Goal: Task Accomplishment & Management: Manage account settings

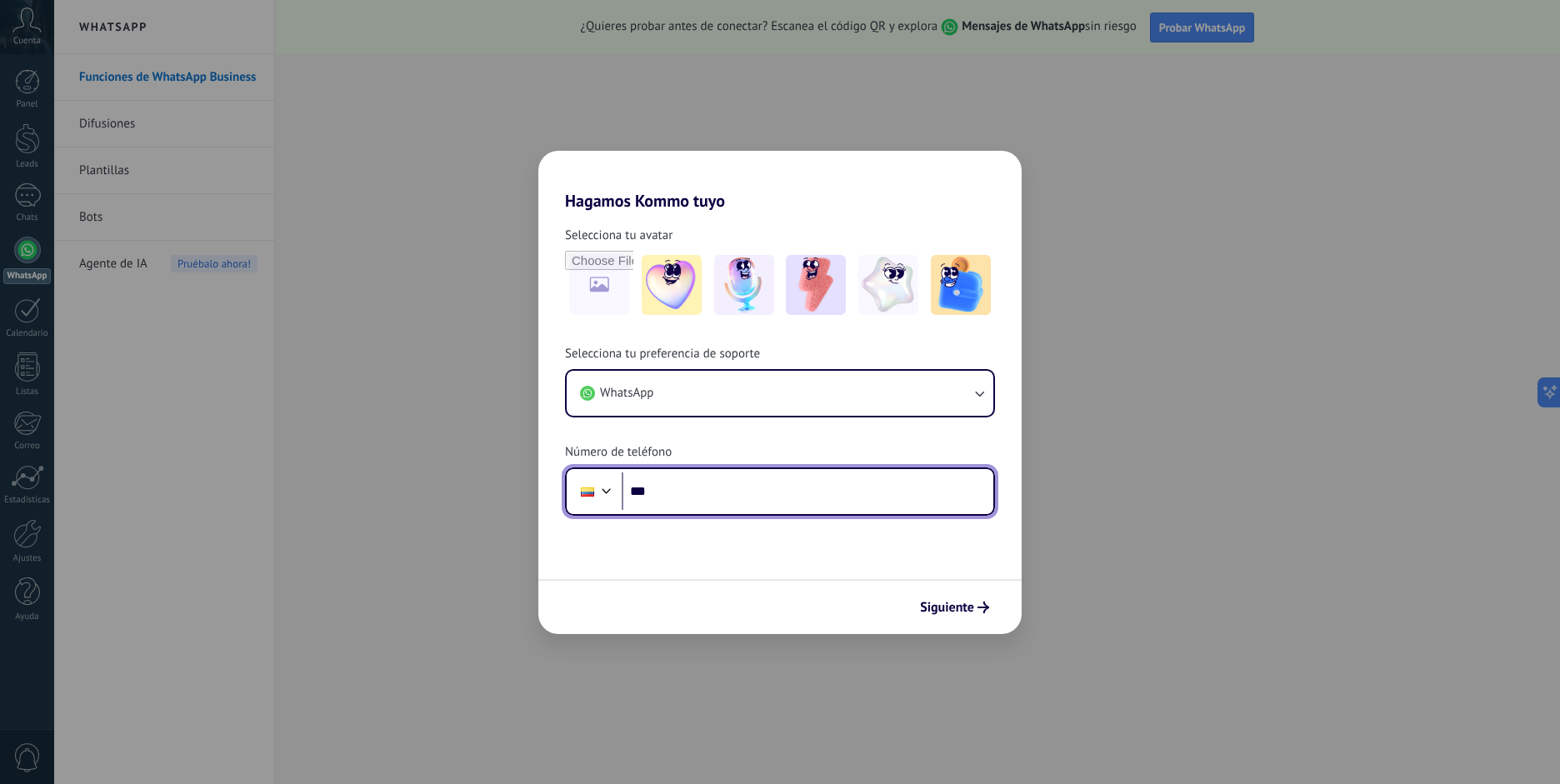
click at [605, 495] on div at bounding box center [607, 489] width 20 height 20
click at [611, 495] on div at bounding box center [607, 489] width 20 height 20
click at [597, 492] on div at bounding box center [607, 489] width 20 height 20
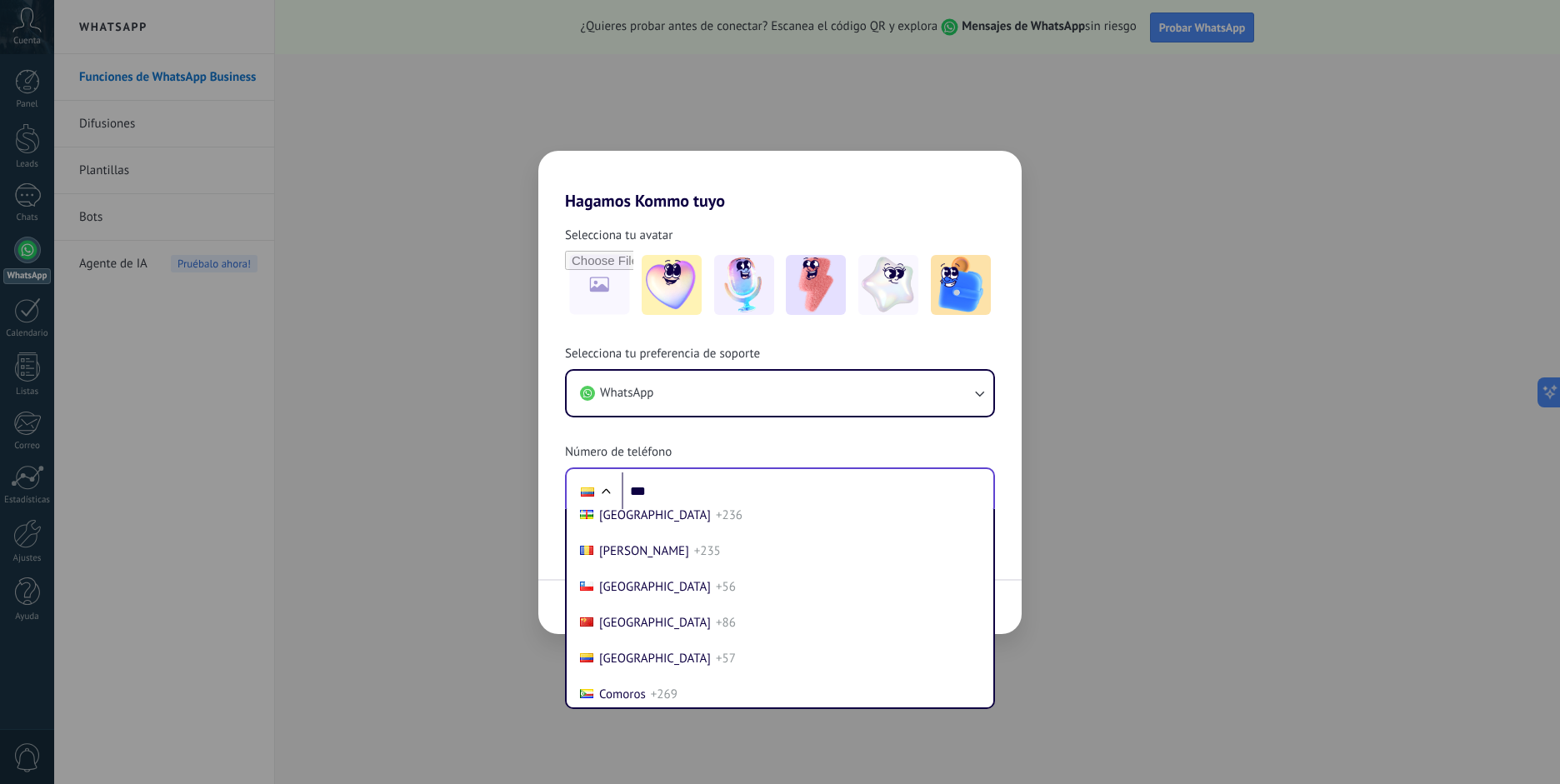
scroll to position [1314, 0]
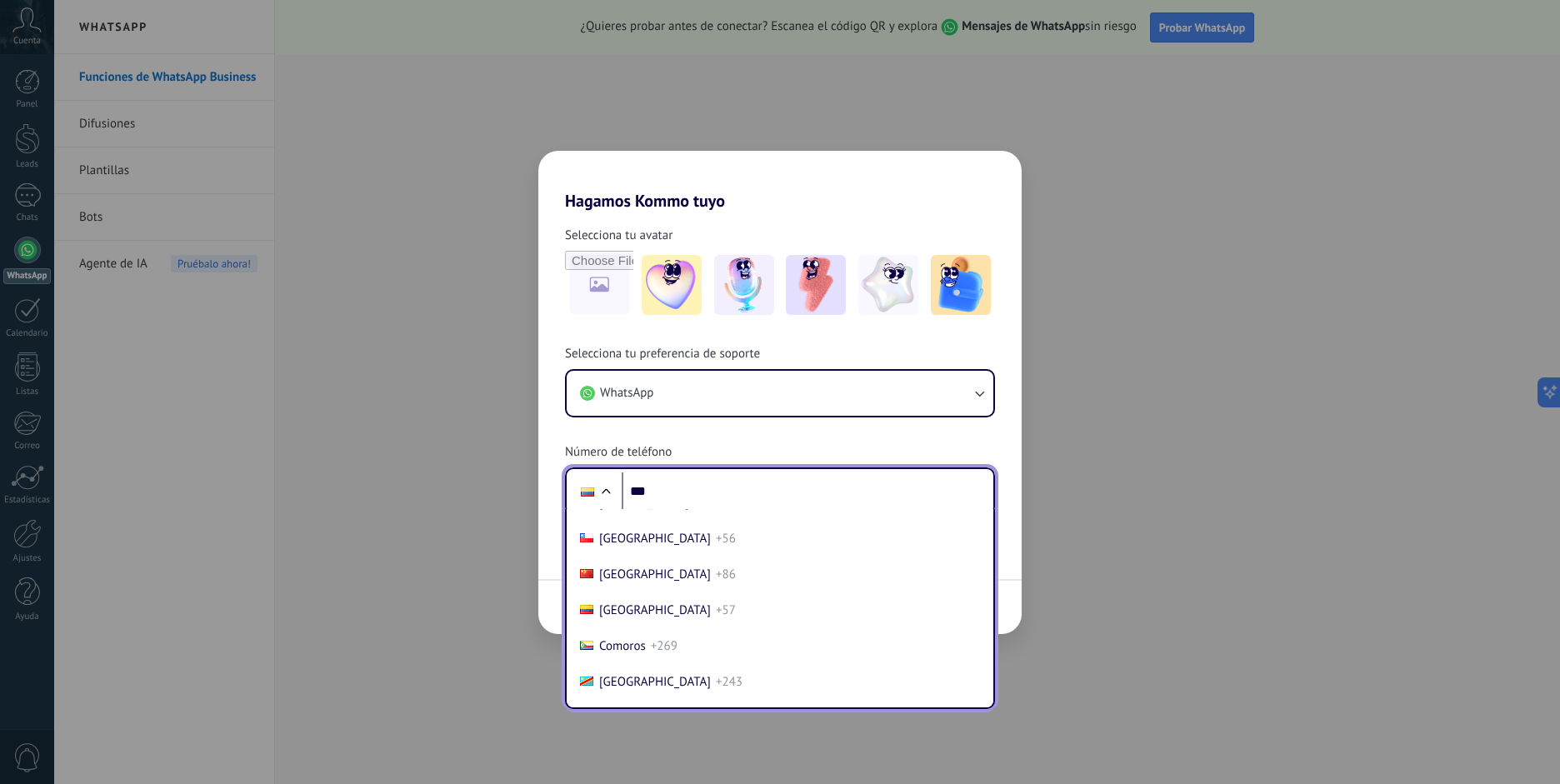
click at [716, 535] on span "+56" at bounding box center [725, 538] width 20 height 16
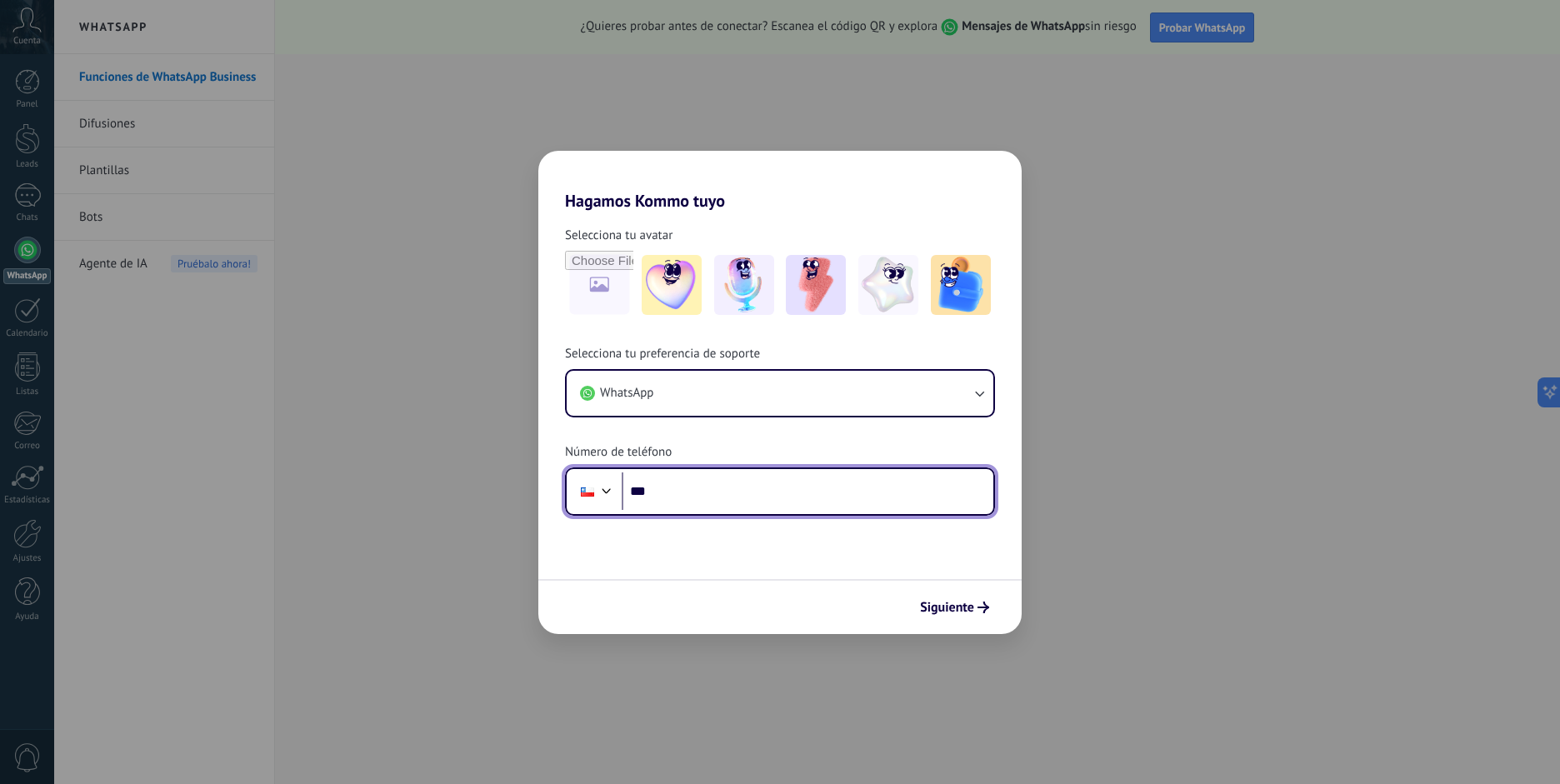
click at [696, 486] on input "***" at bounding box center [807, 491] width 371 height 38
click at [712, 485] on input "***" at bounding box center [807, 491] width 371 height 38
paste input "**********"
drag, startPoint x: 650, startPoint y: 493, endPoint x: 664, endPoint y: 538, distance: 47.1
click at [650, 493] on input "**********" at bounding box center [807, 491] width 371 height 38
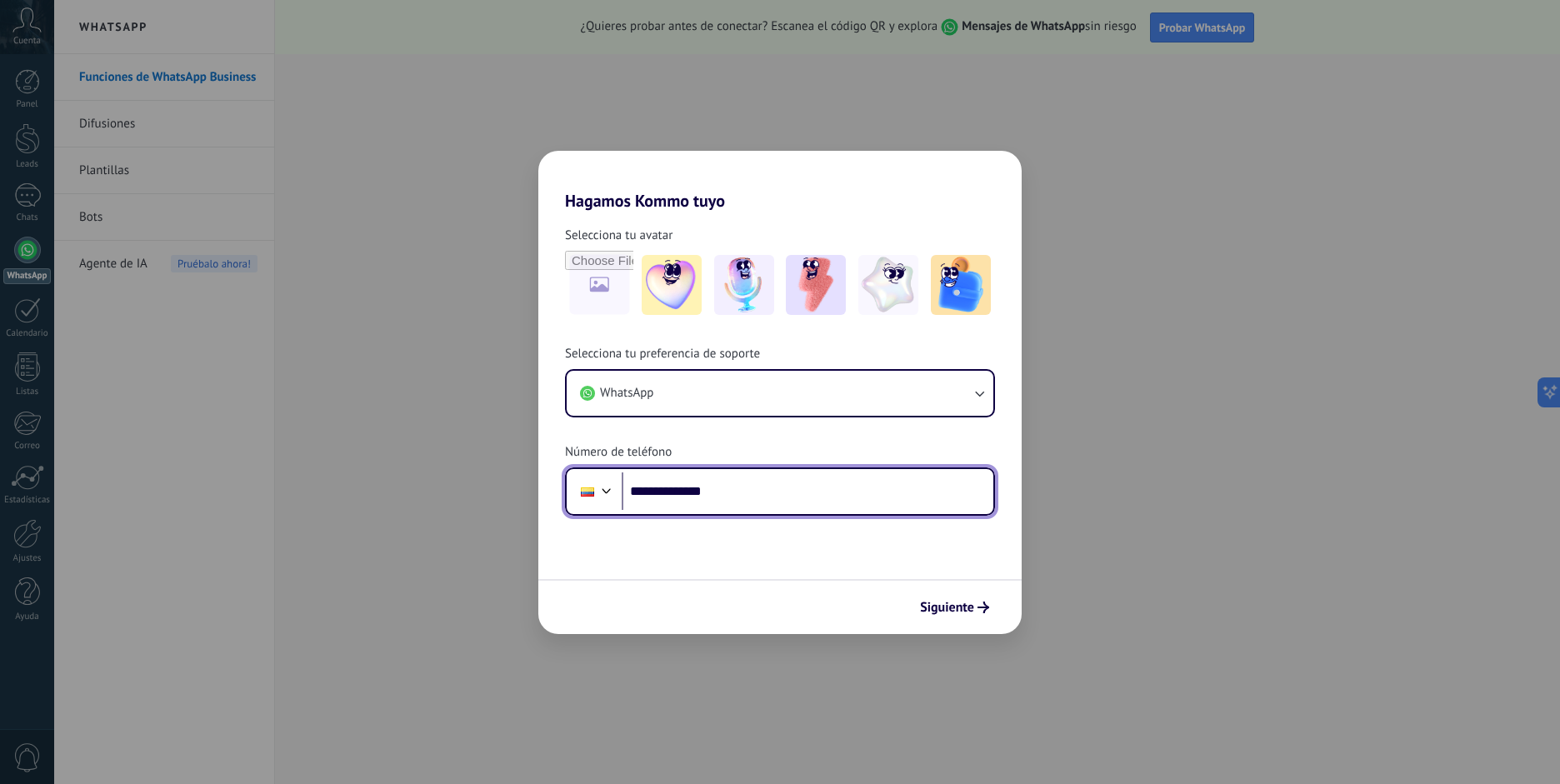
click at [713, 490] on input "**********" at bounding box center [807, 491] width 371 height 38
paste input "*"
type input "**********"
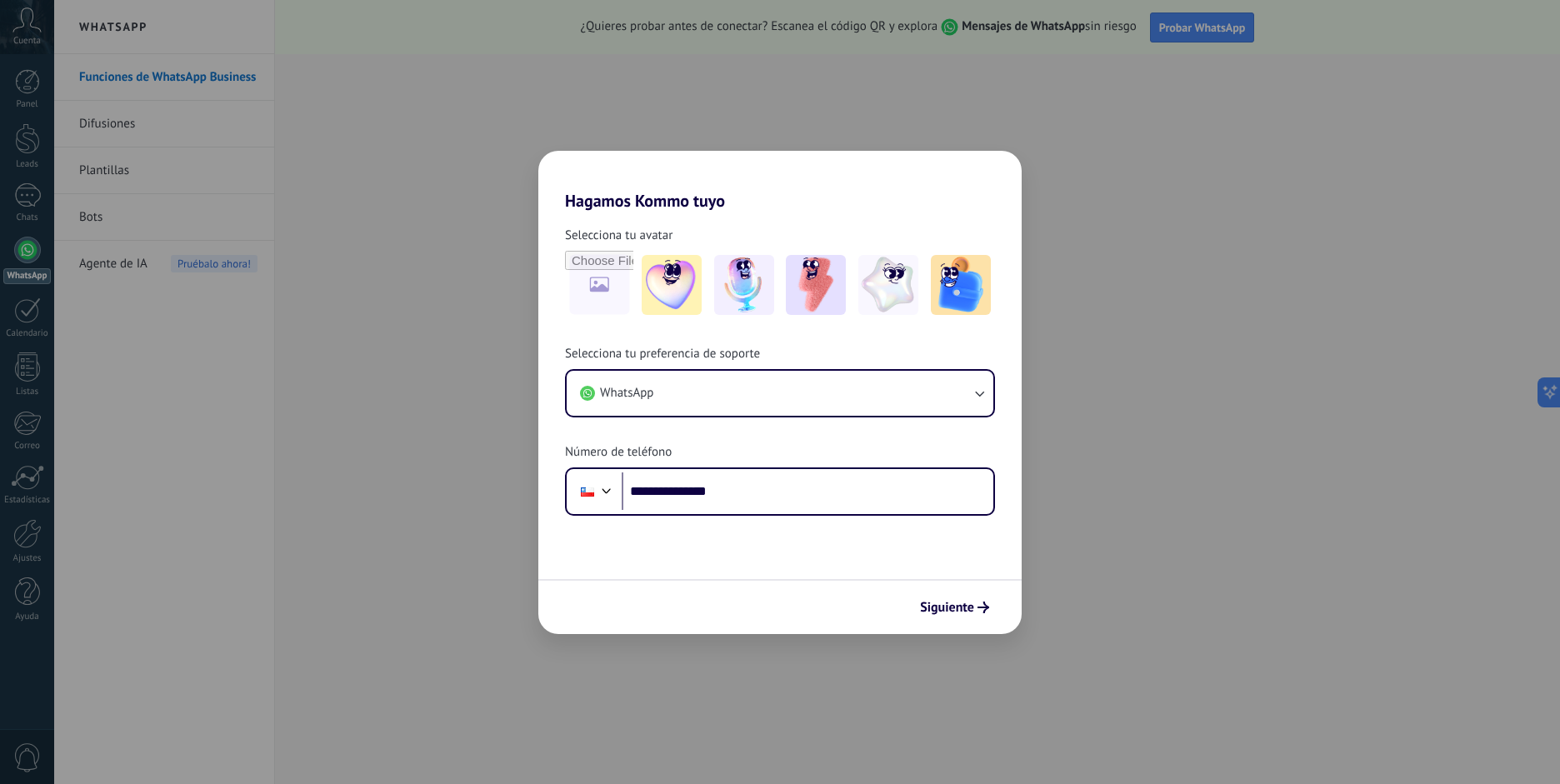
drag, startPoint x: 972, startPoint y: 618, endPoint x: 968, endPoint y: 610, distance: 8.9
click at [971, 618] on button "Siguiente" at bounding box center [954, 607] width 85 height 29
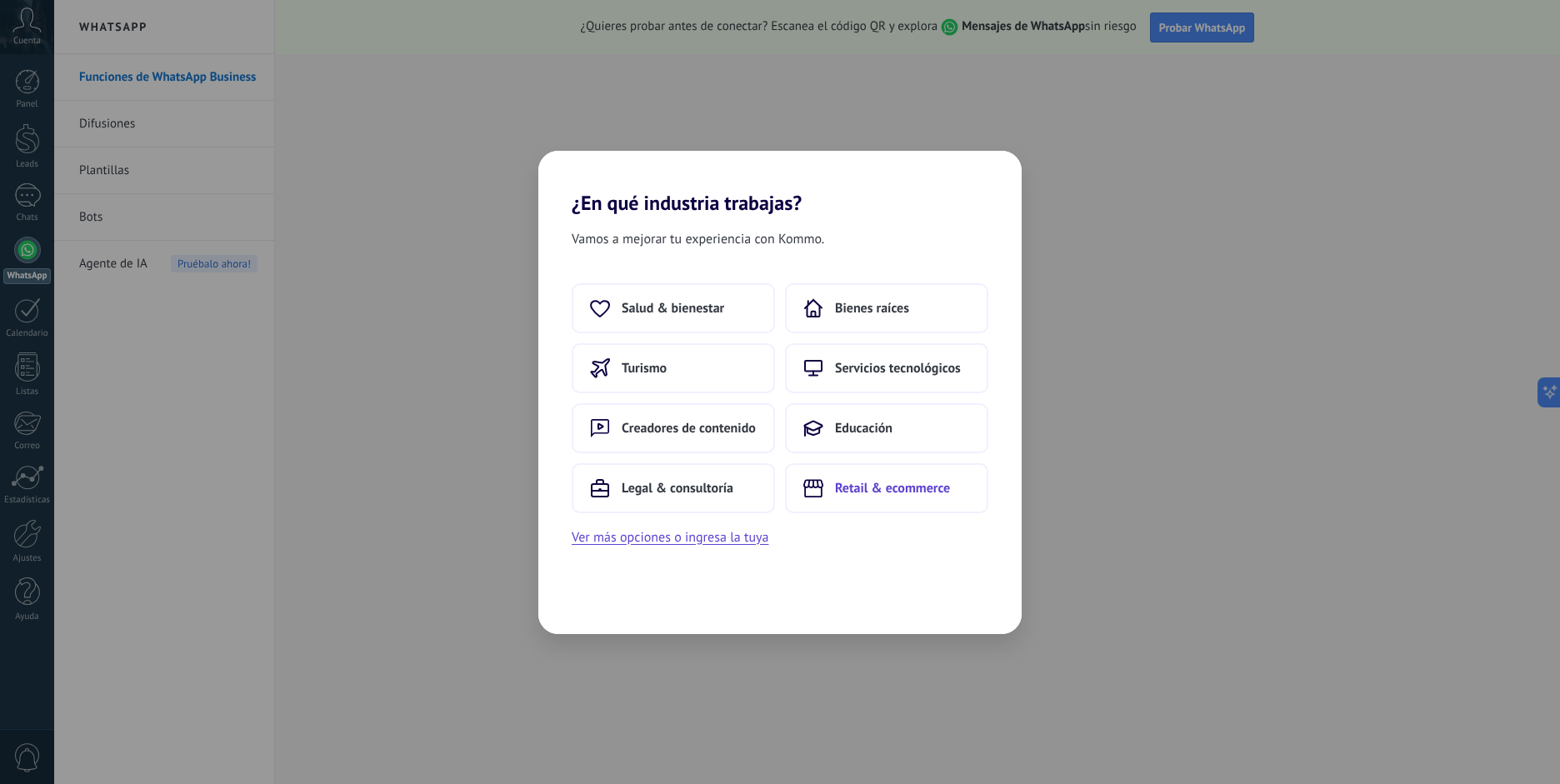
click at [879, 498] on button "Retail & ecommerce" at bounding box center [886, 488] width 203 height 50
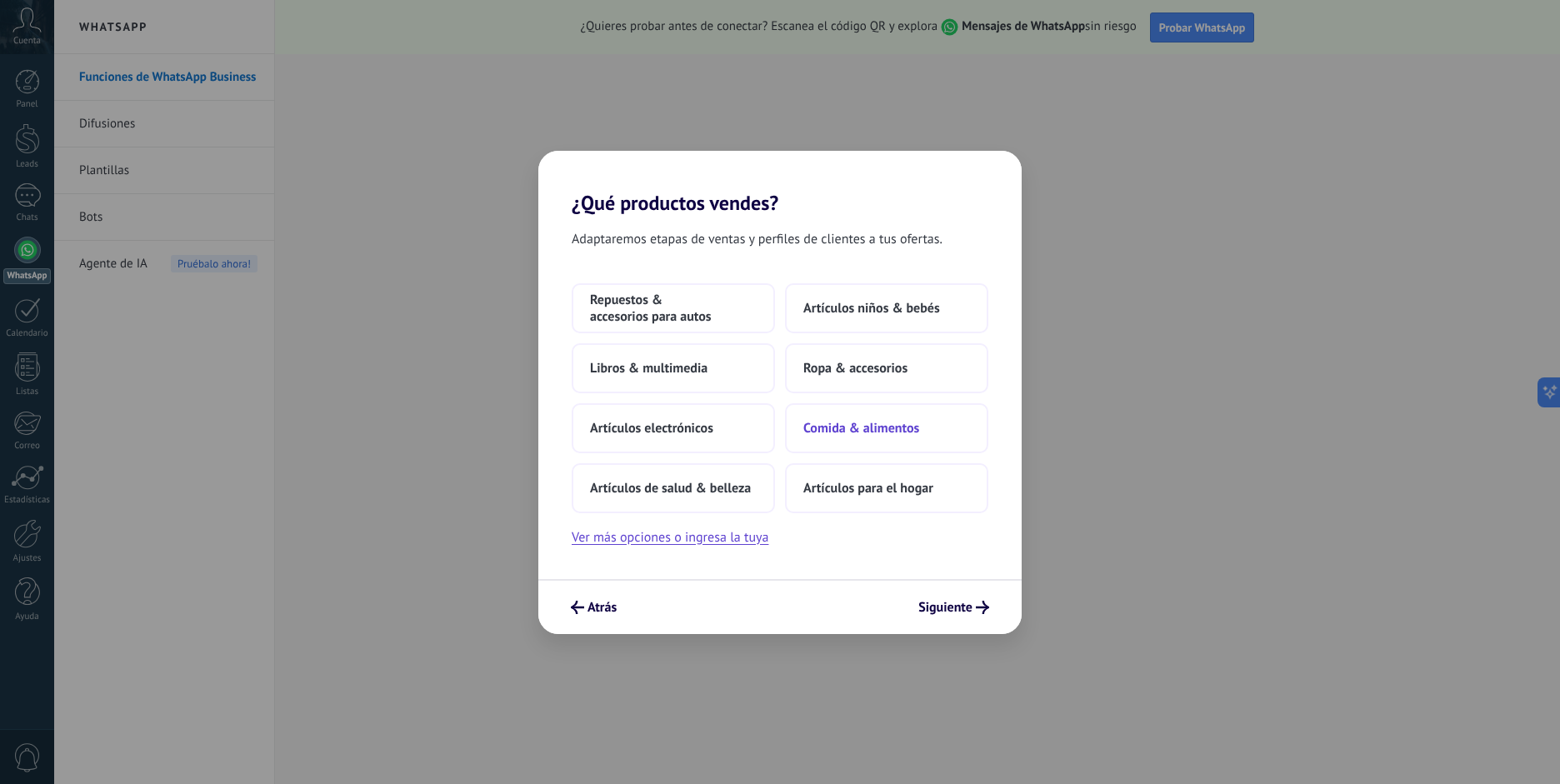
click at [885, 432] on span "Comida & alimentos" at bounding box center [861, 428] width 116 height 17
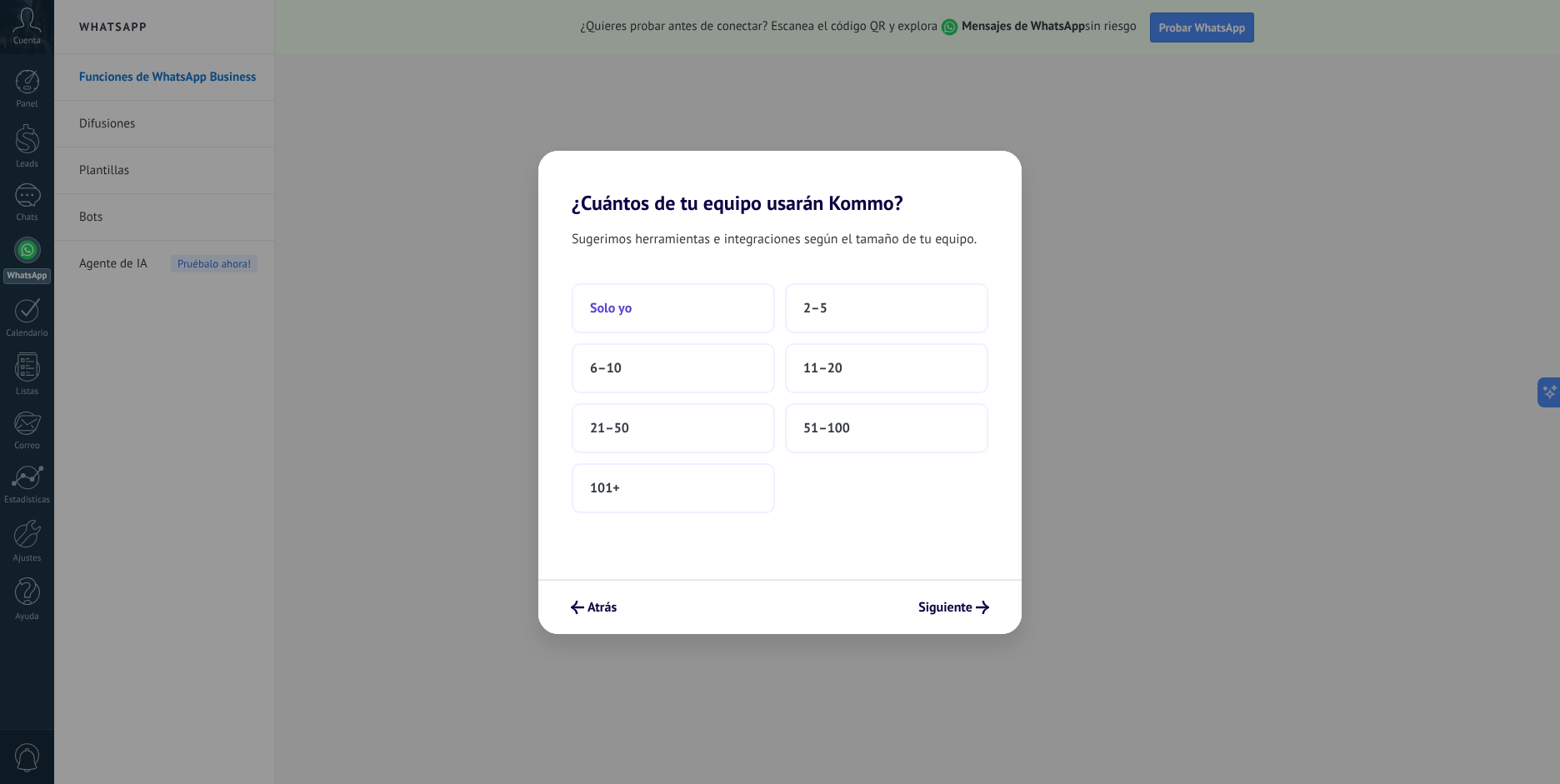
click at [739, 320] on button "Solo yo" at bounding box center [673, 308] width 203 height 50
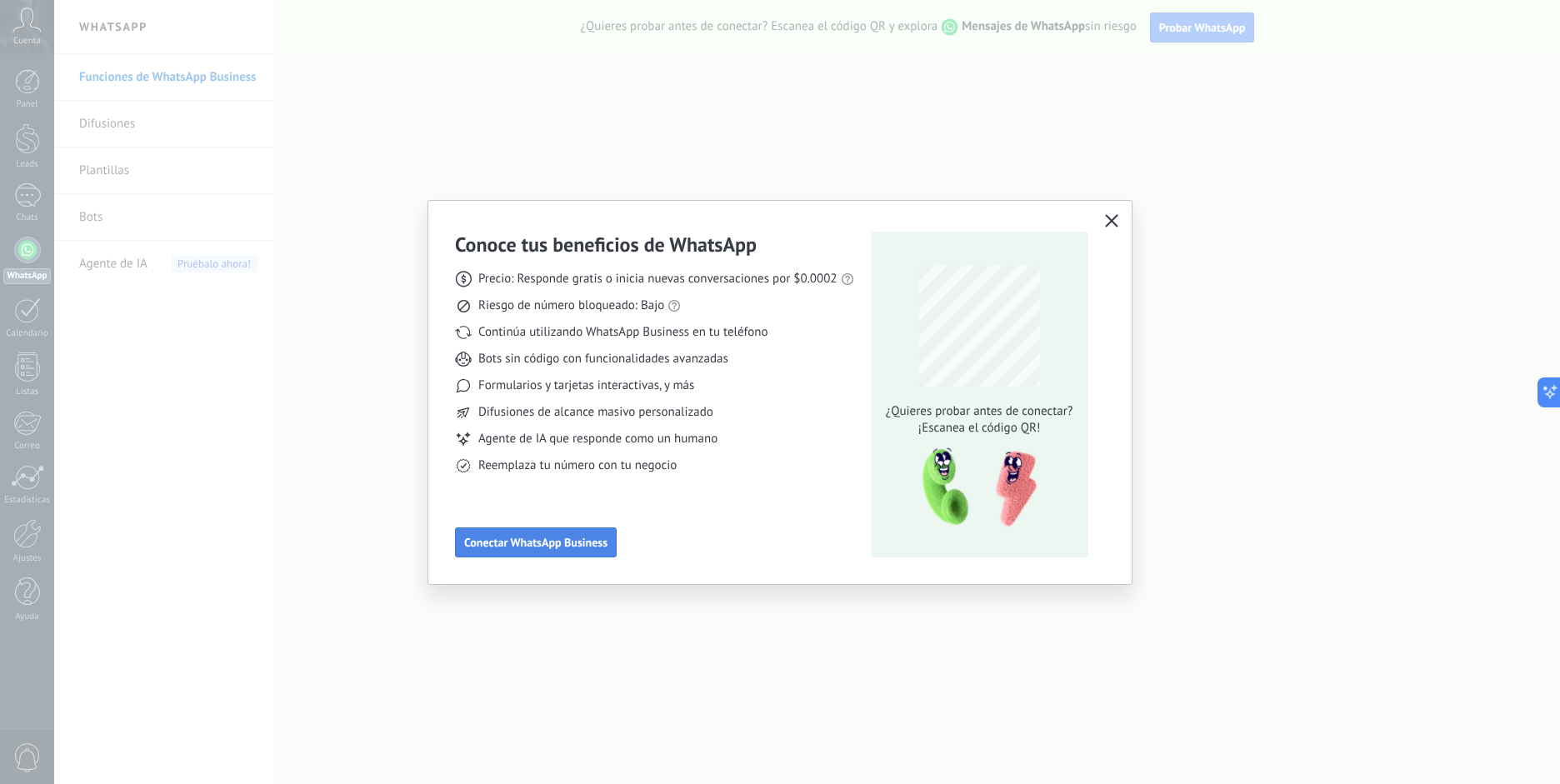
click at [551, 548] on span "Conectar WhatsApp Business" at bounding box center [536, 542] width 143 height 11
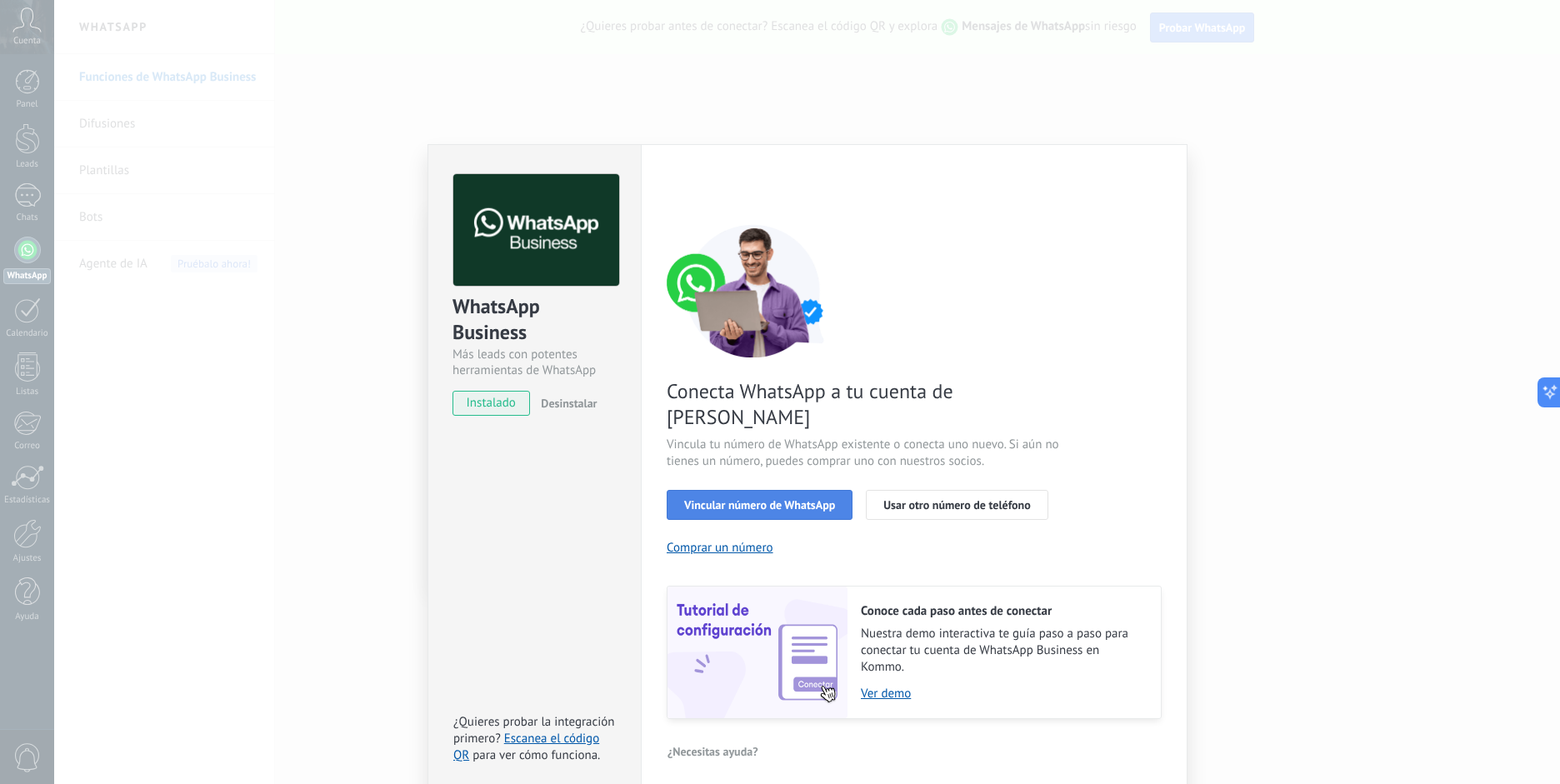
click at [818, 499] on span "Vincular número de WhatsApp" at bounding box center [759, 504] width 151 height 11
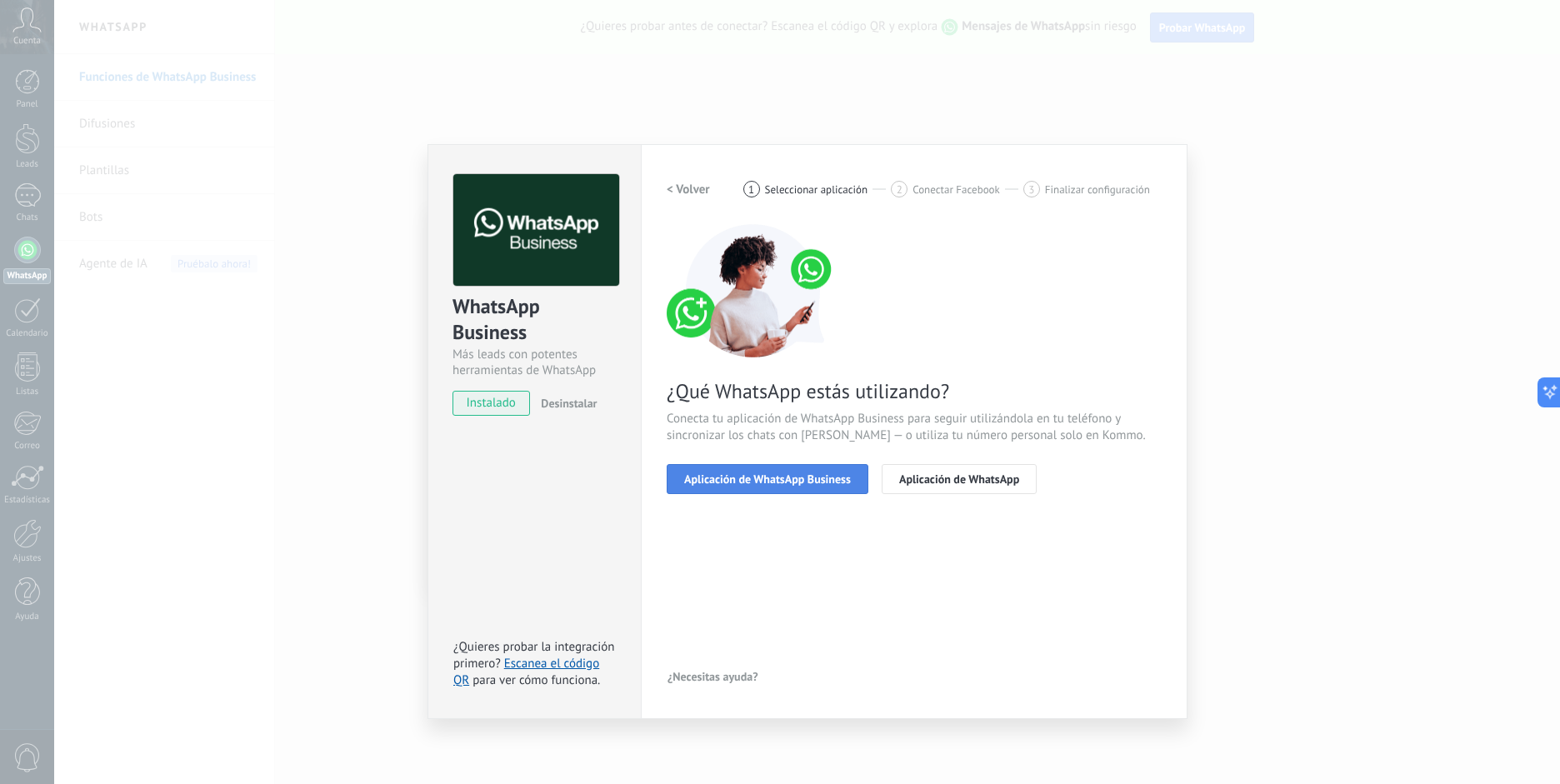
click at [790, 488] on button "Aplicación de WhatsApp Business" at bounding box center [767, 479] width 201 height 30
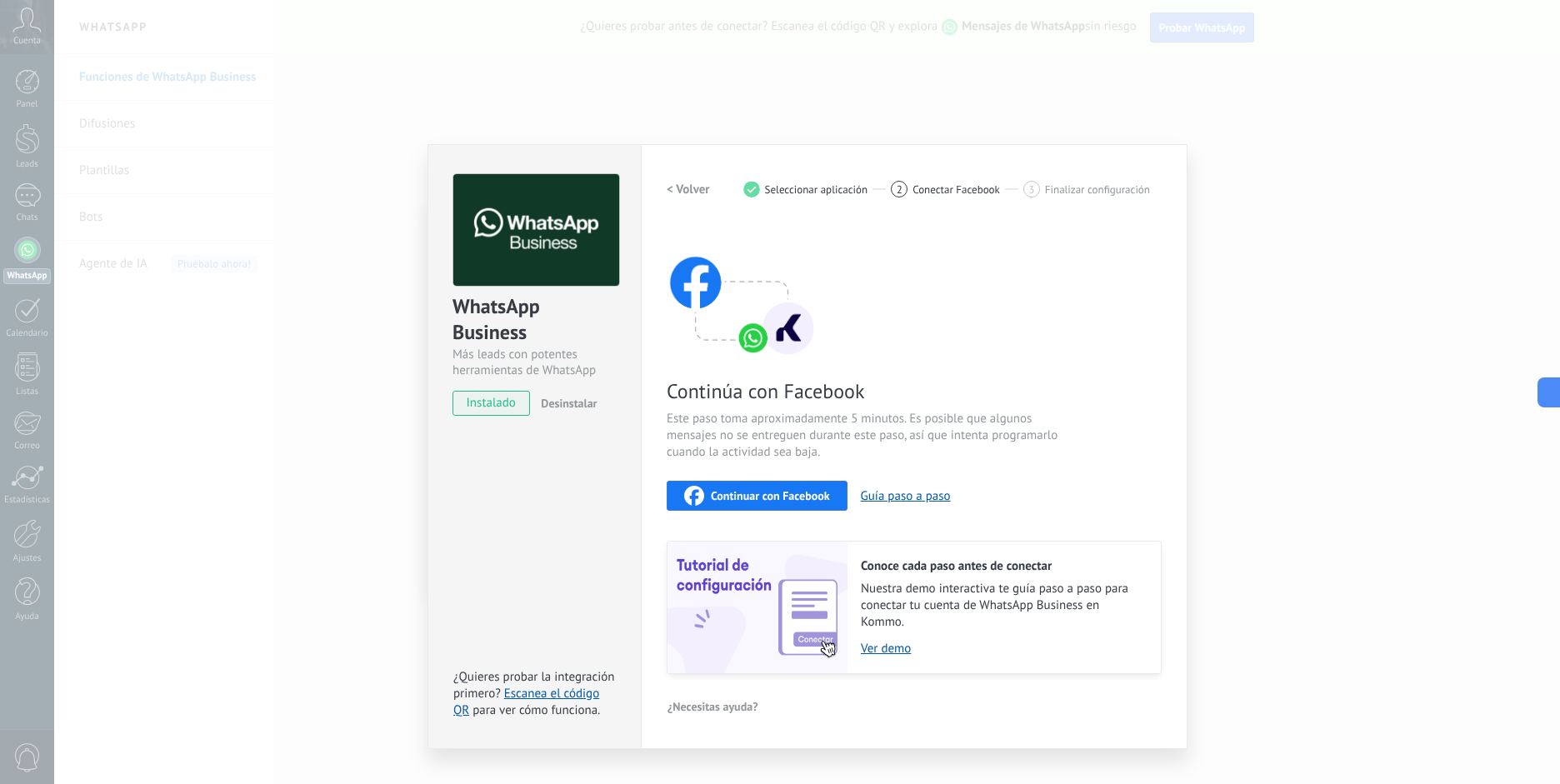
click at [756, 504] on button "Continuar con Facebook" at bounding box center [756, 496] width 180 height 30
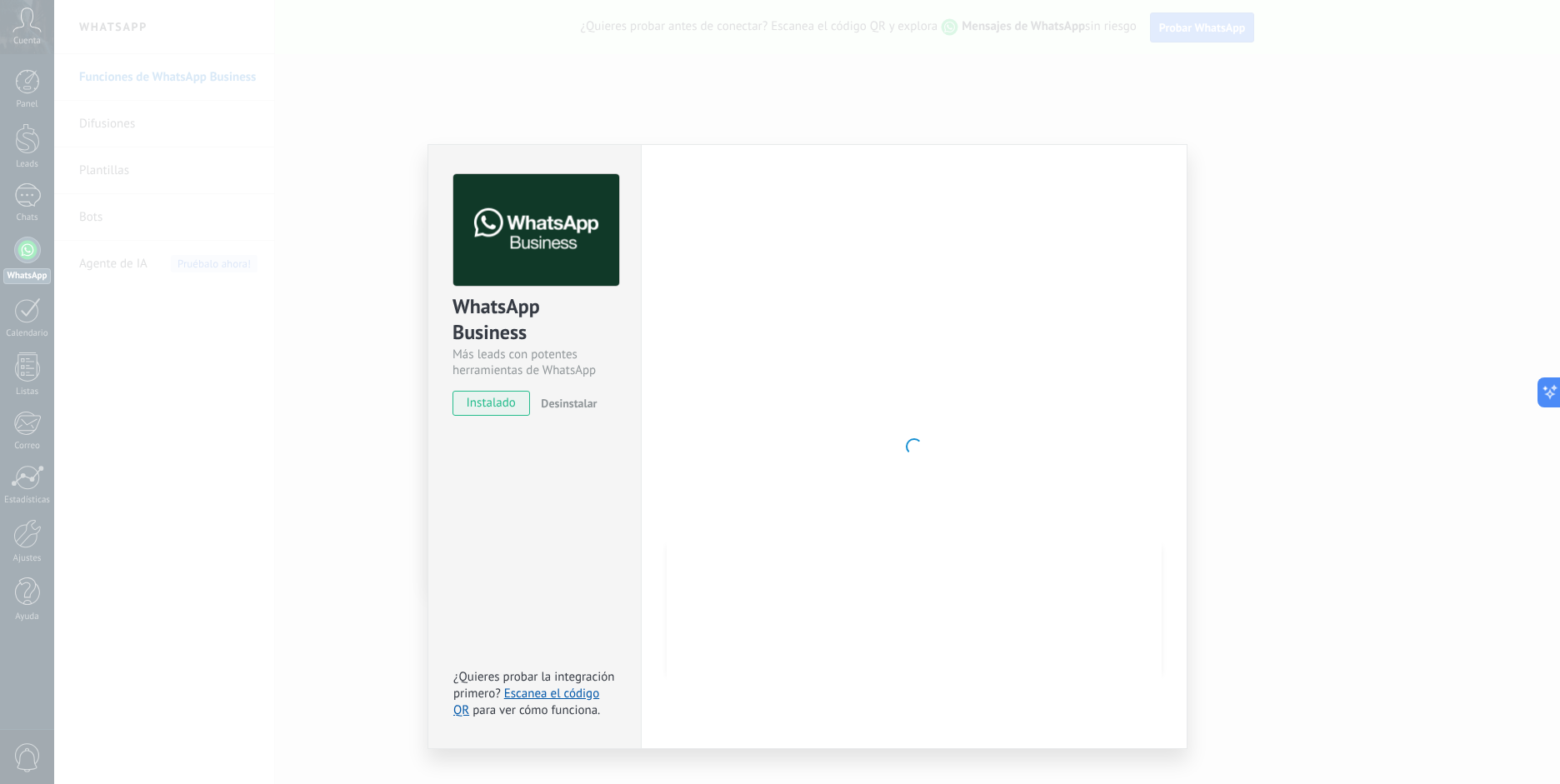
click at [373, 457] on div "WhatsApp Business Más leads con potentes herramientas de WhatsApp instalado Des…" at bounding box center [807, 392] width 1506 height 784
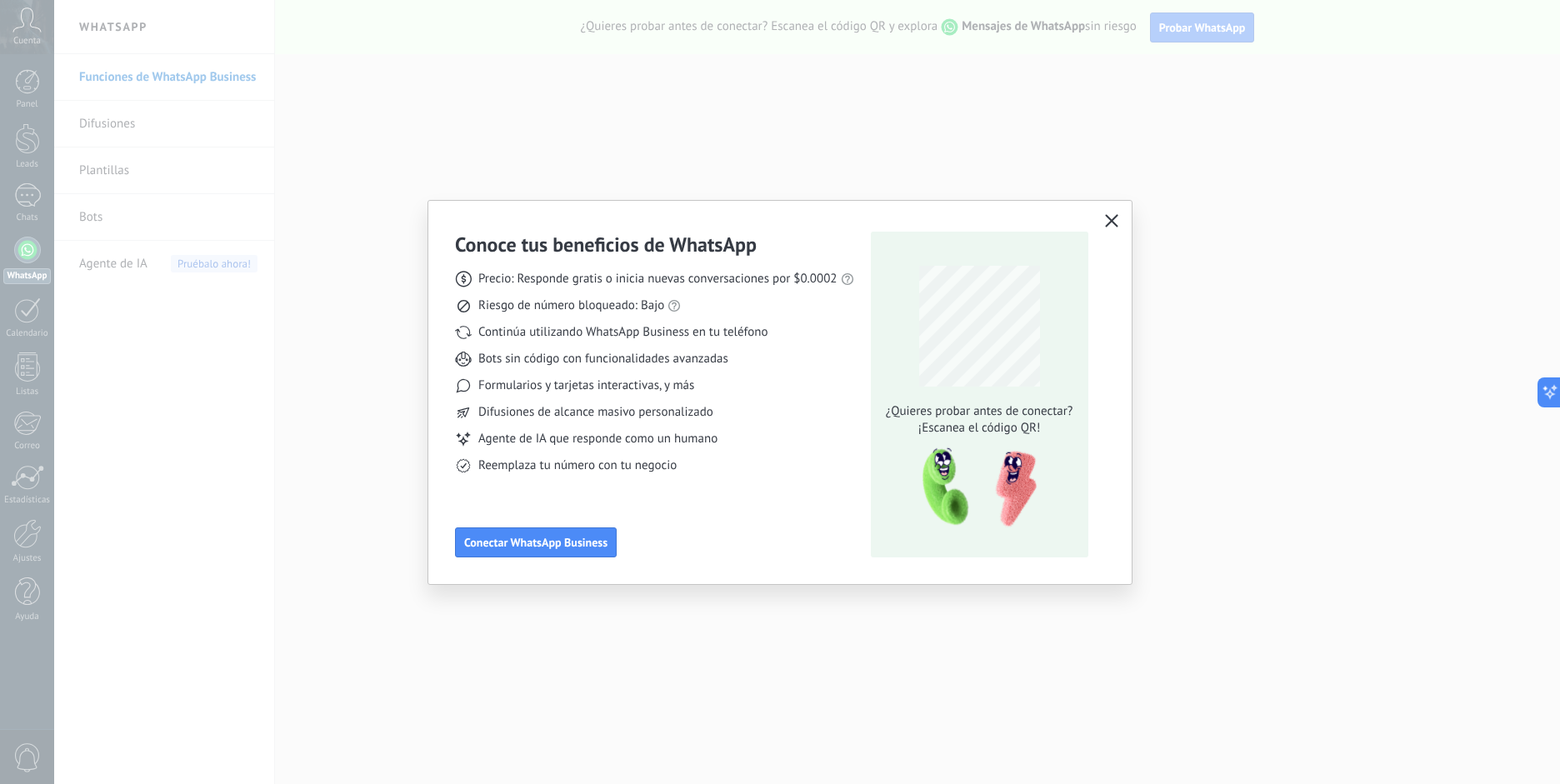
click at [1102, 224] on button "button" at bounding box center [1111, 221] width 22 height 24
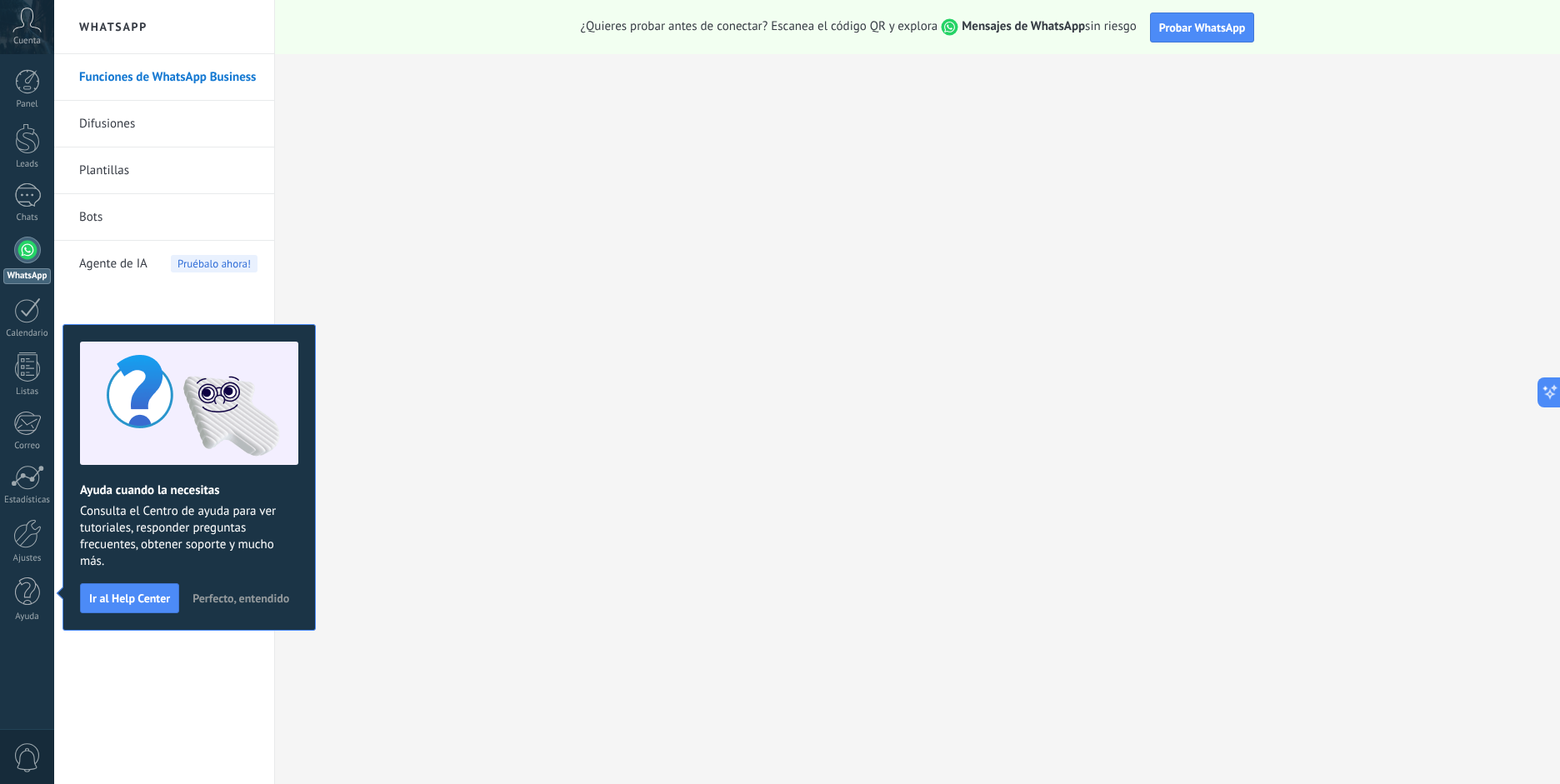
click at [184, 651] on div "Funciones de WhatsApp Business Difusiones Plantillas Bots Agente de IA Pruébalo…" at bounding box center [164, 419] width 220 height 730
click at [247, 598] on span "Perfecto, entendido" at bounding box center [241, 598] width 97 height 11
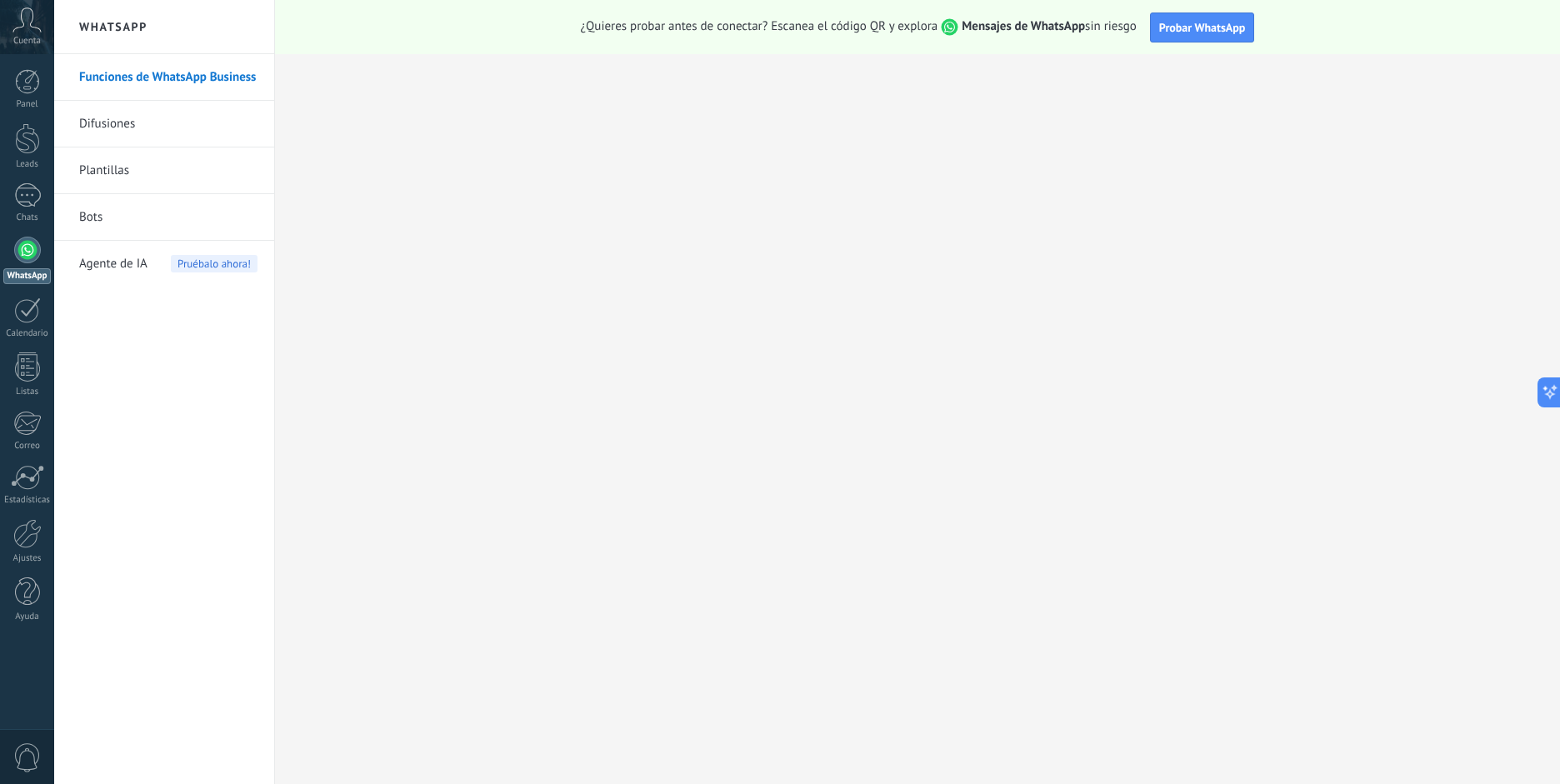
click at [29, 253] on div at bounding box center [27, 250] width 27 height 27
click at [185, 81] on link "Funciones de WhatsApp Business" at bounding box center [168, 78] width 179 height 47
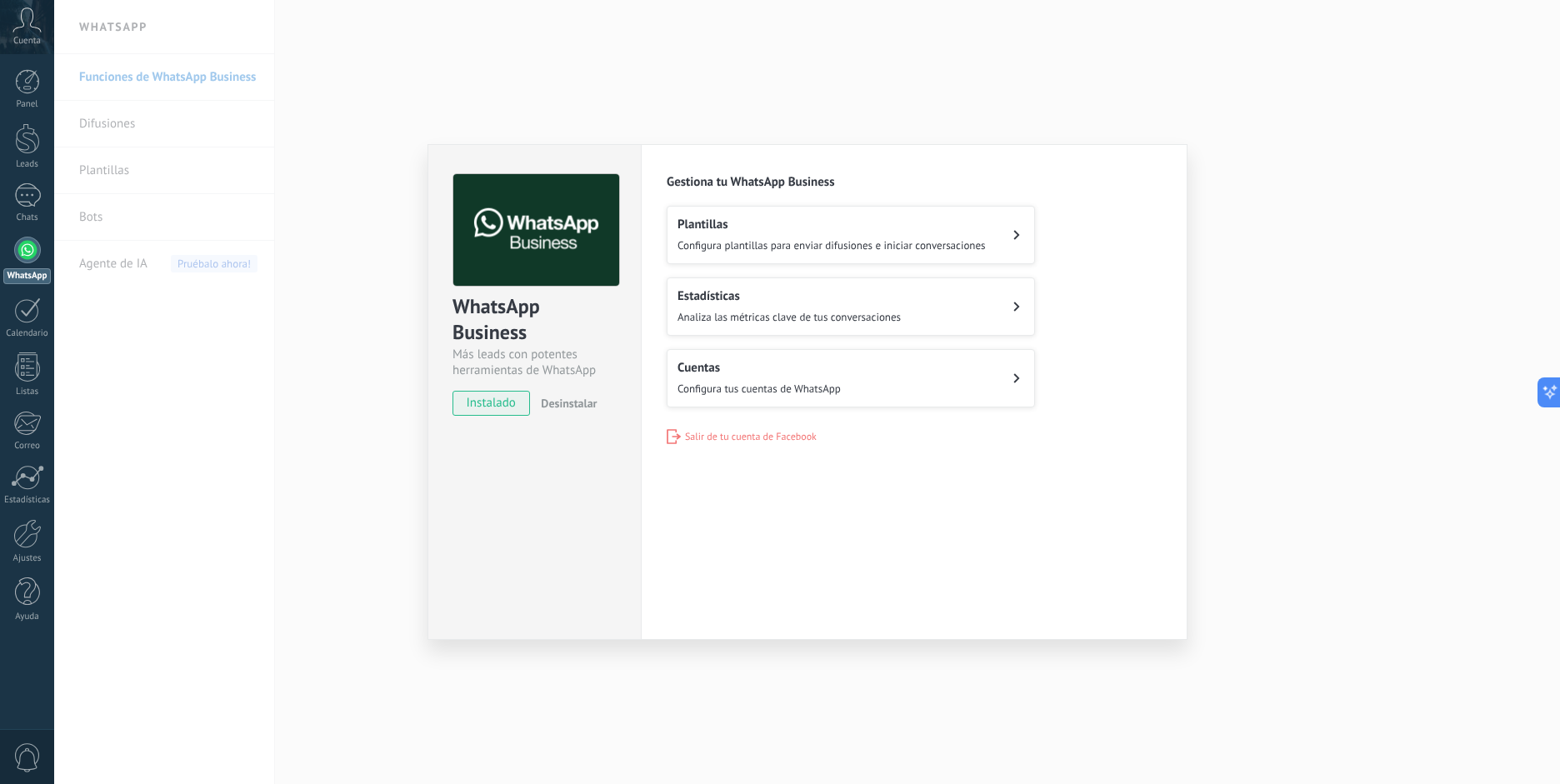
click at [750, 240] on span "Configura plantillas para enviar difusiones e iniciar conversaciones" at bounding box center [831, 245] width 309 height 14
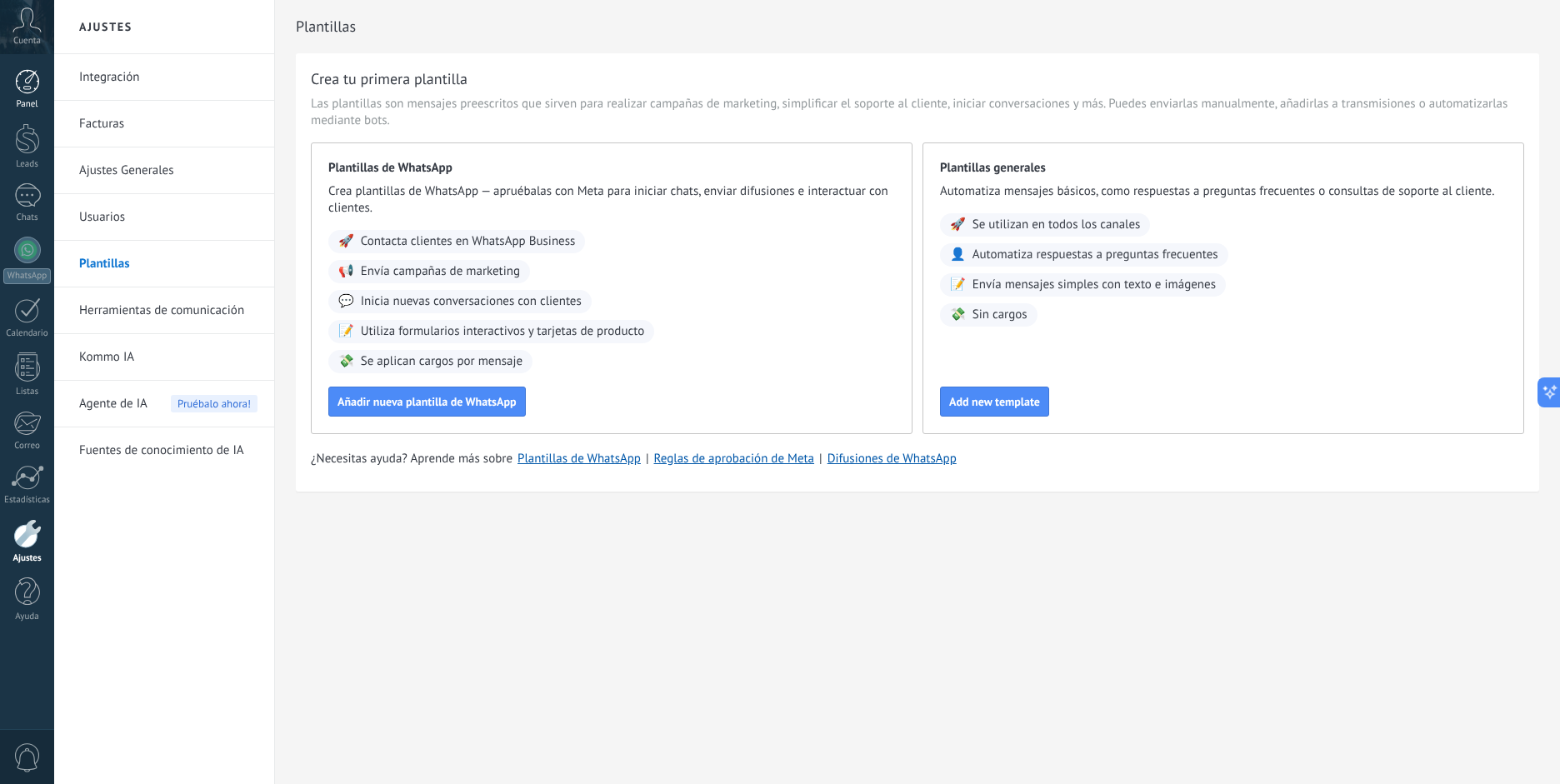
click at [34, 103] on div "Panel" at bounding box center [27, 105] width 48 height 10
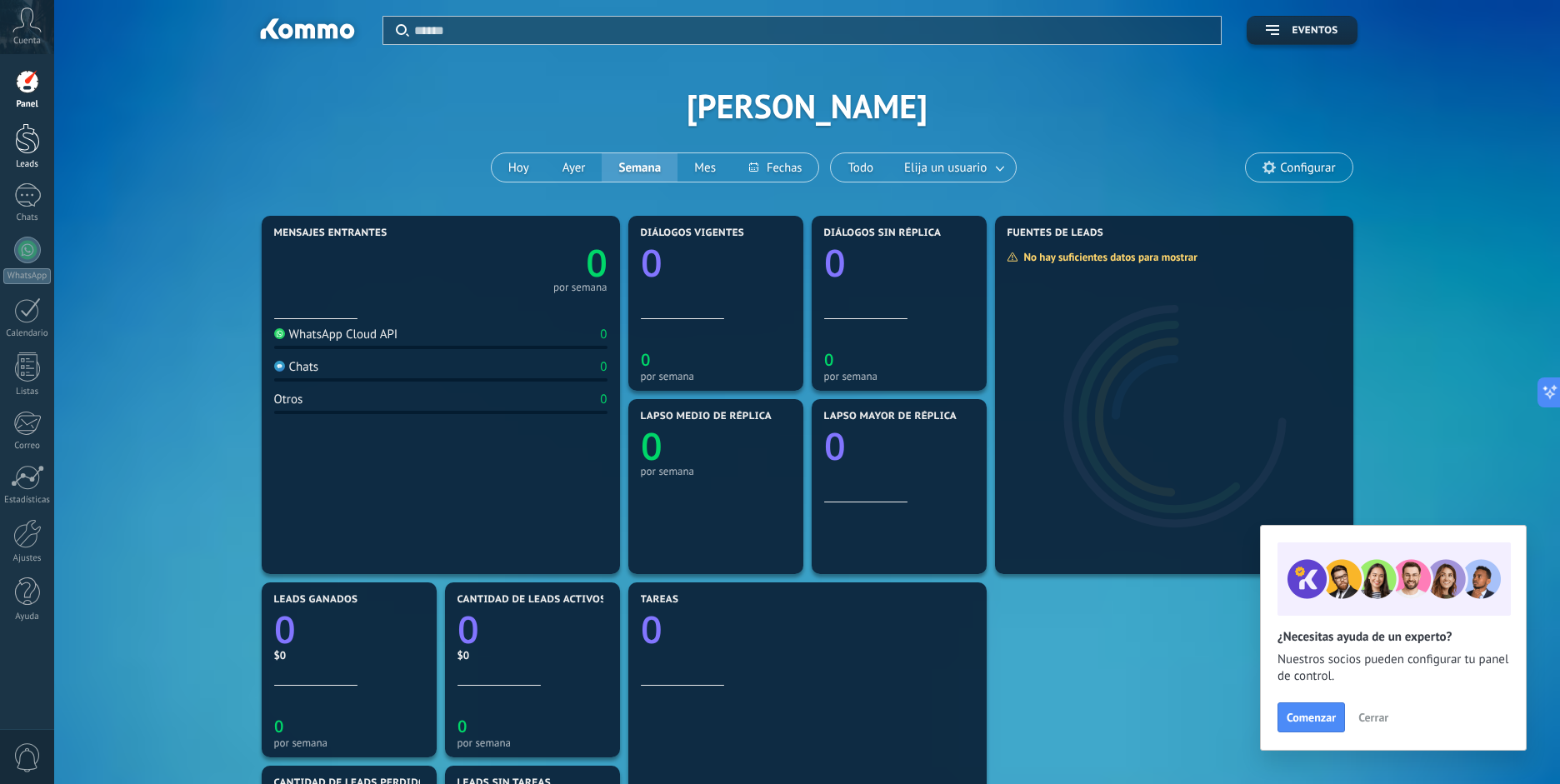
click at [36, 142] on div at bounding box center [27, 139] width 25 height 30
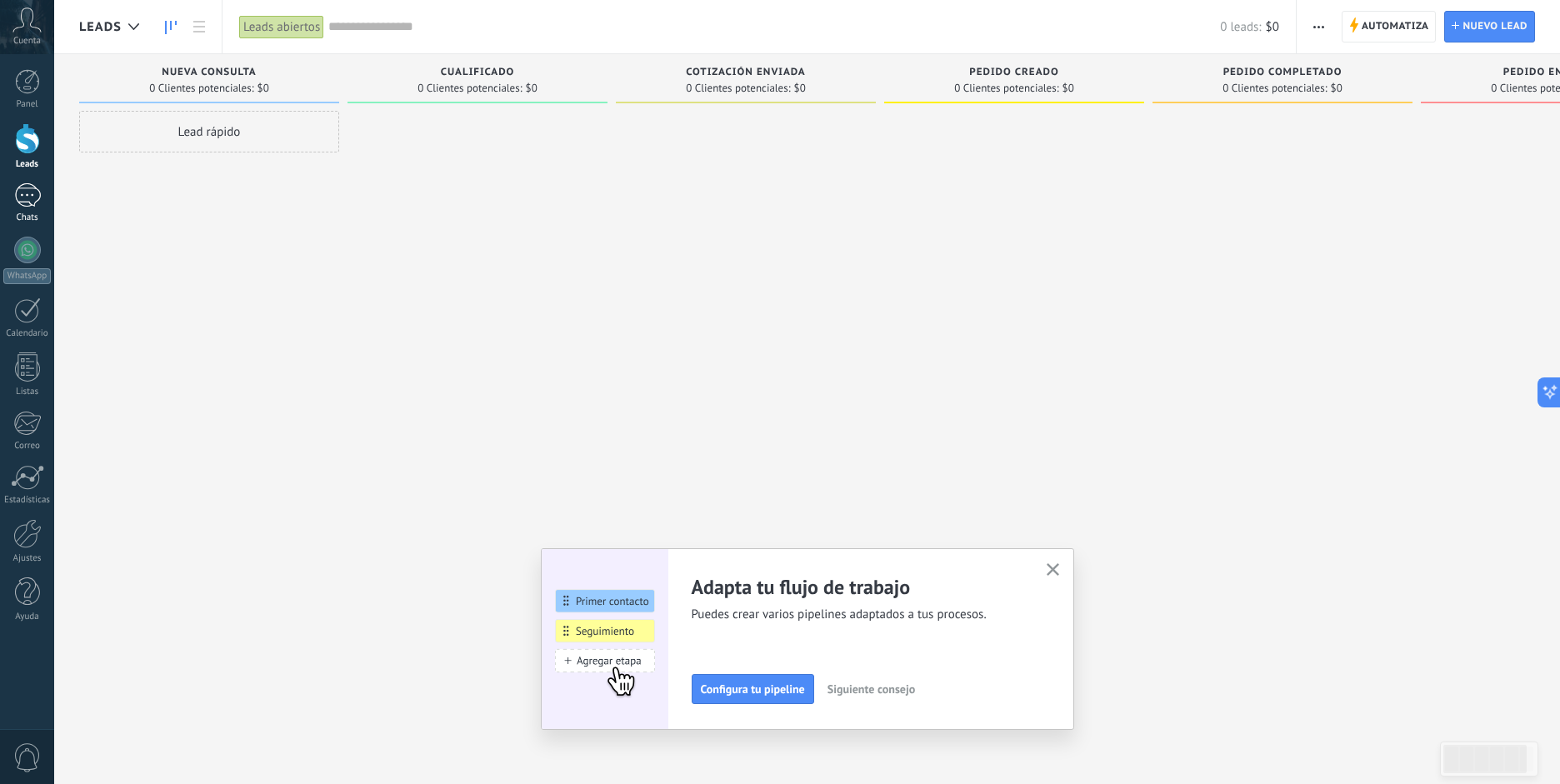
click at [26, 199] on div at bounding box center [27, 195] width 27 height 24
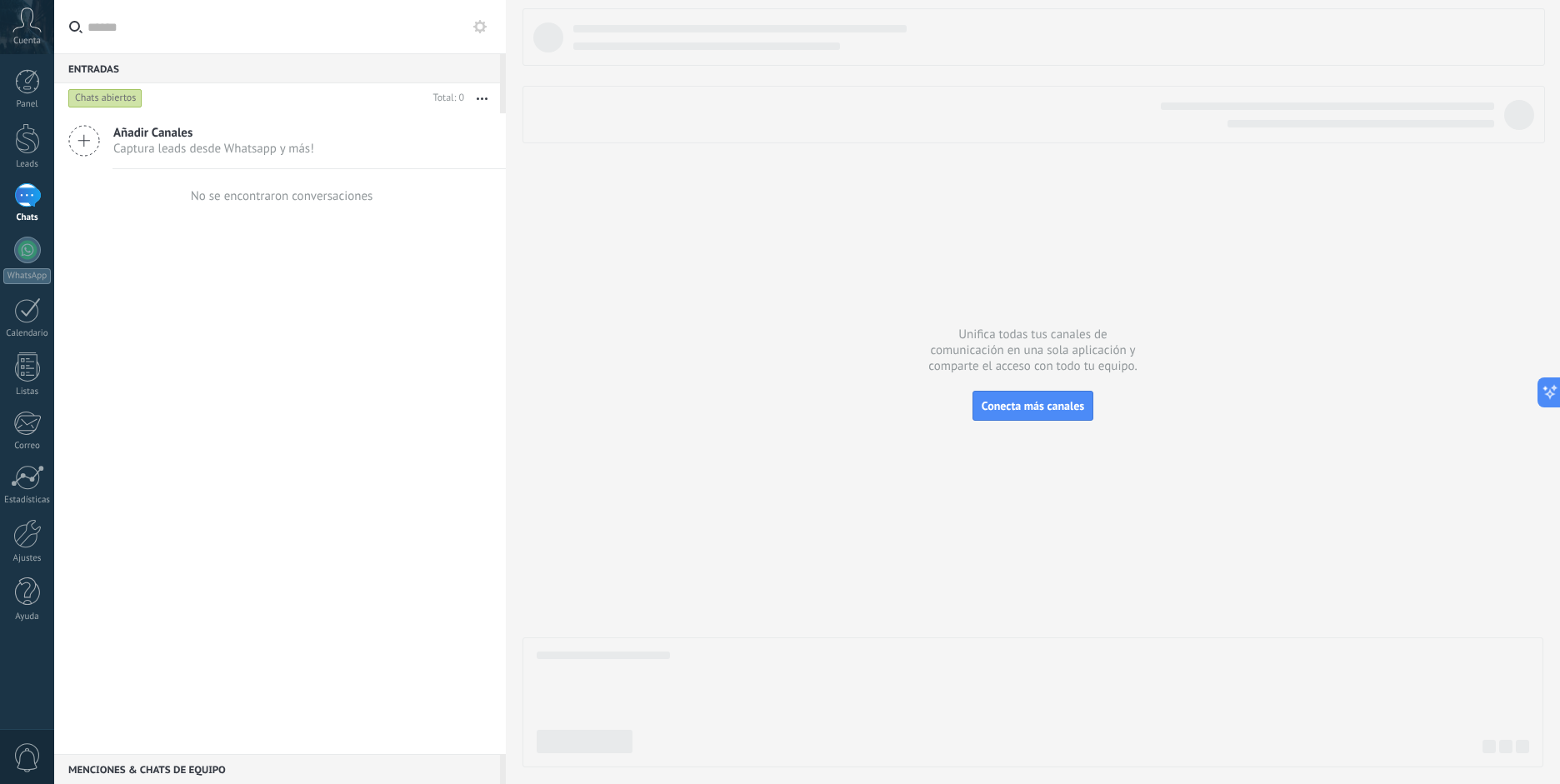
click at [82, 144] on icon at bounding box center [84, 140] width 31 height 31
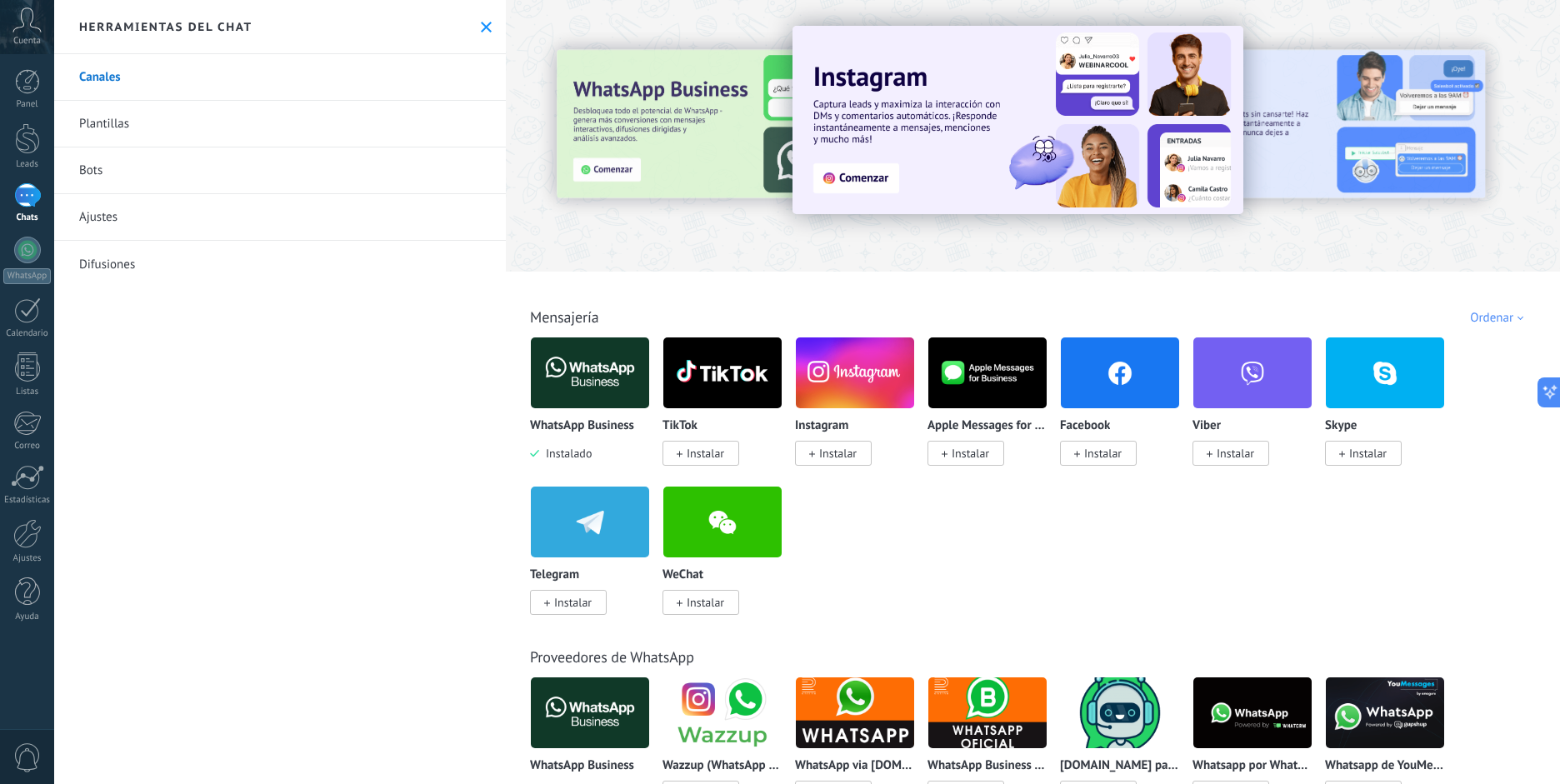
click at [585, 401] on img at bounding box center [590, 373] width 119 height 81
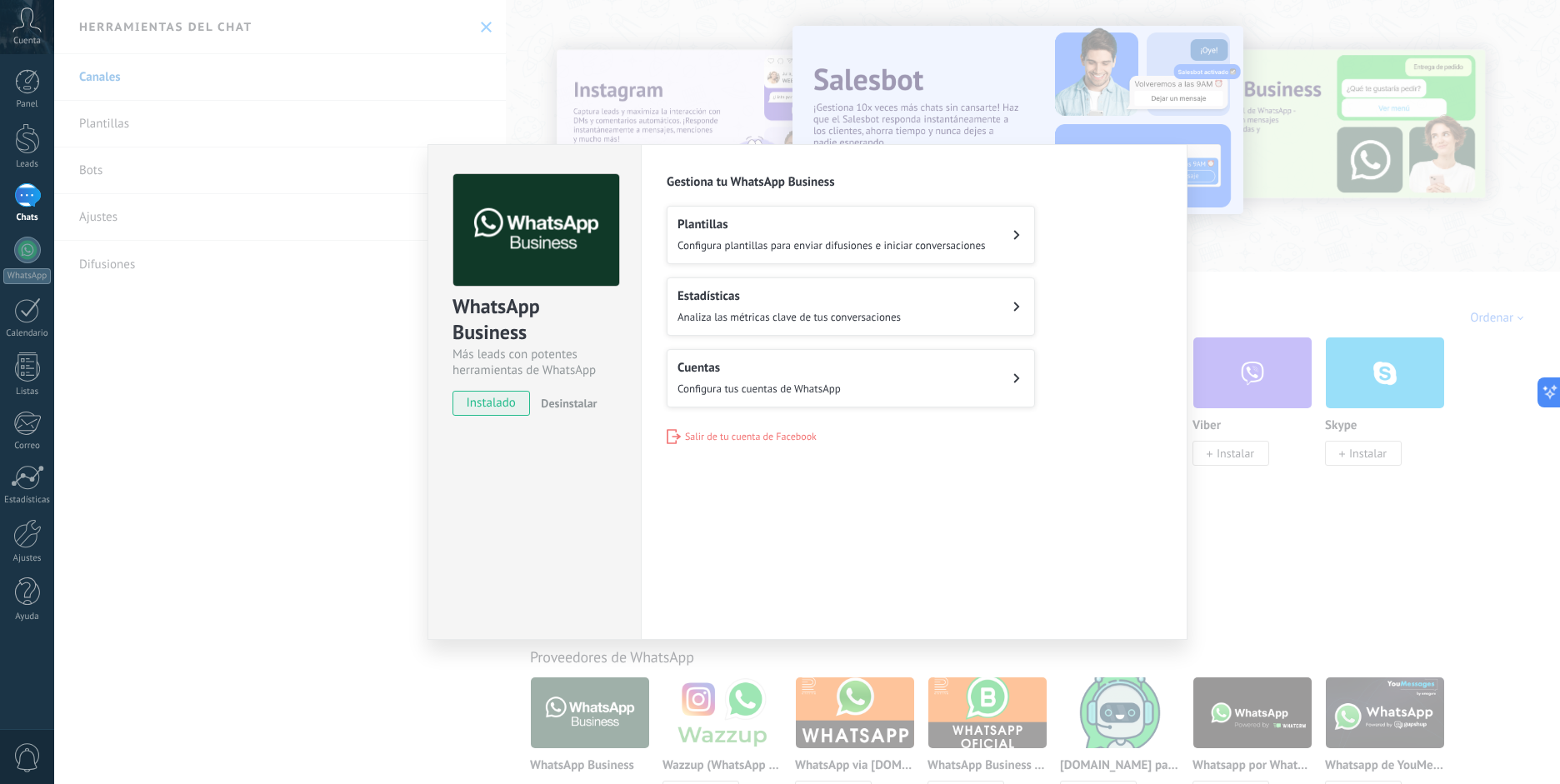
click at [860, 376] on button "Cuentas Configura tus cuentas de WhatsApp" at bounding box center [851, 378] width 369 height 58
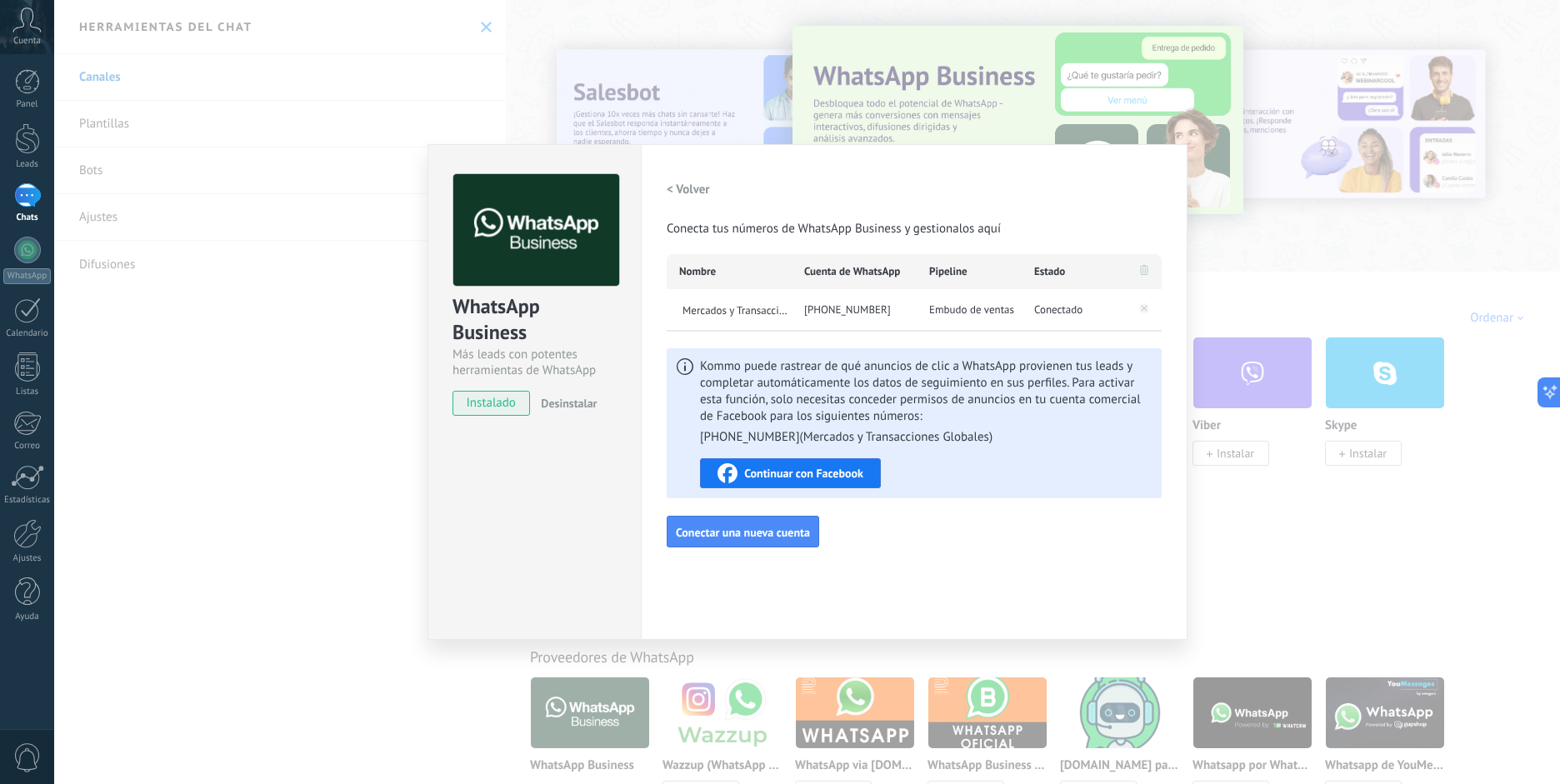
drag, startPoint x: 1061, startPoint y: 226, endPoint x: 1039, endPoint y: 226, distance: 22.0
click at [1057, 226] on div "< Volver Conecta tus números de WhatsApp Business y gestionalos aquí" at bounding box center [914, 206] width 495 height 64
click at [692, 188] on h2 "< Volver" at bounding box center [688, 189] width 44 height 16
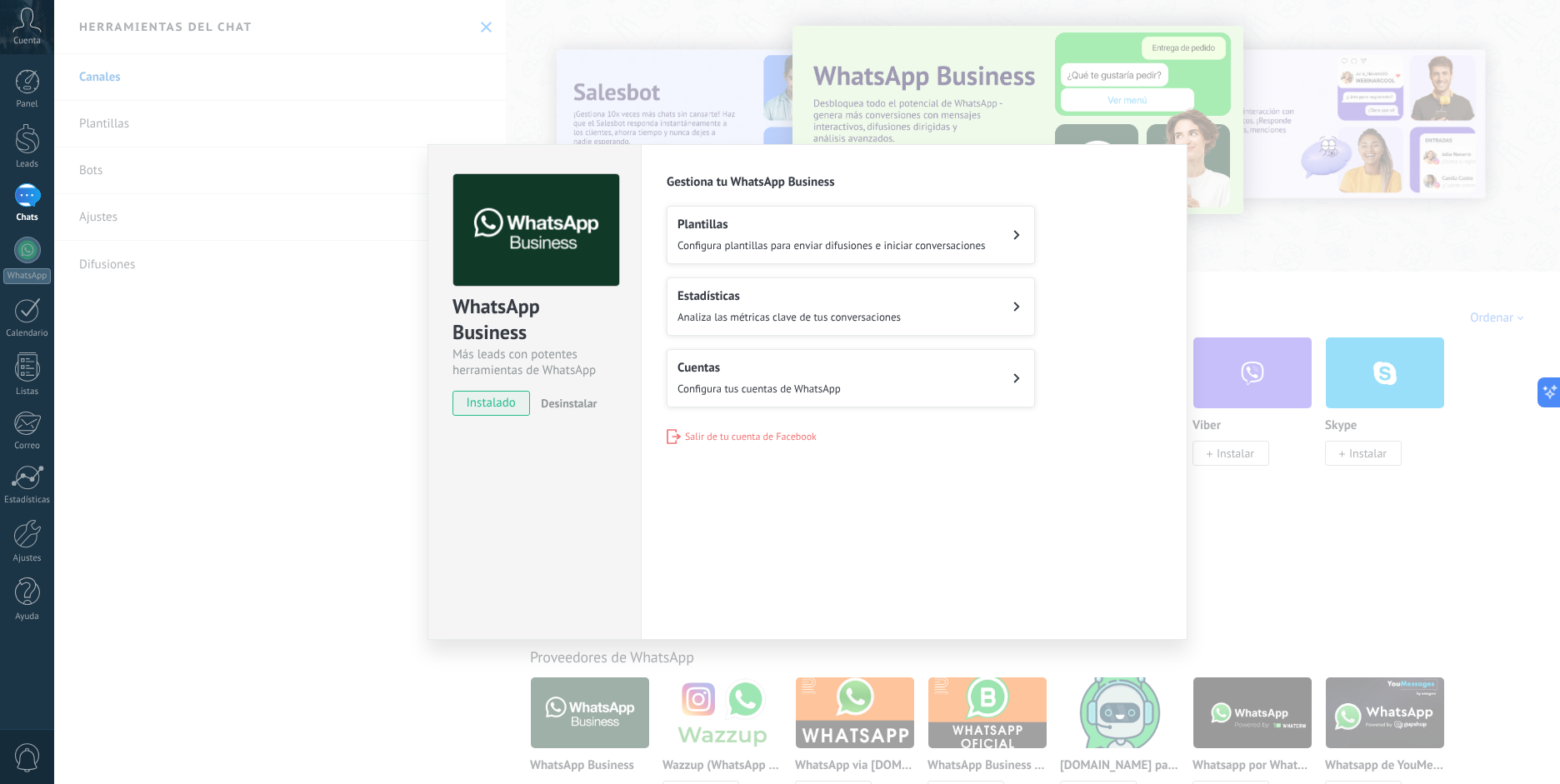
click at [724, 288] on h2 "Estadísticas" at bounding box center [789, 296] width 223 height 16
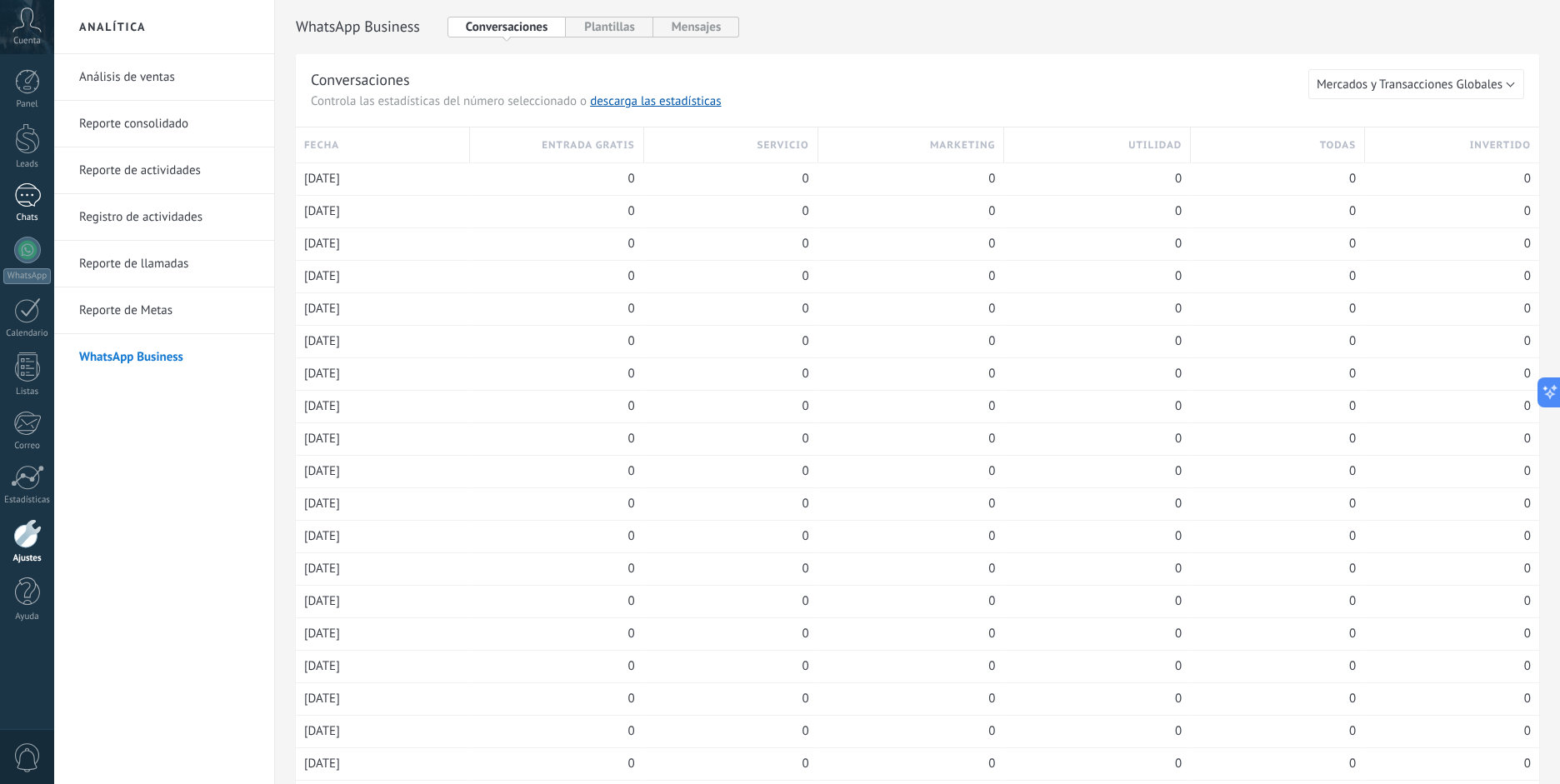
click at [26, 193] on div at bounding box center [27, 195] width 27 height 24
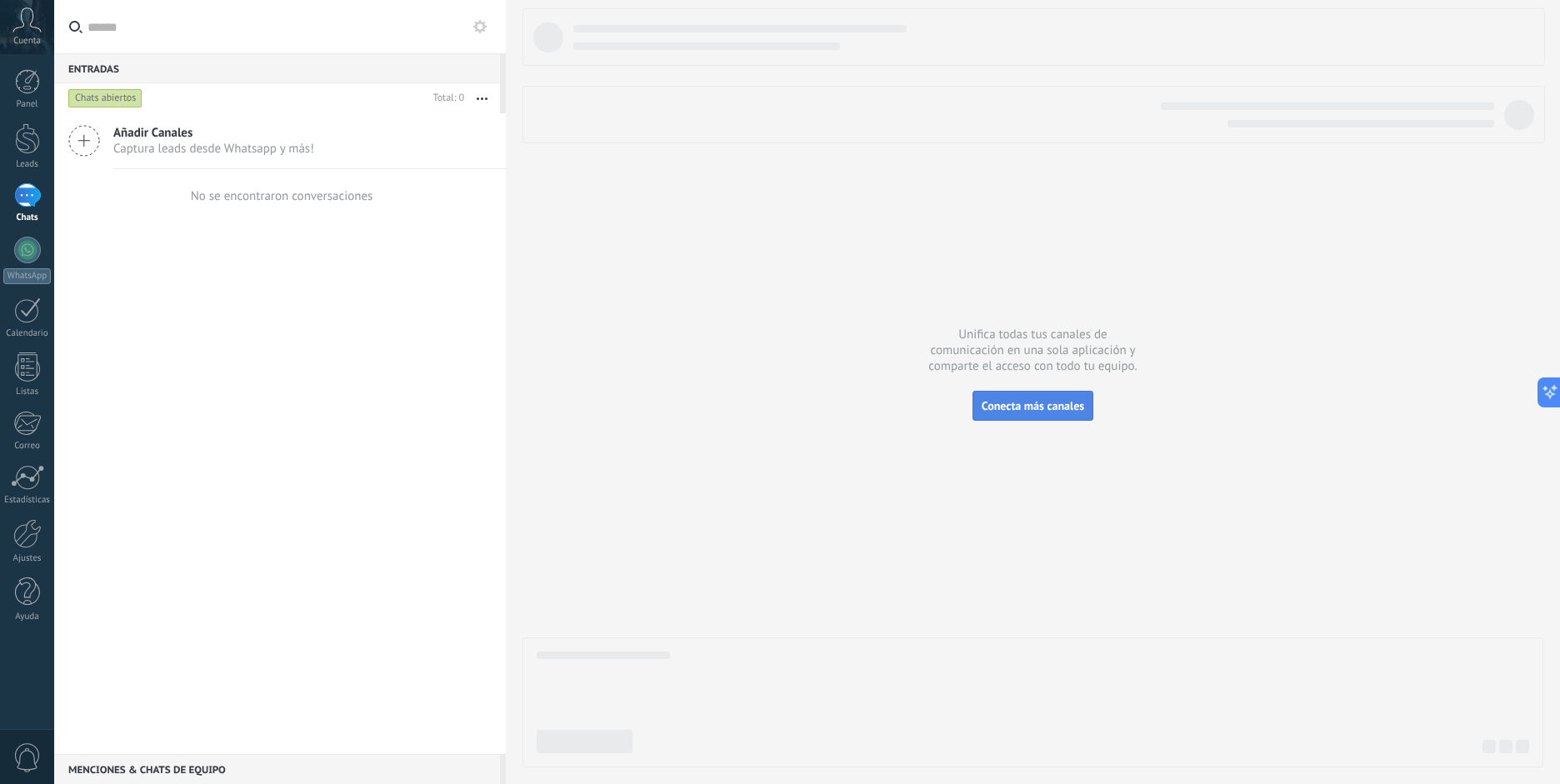
click at [975, 412] on button "Conecta más canales" at bounding box center [1033, 405] width 121 height 30
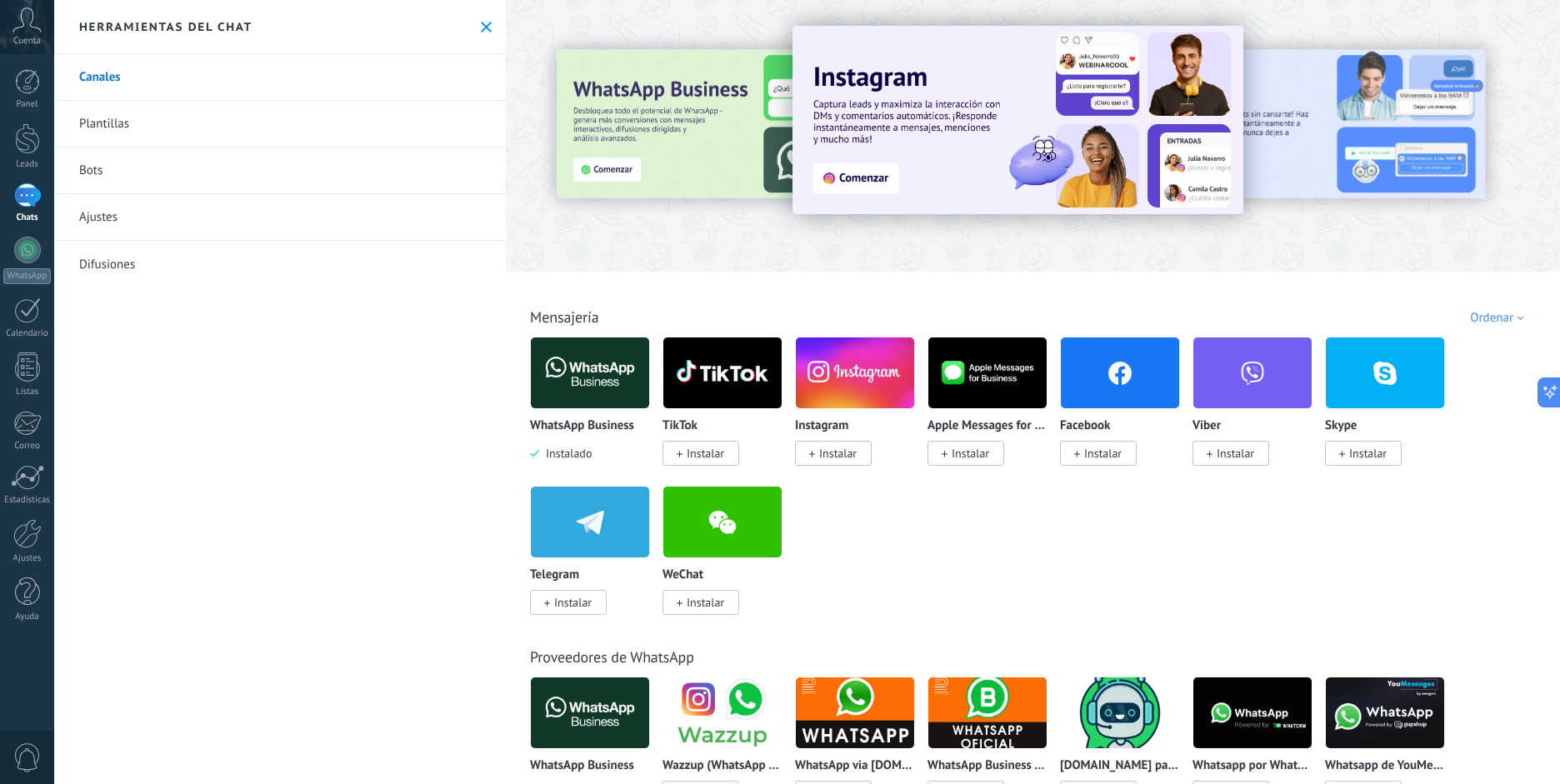
click at [831, 460] on span "Instalar" at bounding box center [838, 453] width 37 height 15
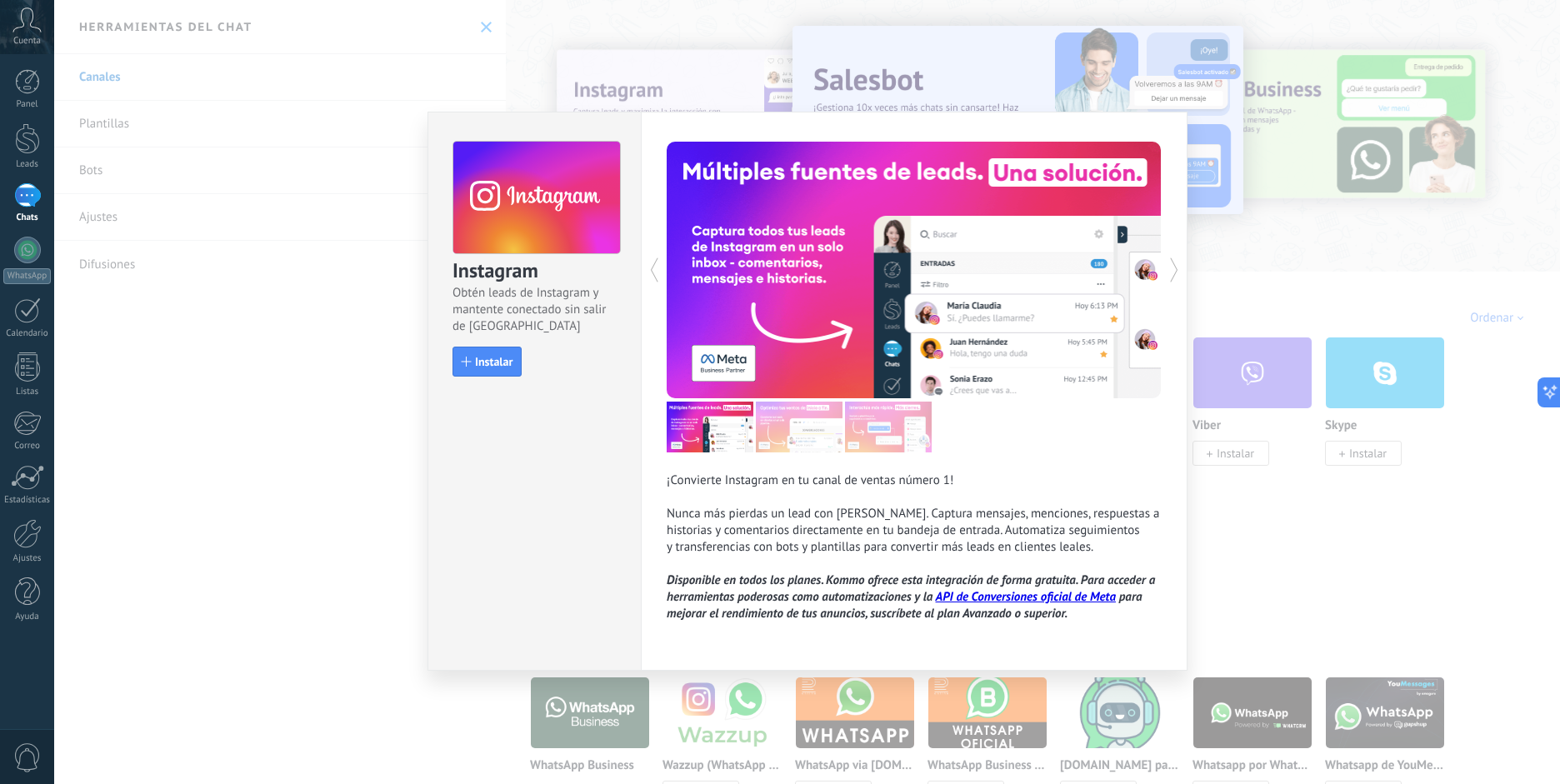
click at [477, 344] on div "Instagram Obtén leads de Instagram y mantente conectado sin salir de Kommo Inst…" at bounding box center [534, 251] width 213 height 277
click at [489, 360] on span "Instalar" at bounding box center [493, 361] width 37 height 11
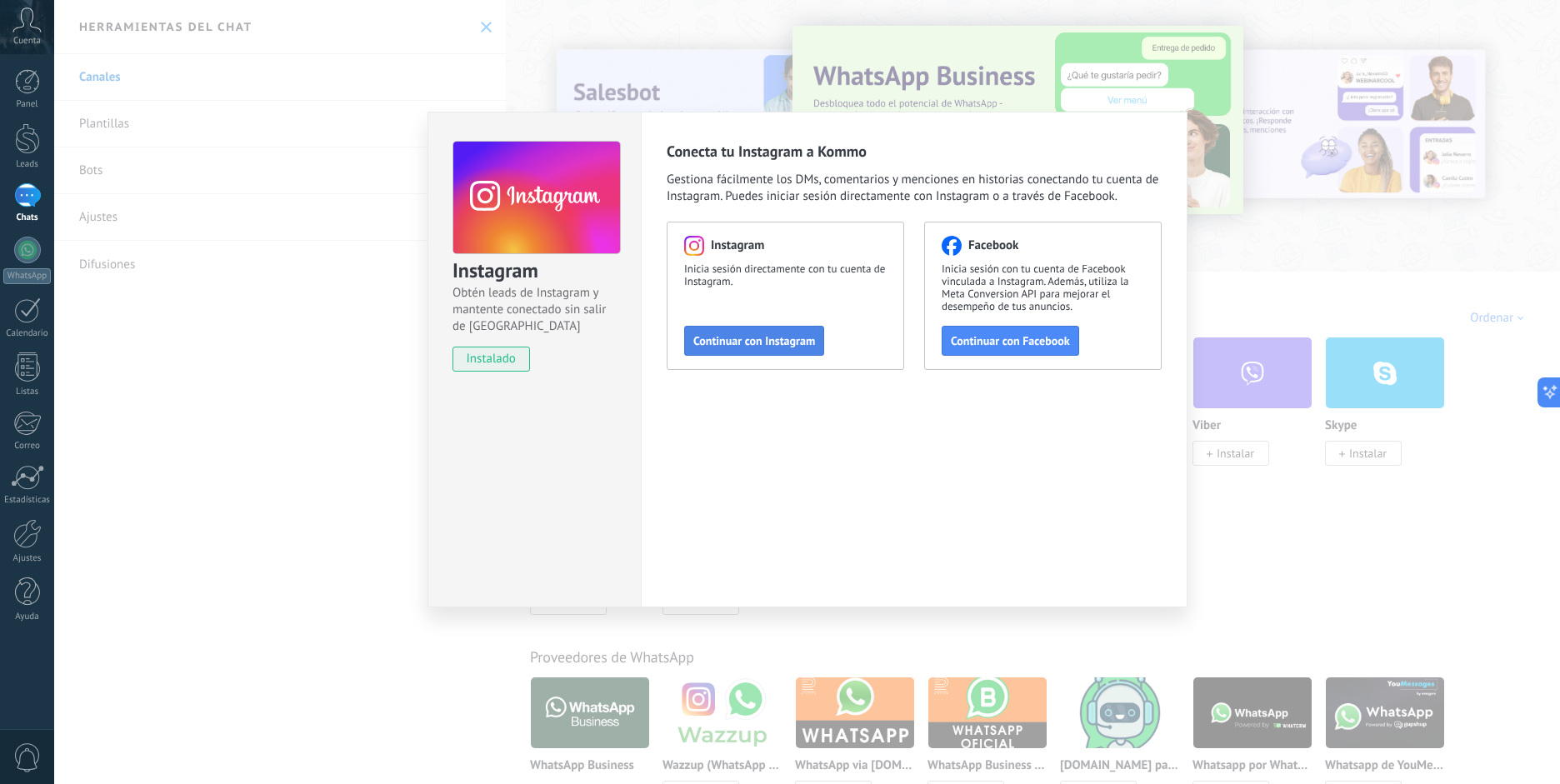
click at [804, 341] on span "Continuar con Instagram" at bounding box center [755, 340] width 122 height 11
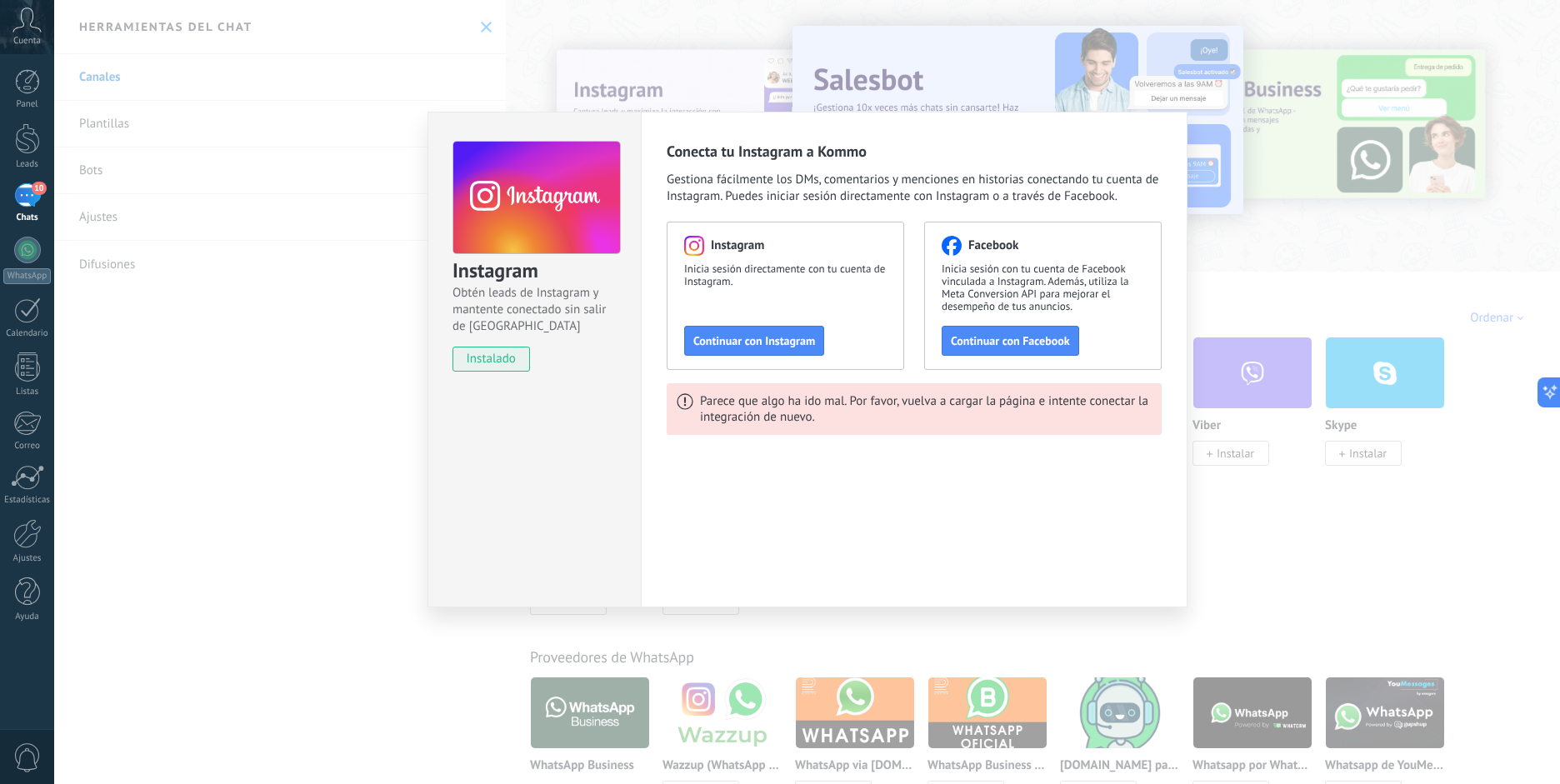
click at [763, 341] on span "Continuar con Instagram" at bounding box center [755, 340] width 122 height 11
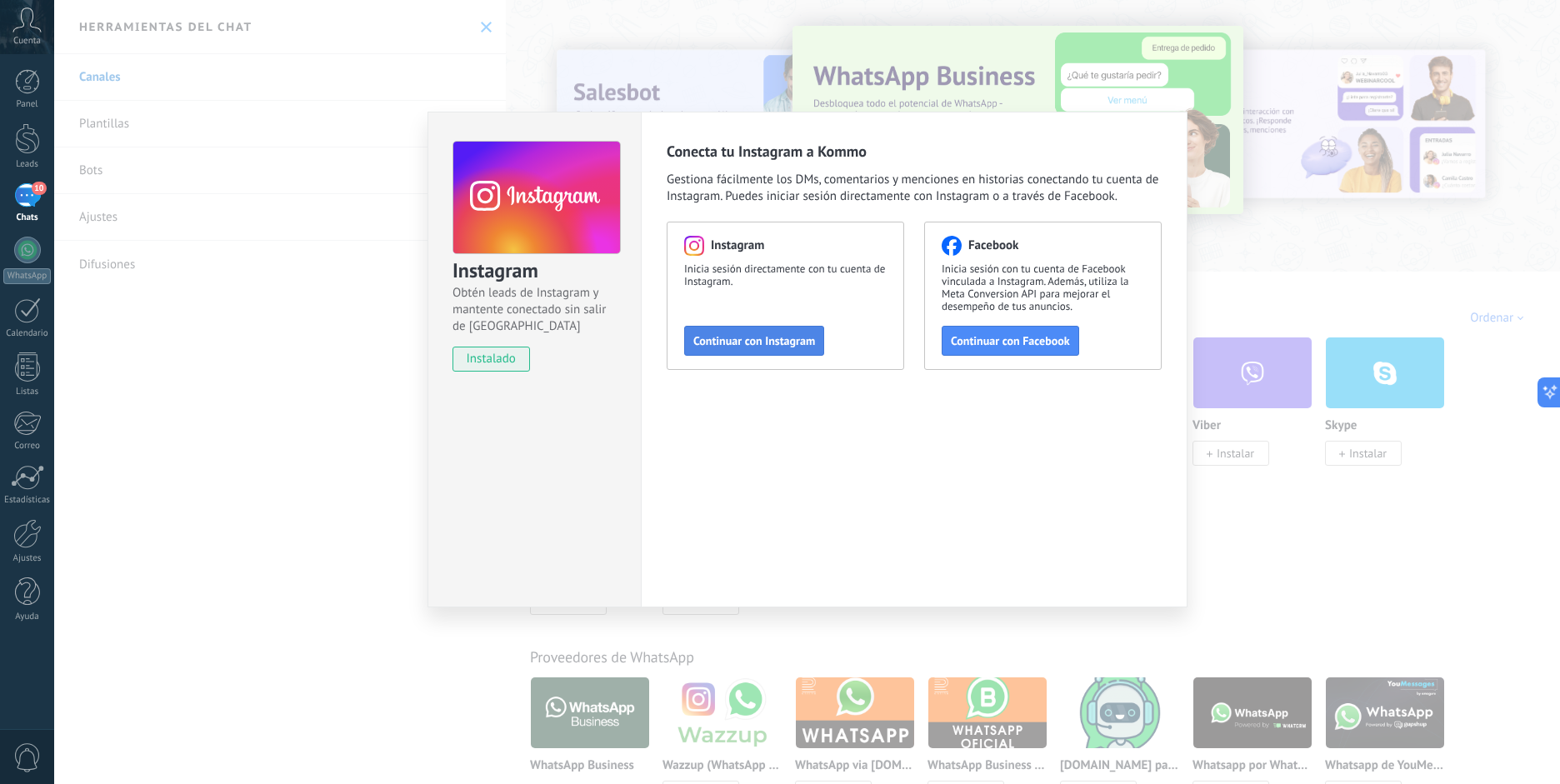
click at [766, 343] on span "Continuar con Instagram" at bounding box center [755, 340] width 122 height 11
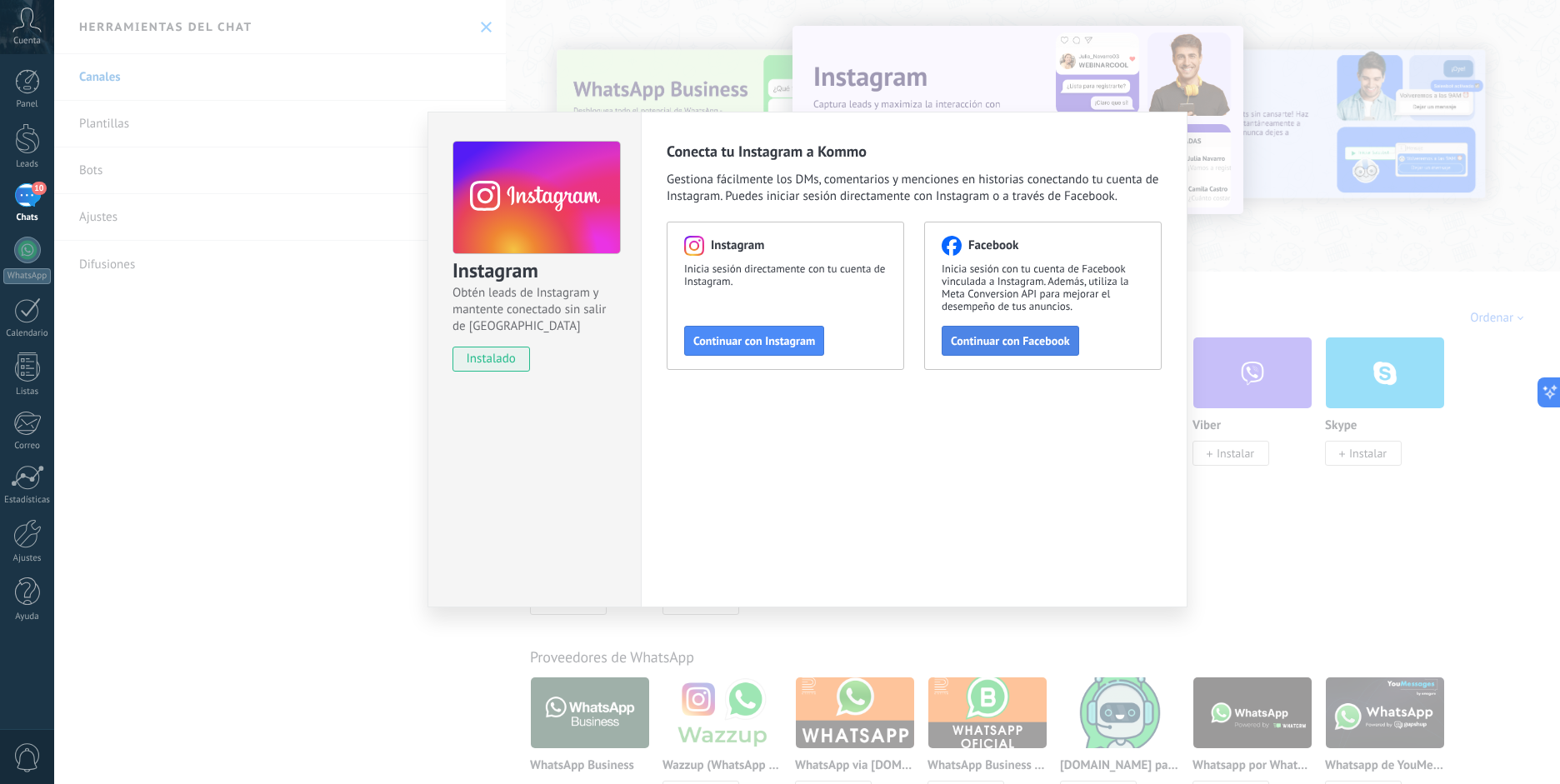
click at [1035, 344] on span "Continuar con Facebook" at bounding box center [1010, 340] width 119 height 11
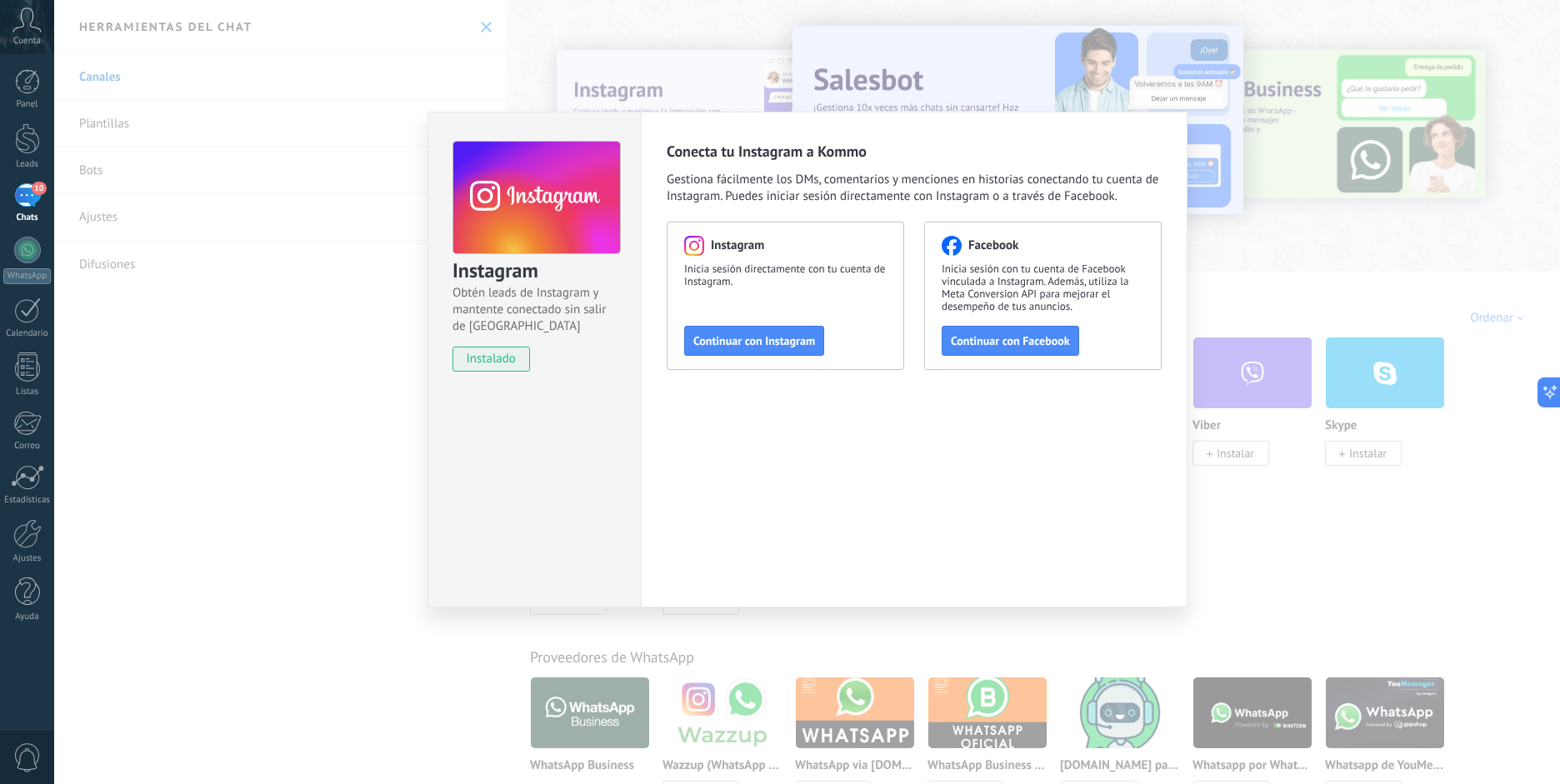
click at [290, 498] on div "Instagram Obtén leads de Instagram y mantente conectado sin salir de Kommo inst…" at bounding box center [807, 392] width 1506 height 784
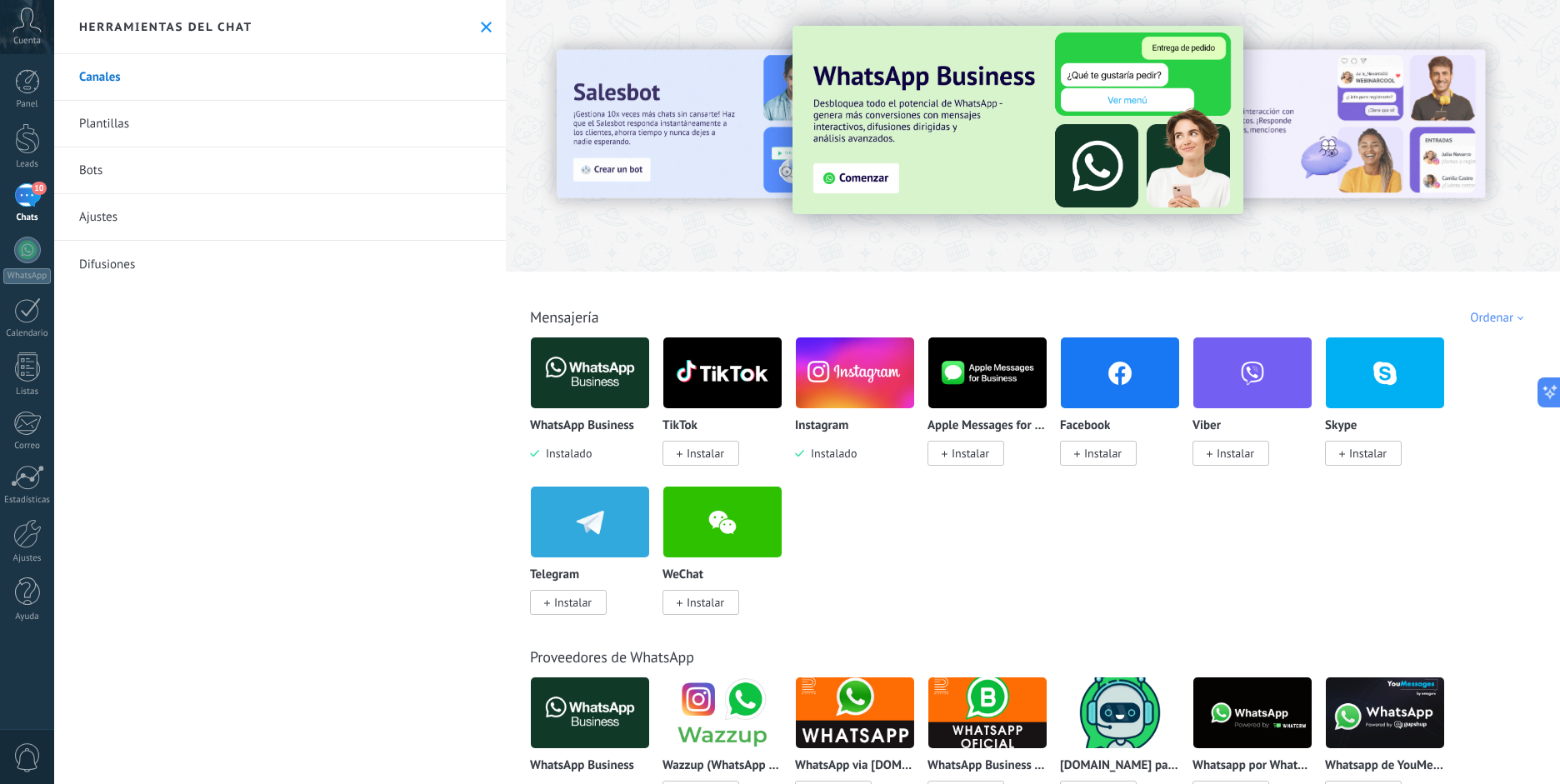
click at [49, 206] on link "10 Chats" at bounding box center [27, 203] width 54 height 40
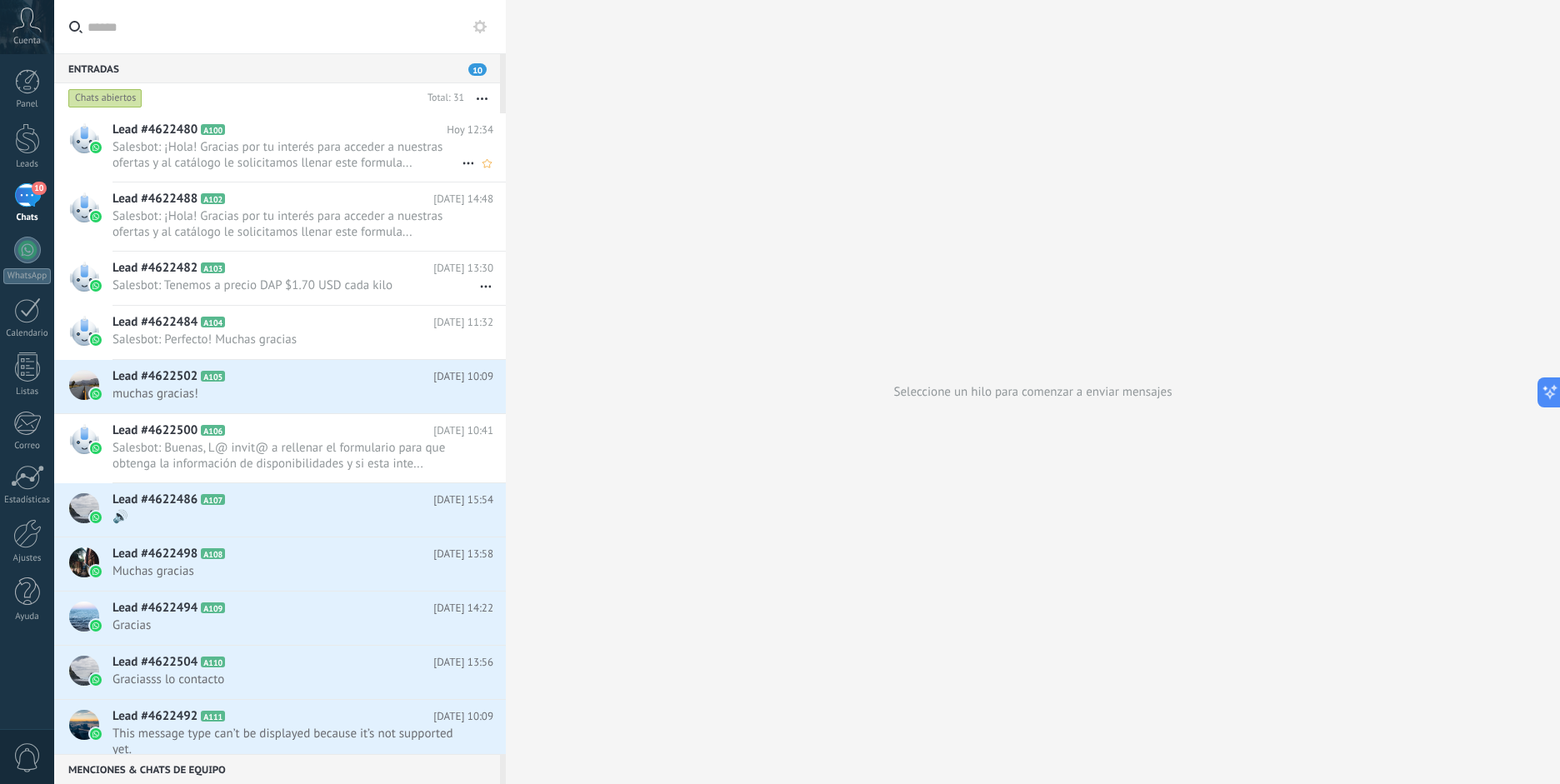
click at [306, 172] on div "Lead #4622480 A100 [DATE] 12:34 Salesbot: ¡Hola! Gracias por tu interés para ac…" at bounding box center [309, 147] width 393 height 68
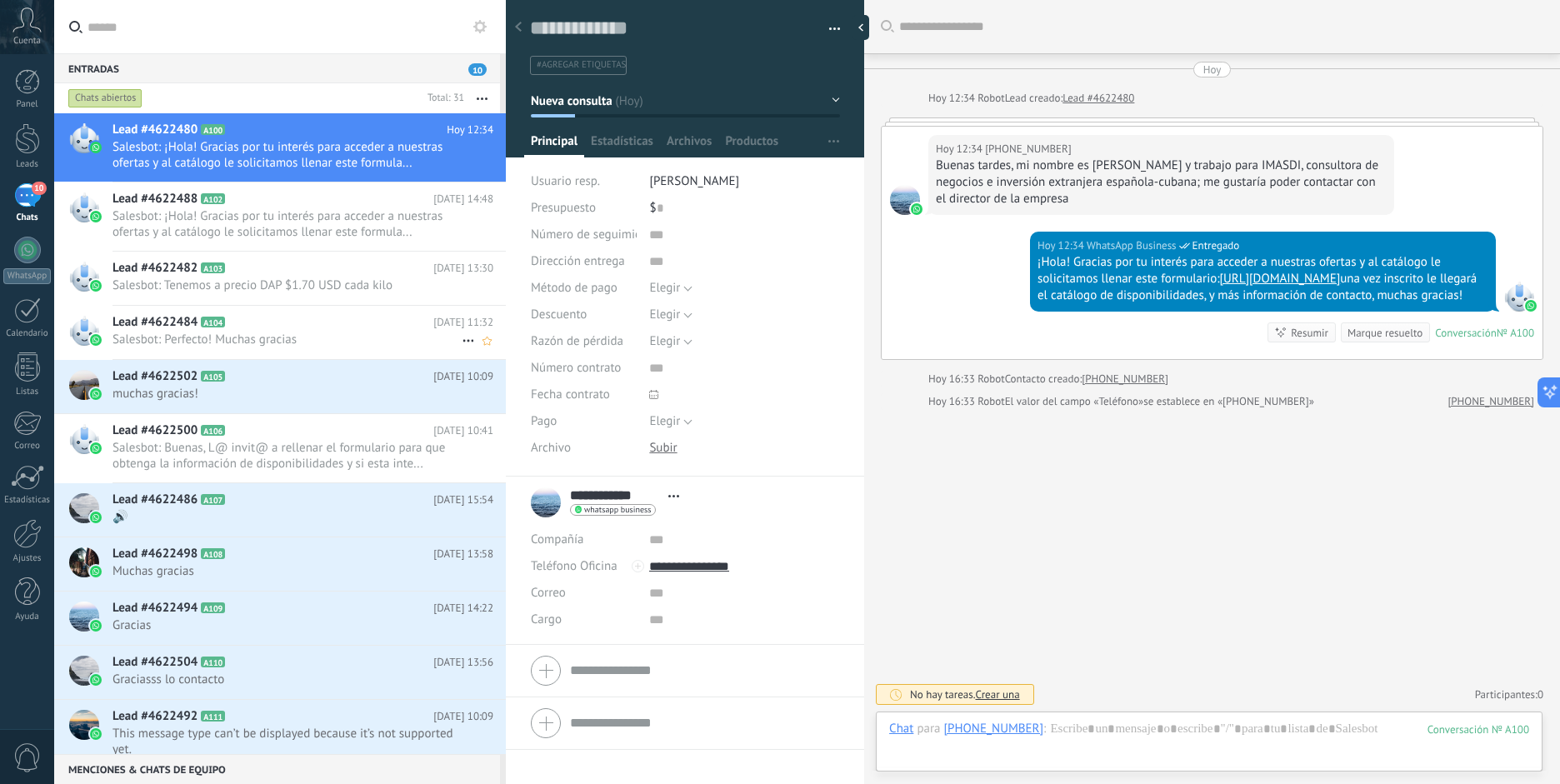
scroll to position [25, 0]
click at [1265, 544] on div "Buscar Carga más [DATE] [DATE] 12:34 Robot Lead creado: Lead #4622480 [DATE] 12…" at bounding box center [1212, 392] width 695 height 784
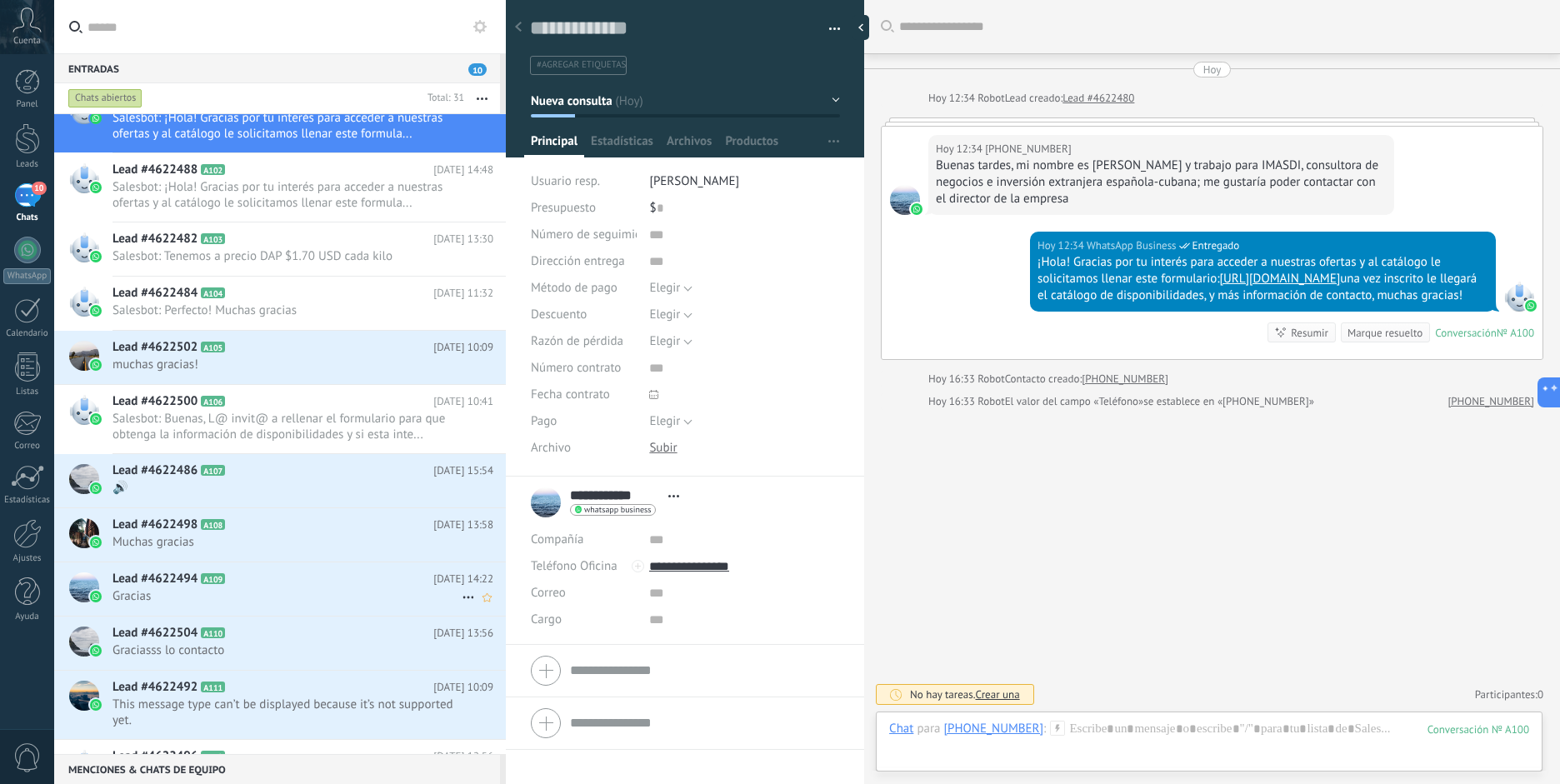
scroll to position [0, 0]
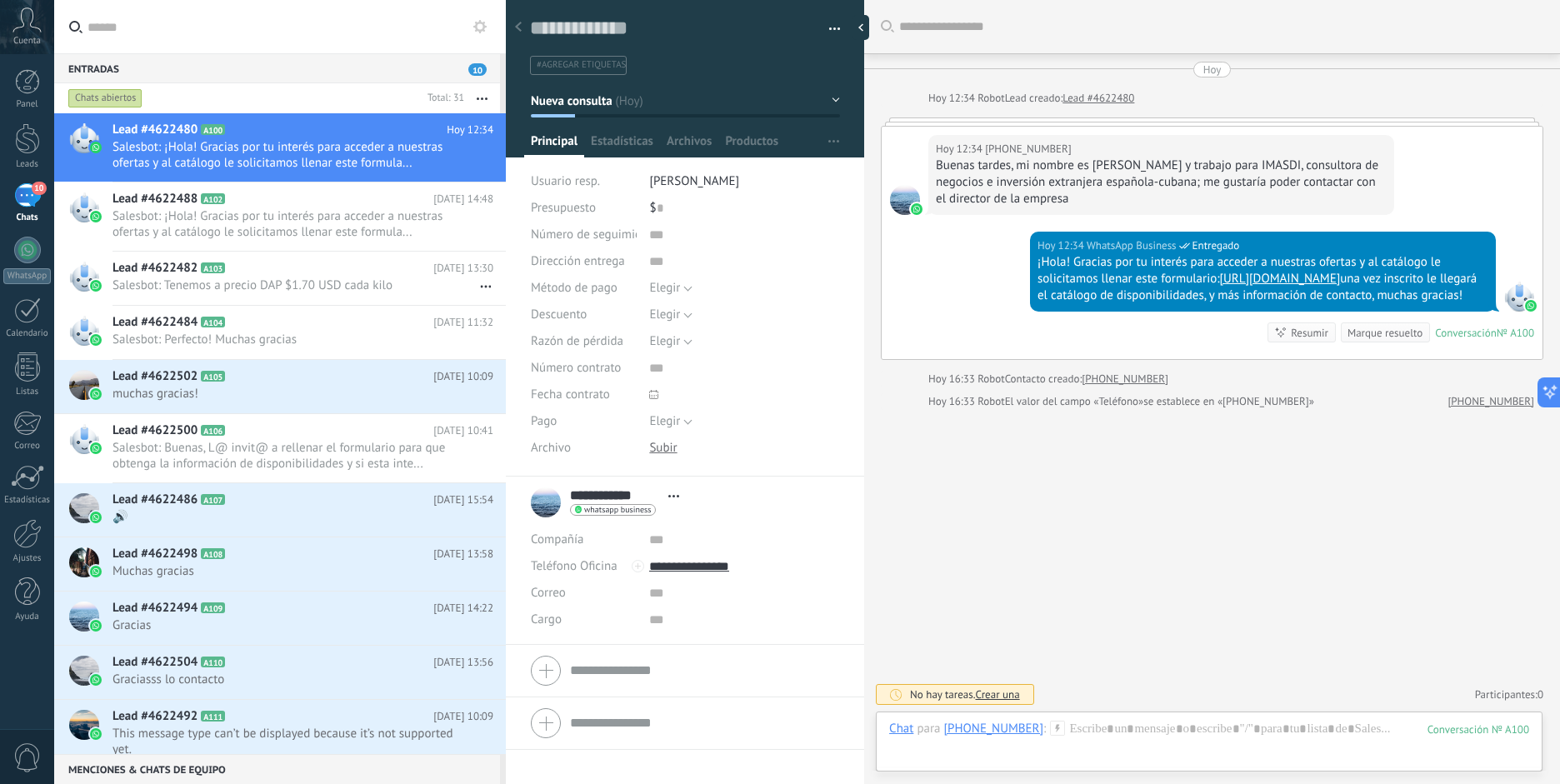
click at [102, 98] on div "Chats abiertos" at bounding box center [105, 98] width 74 height 20
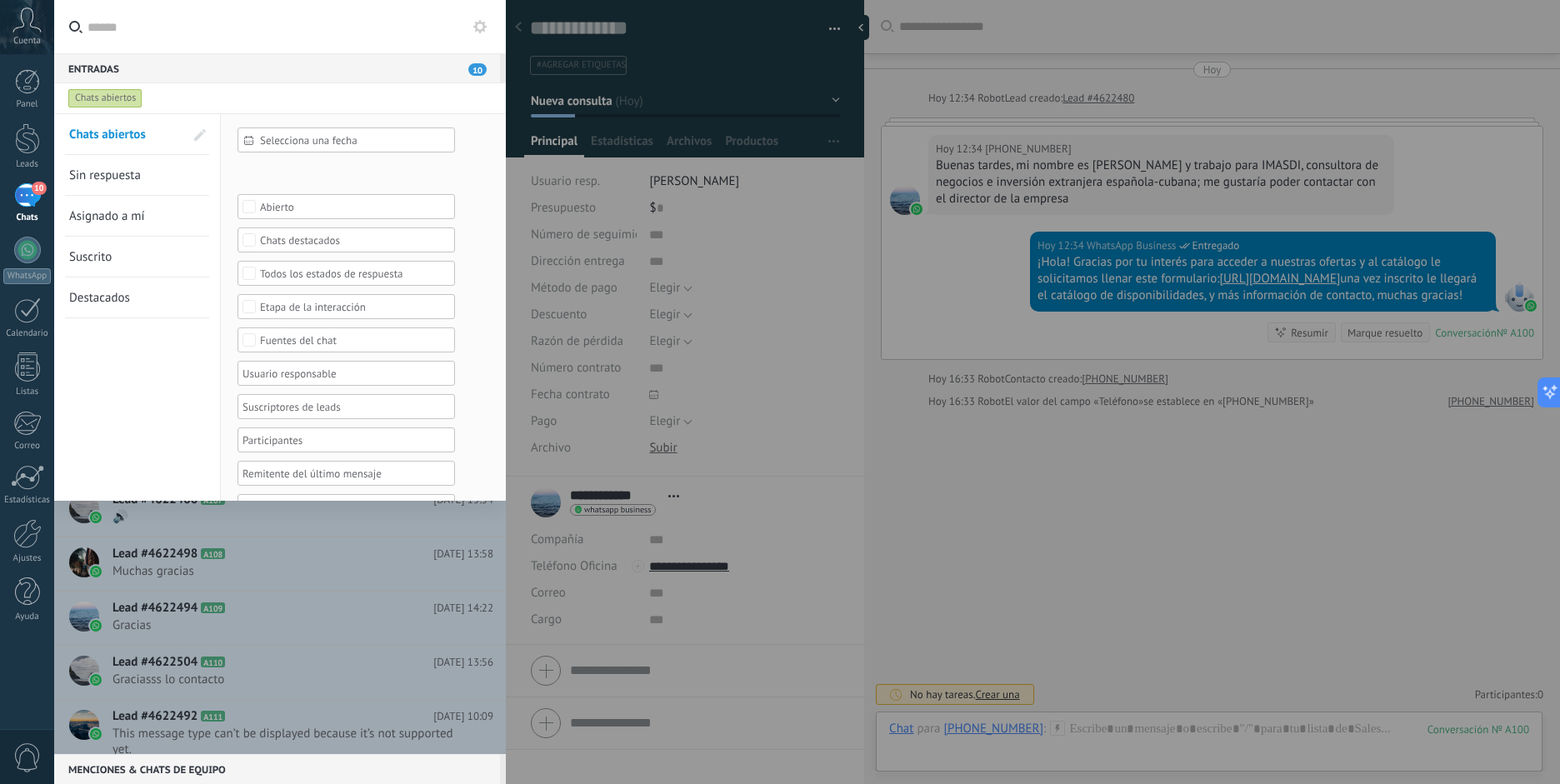
click at [102, 98] on div "Chats abiertos" at bounding box center [105, 98] width 74 height 20
click at [349, 57] on div "Entradas 10" at bounding box center [277, 68] width 446 height 30
click at [327, 42] on input "text" at bounding box center [289, 26] width 405 height 53
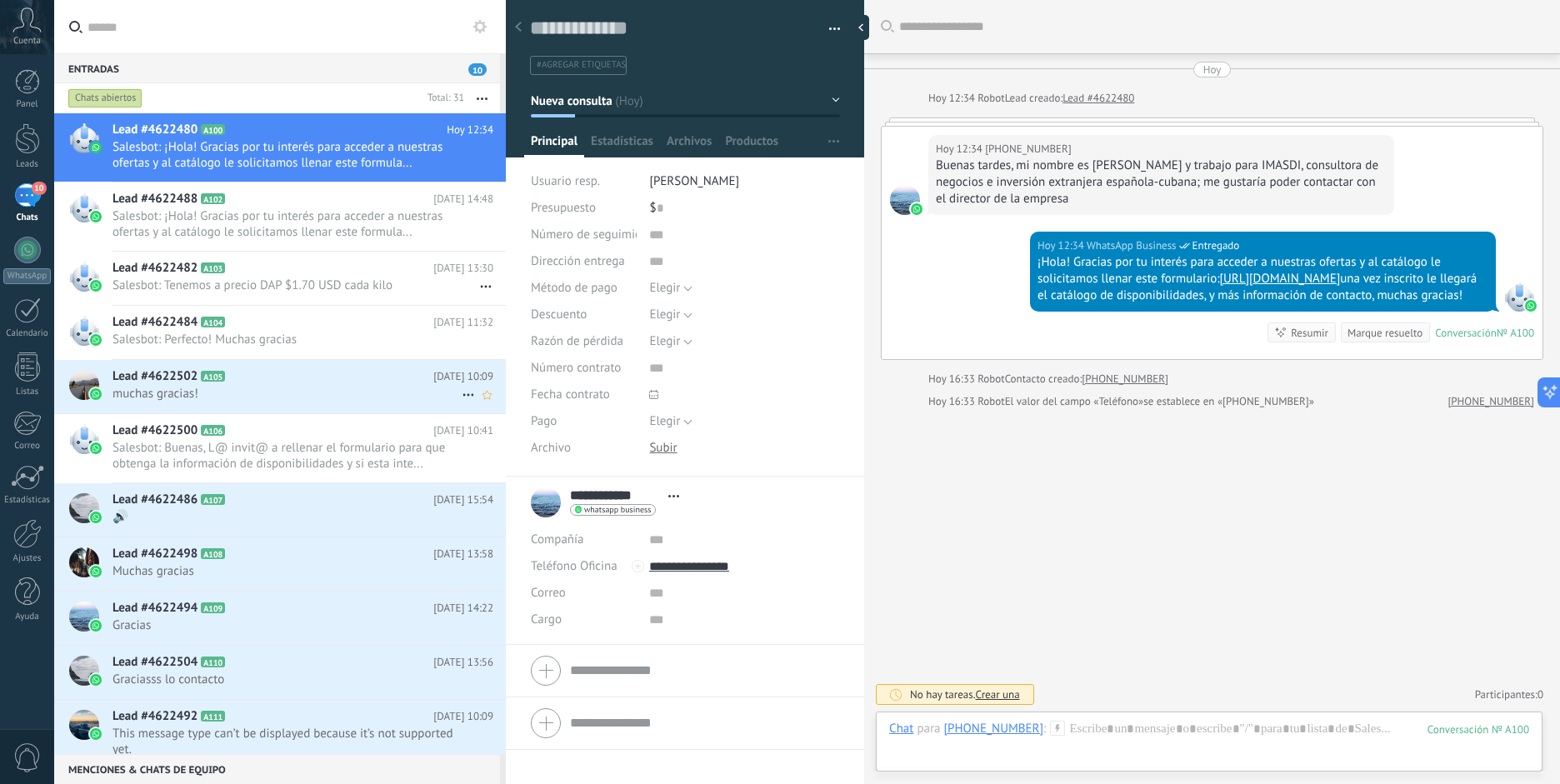
click at [302, 402] on div "Lead #4622502 A105 [DATE] 10:09 muchas gracias!" at bounding box center [309, 386] width 393 height 52
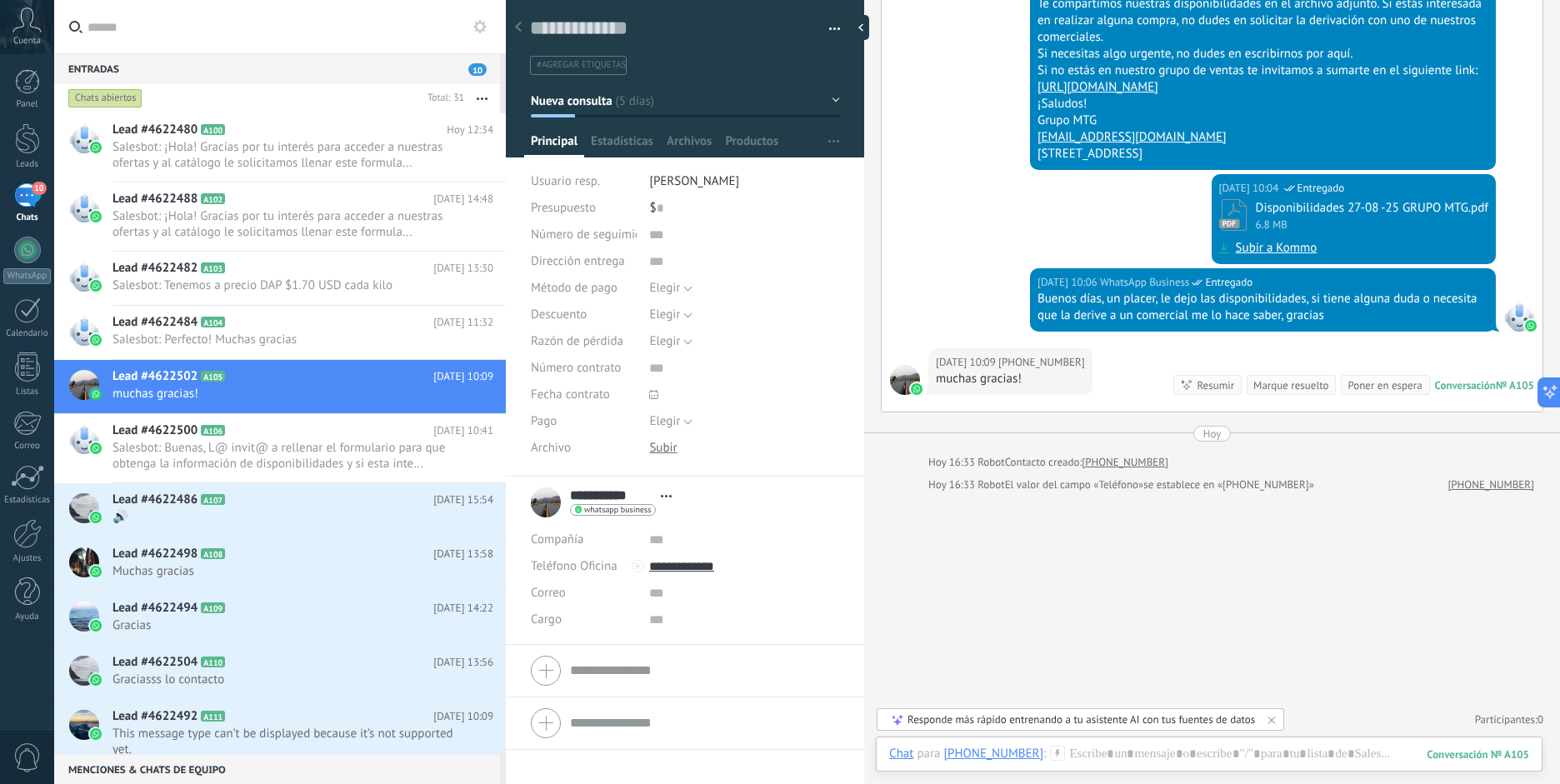
click at [487, 96] on button "button" at bounding box center [482, 98] width 36 height 30
click at [22, 268] on div "WhatsApp" at bounding box center [27, 276] width 48 height 16
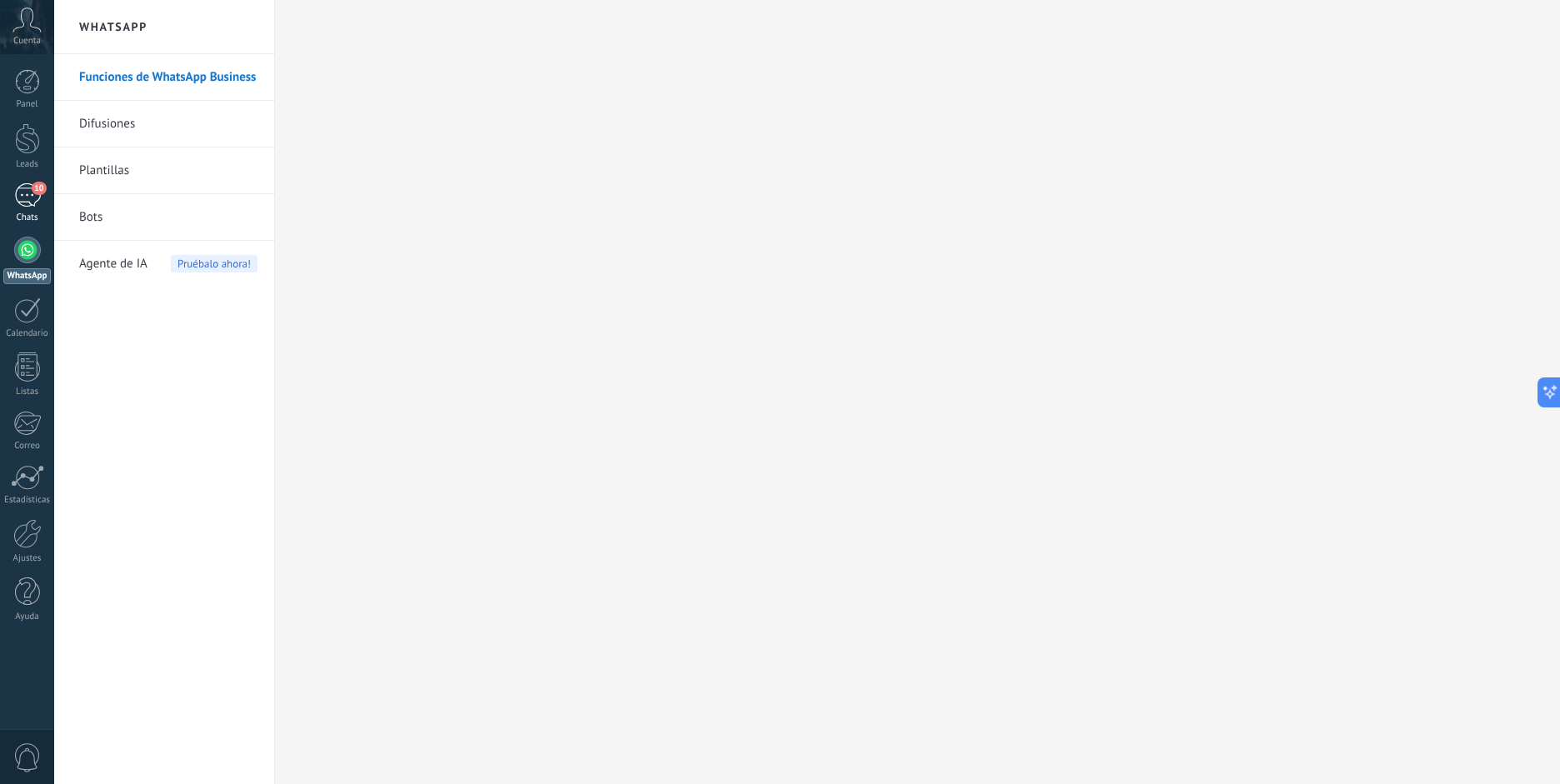
click at [41, 193] on span "10" at bounding box center [38, 187] width 14 height 13
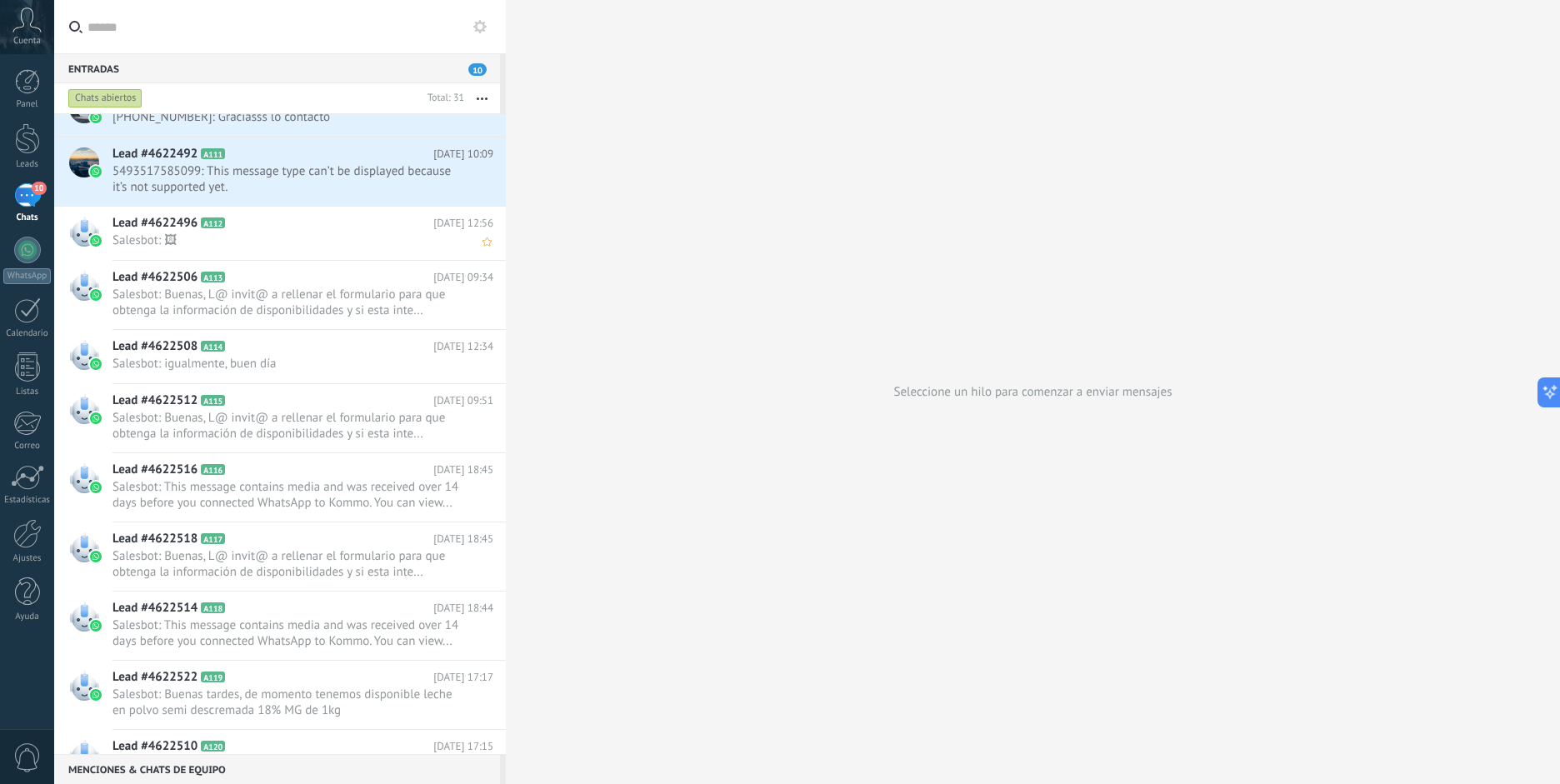
scroll to position [504, 0]
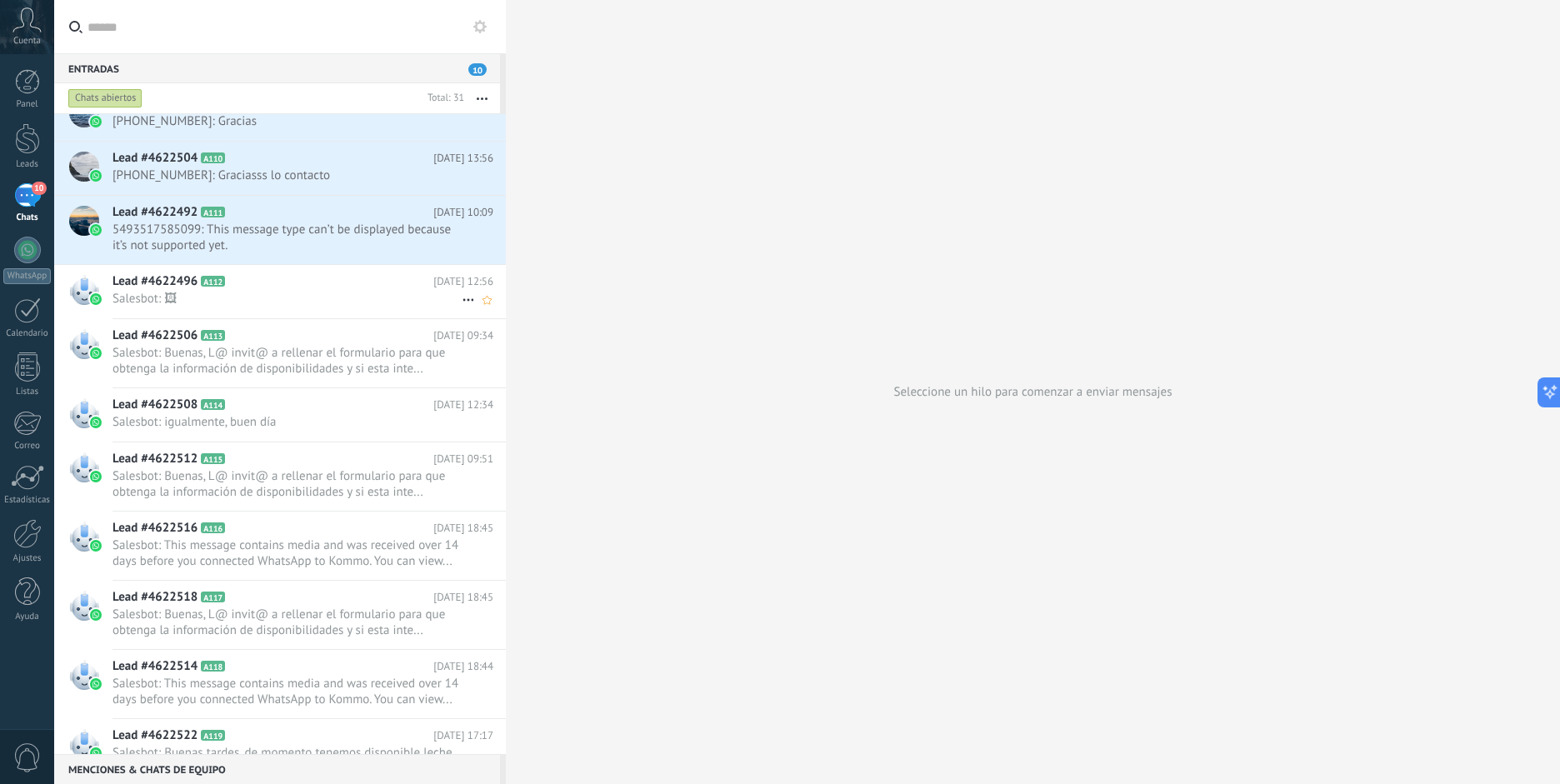
click at [302, 301] on span "Salesbot: 🖼" at bounding box center [287, 299] width 349 height 16
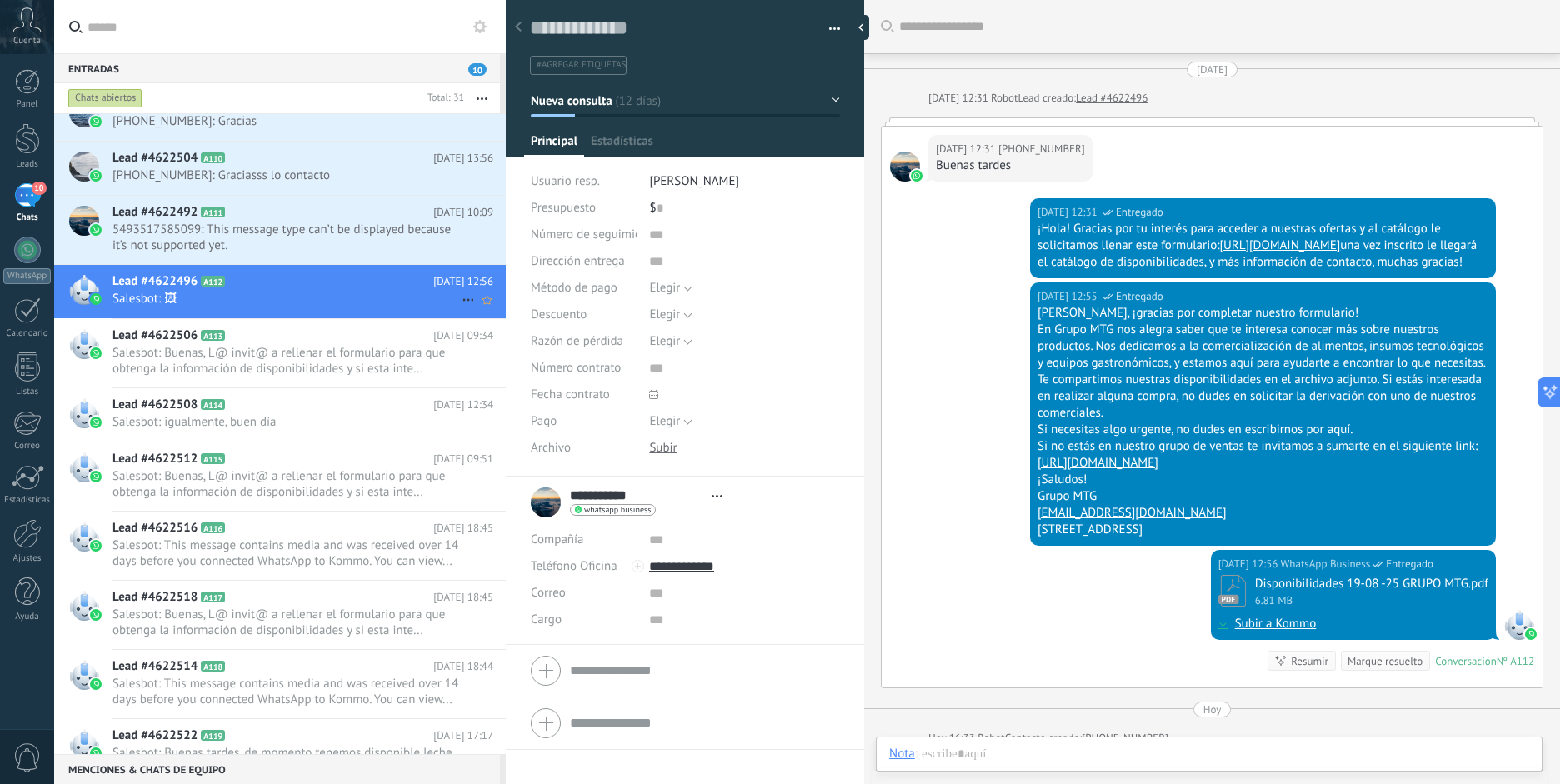
scroll to position [276, 0]
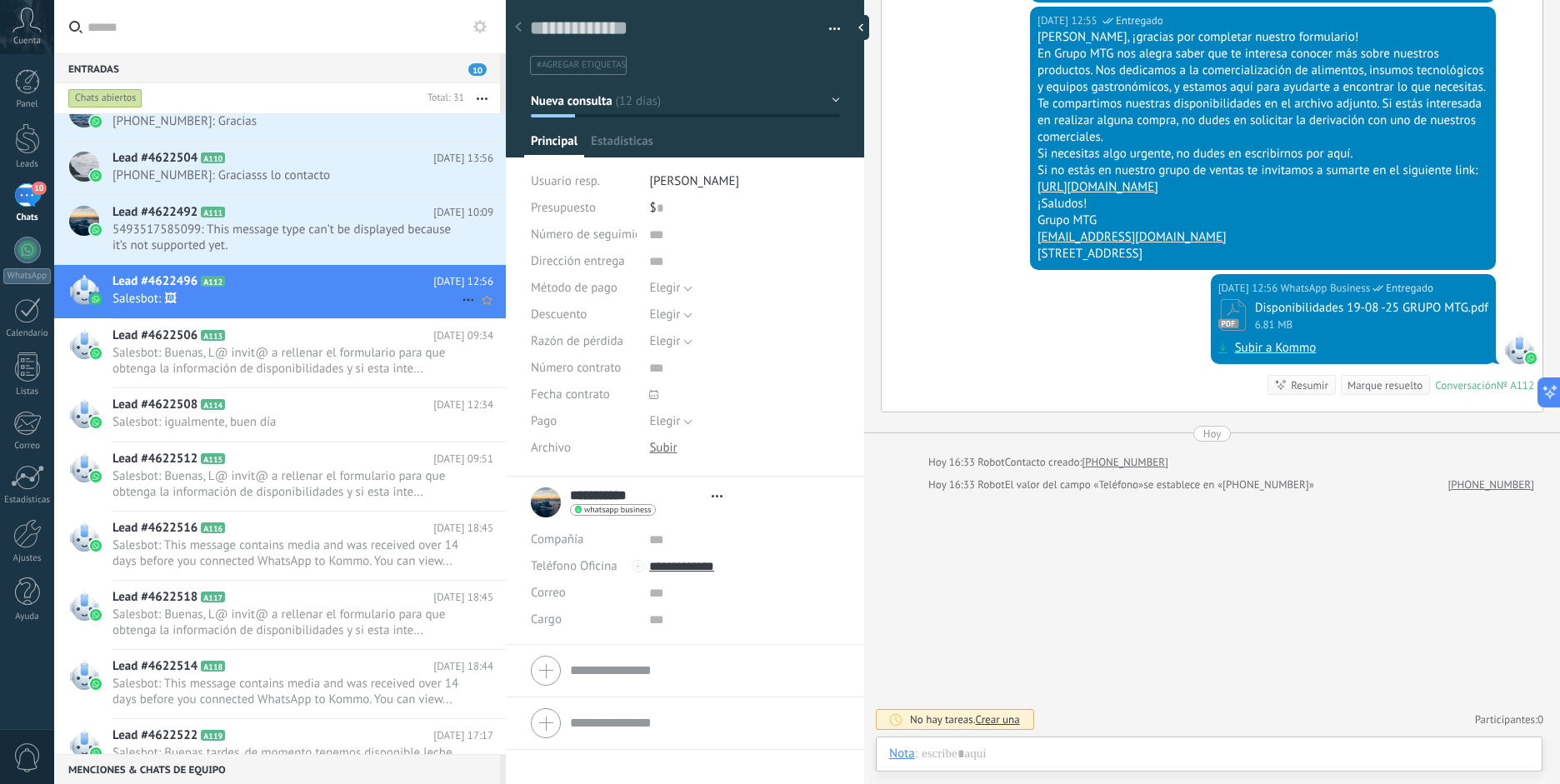
type textarea "**********"
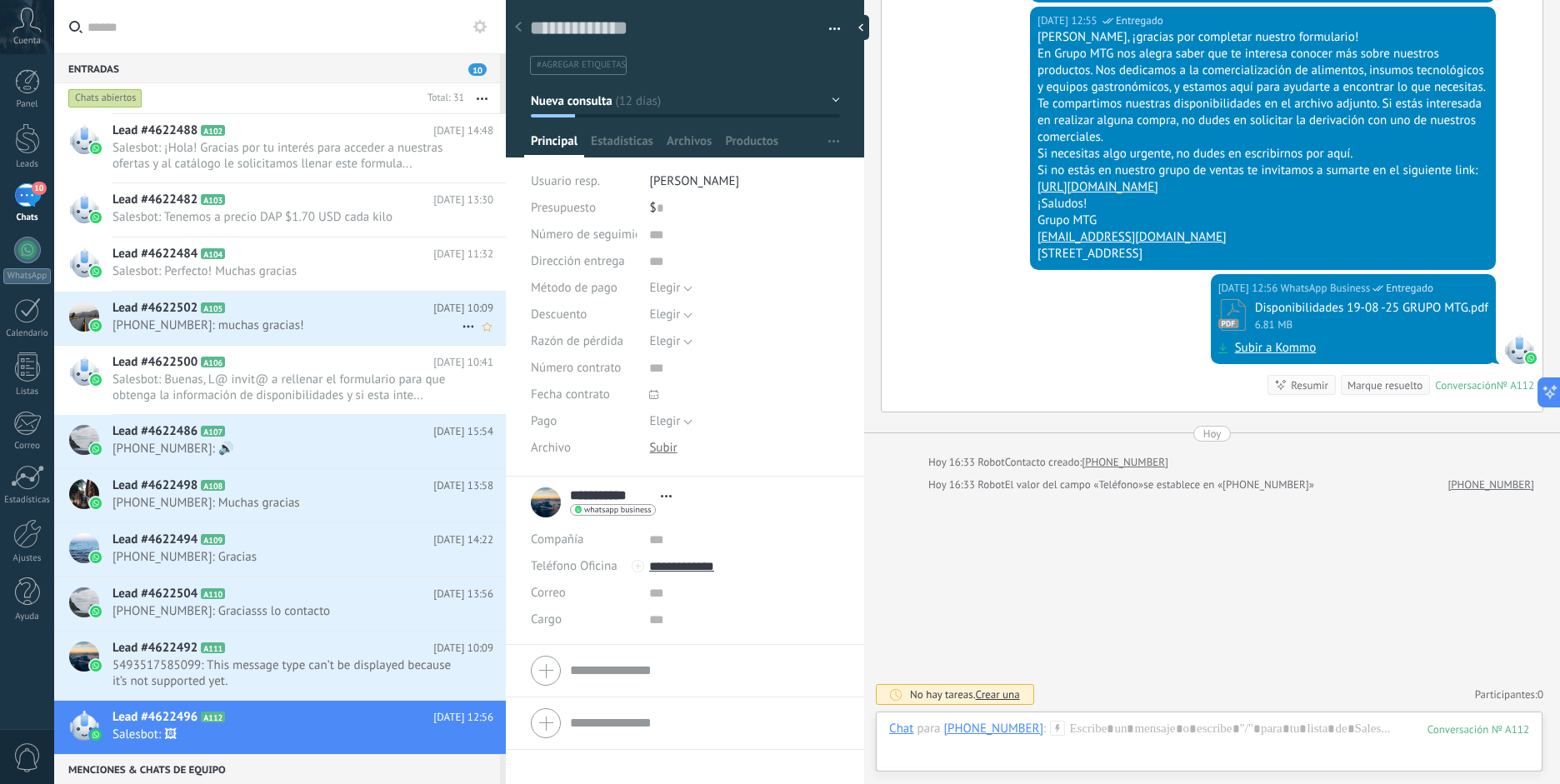
scroll to position [0, 0]
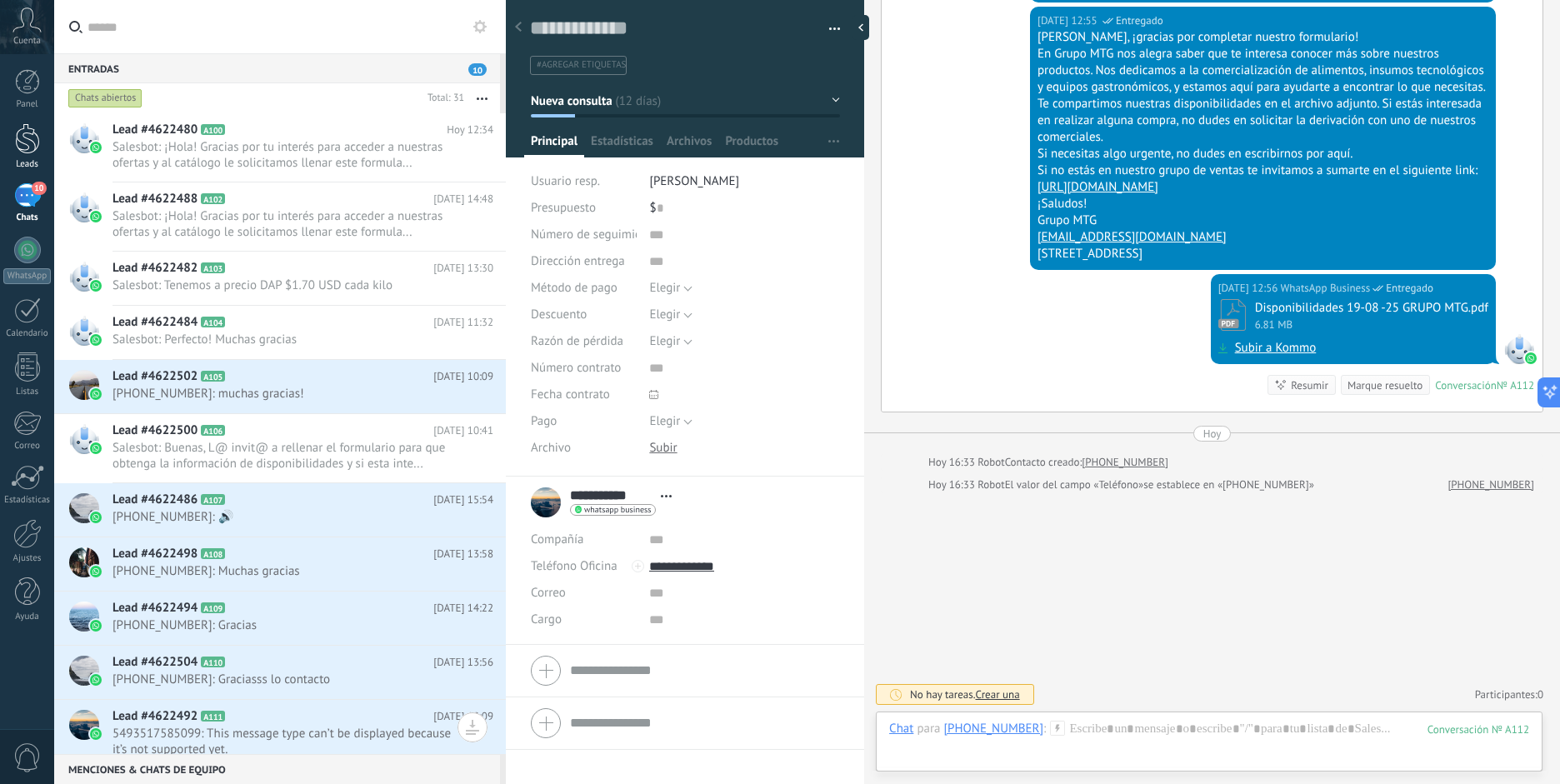
click at [31, 148] on div at bounding box center [27, 139] width 25 height 30
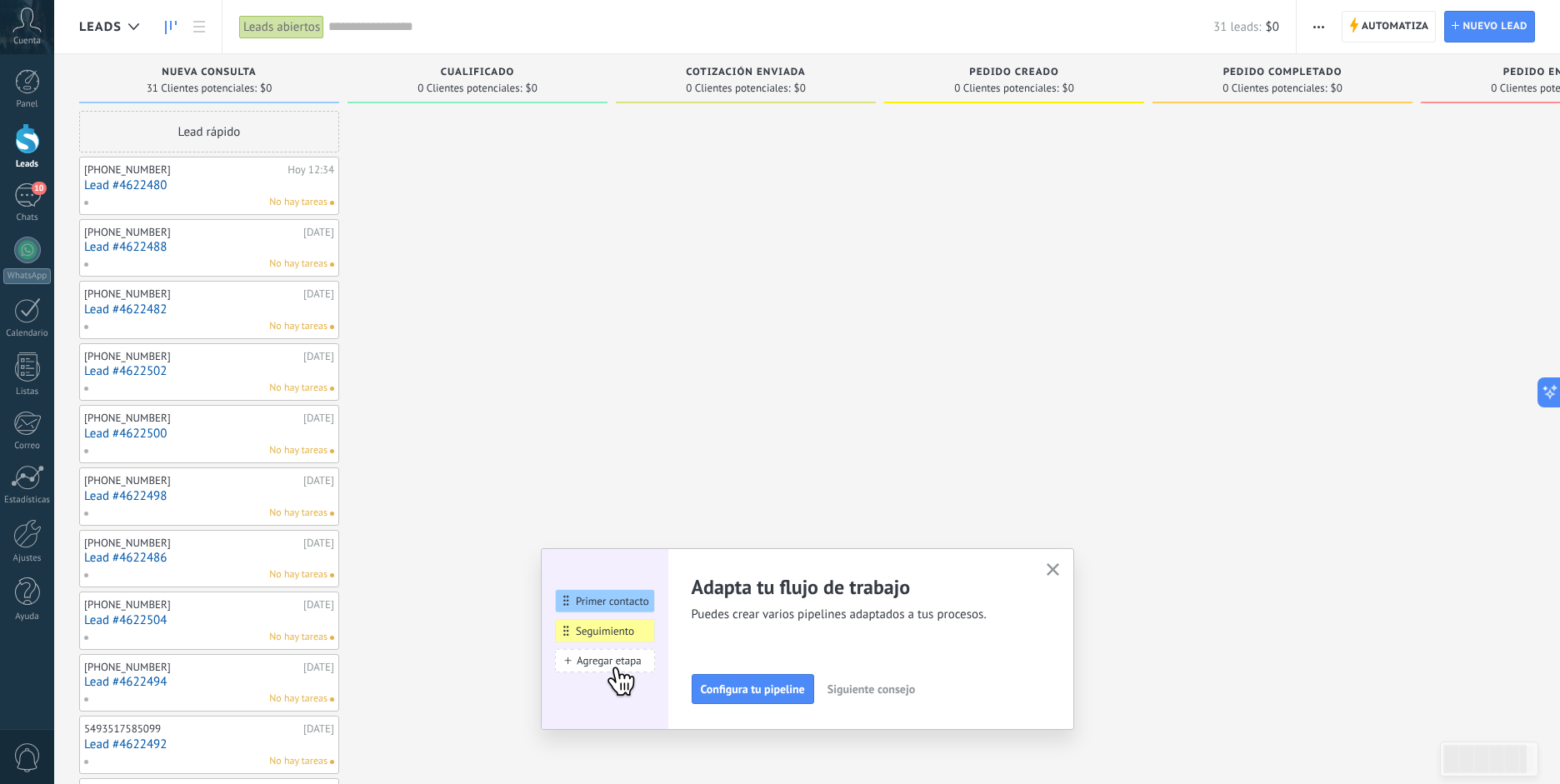
drag, startPoint x: 1048, startPoint y: 563, endPoint x: 1021, endPoint y: 554, distance: 28.5
click at [1048, 563] on icon "button" at bounding box center [1053, 569] width 12 height 12
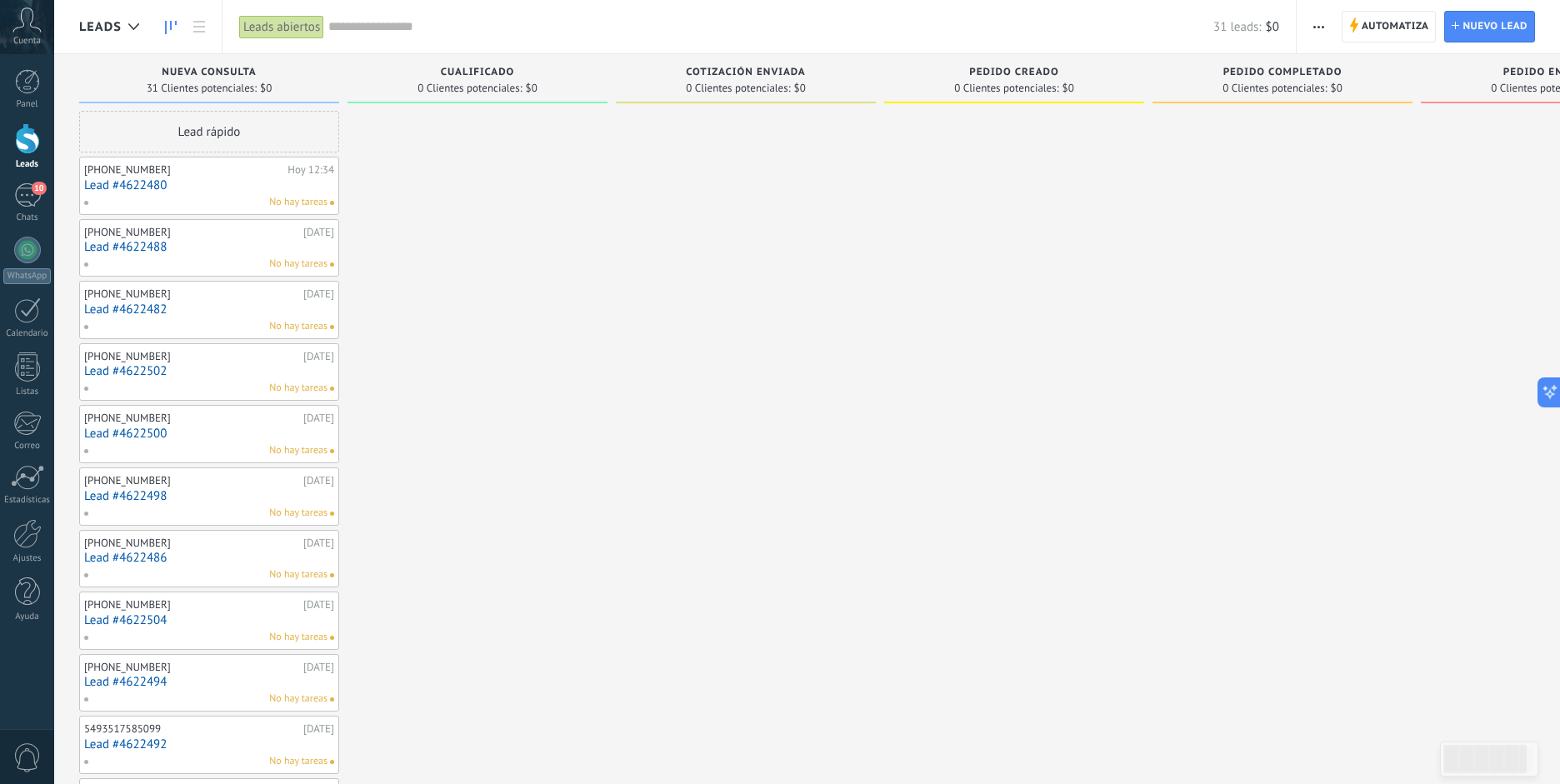
click at [166, 206] on div "No hay tareas" at bounding box center [206, 202] width 244 height 15
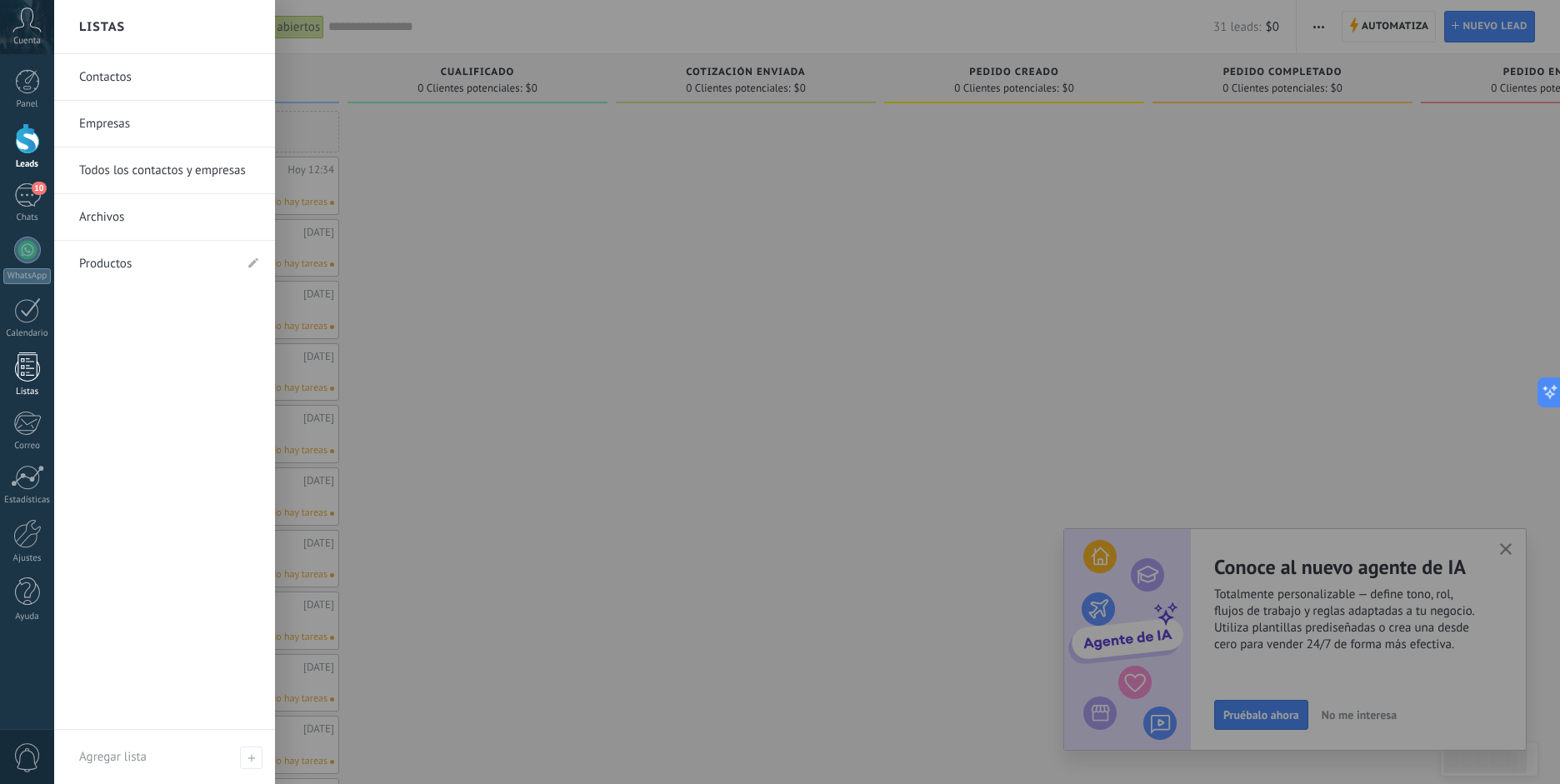
click at [23, 359] on div at bounding box center [27, 366] width 25 height 29
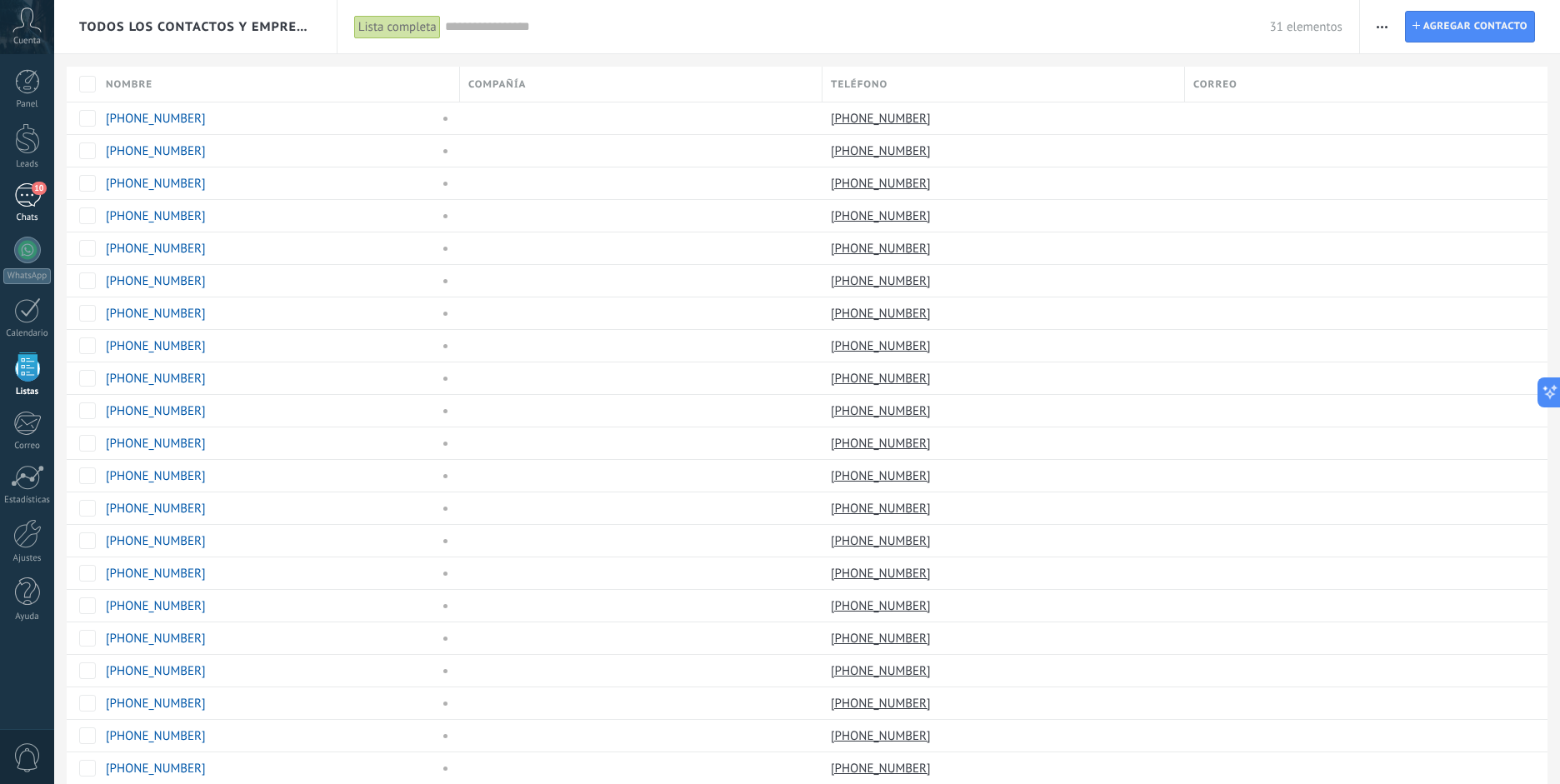
click at [26, 216] on div "Chats" at bounding box center [27, 218] width 48 height 10
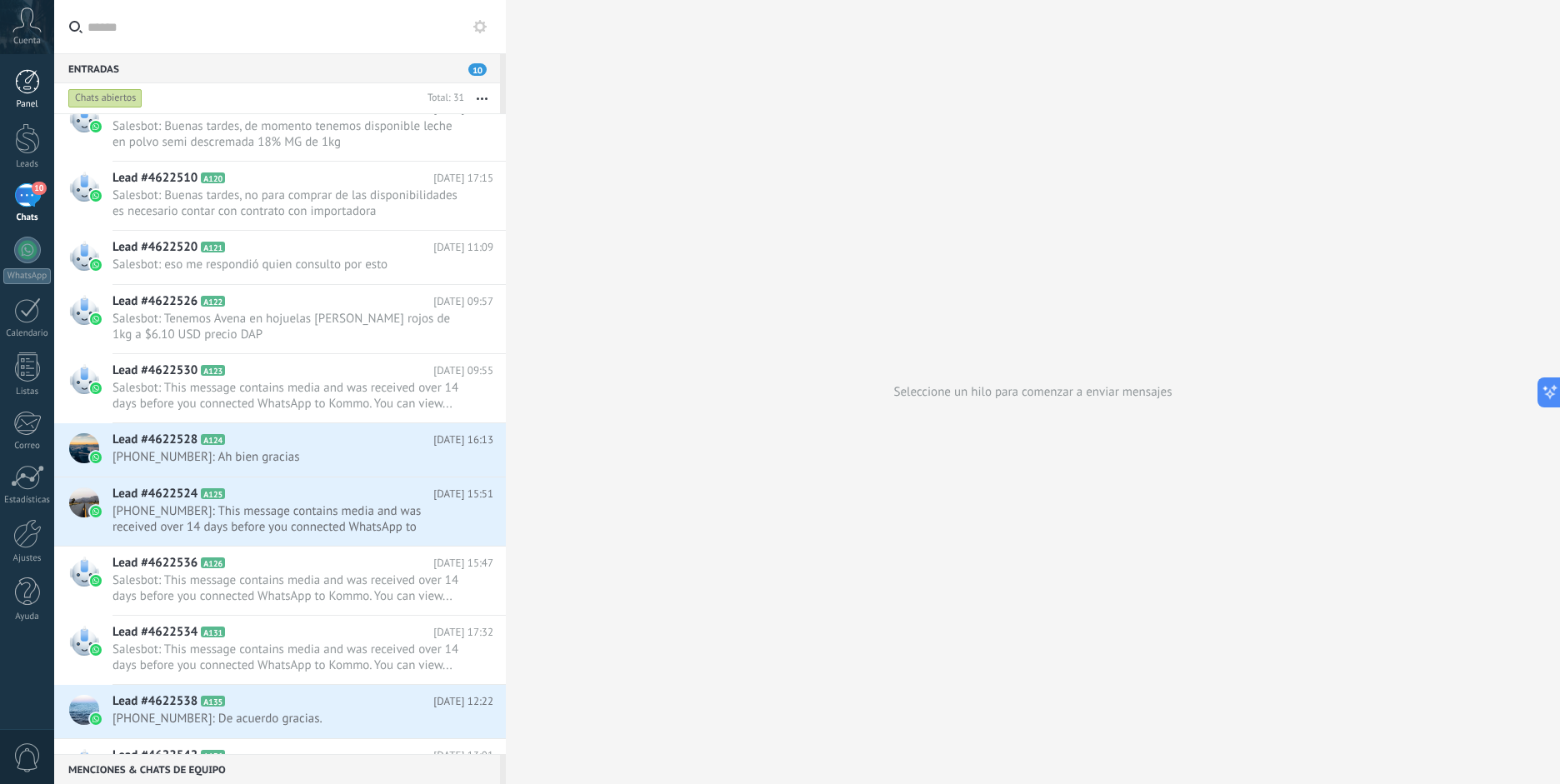
scroll to position [1129, 0]
click at [24, 45] on span "Cuenta" at bounding box center [27, 41] width 28 height 10
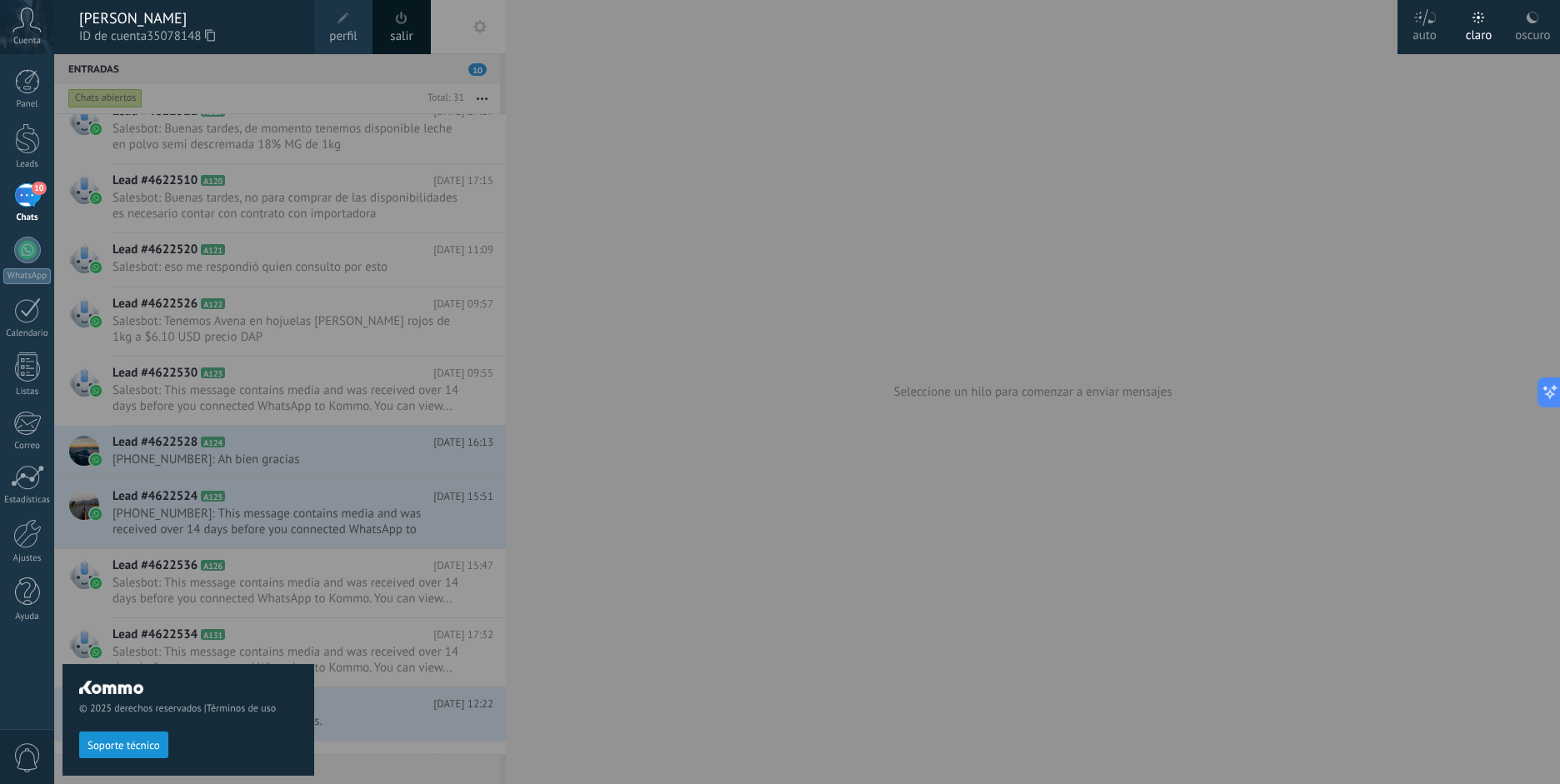
click at [24, 45] on span "Cuenta" at bounding box center [27, 41] width 28 height 10
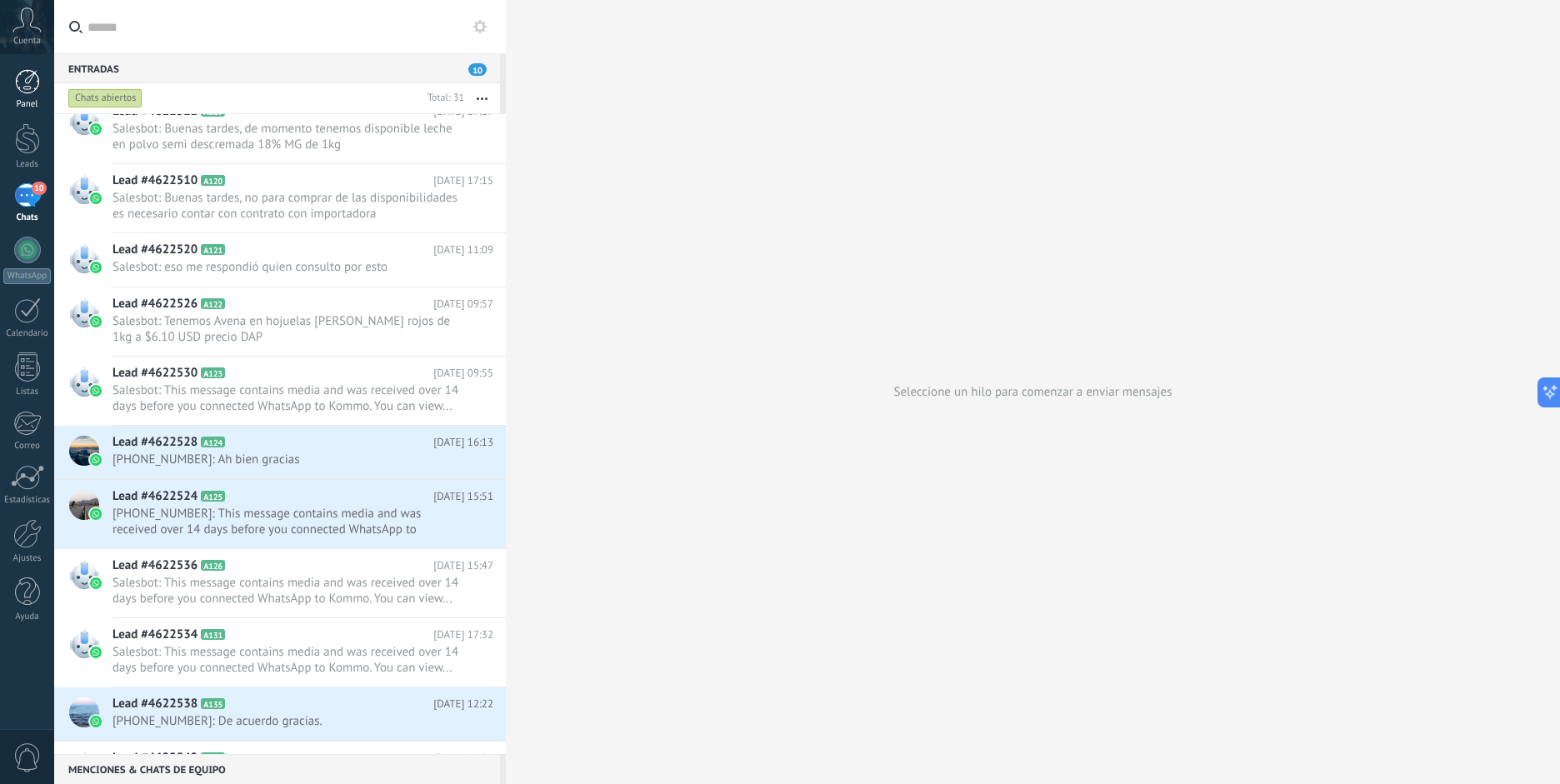
click at [25, 94] on link "Panel" at bounding box center [27, 89] width 54 height 41
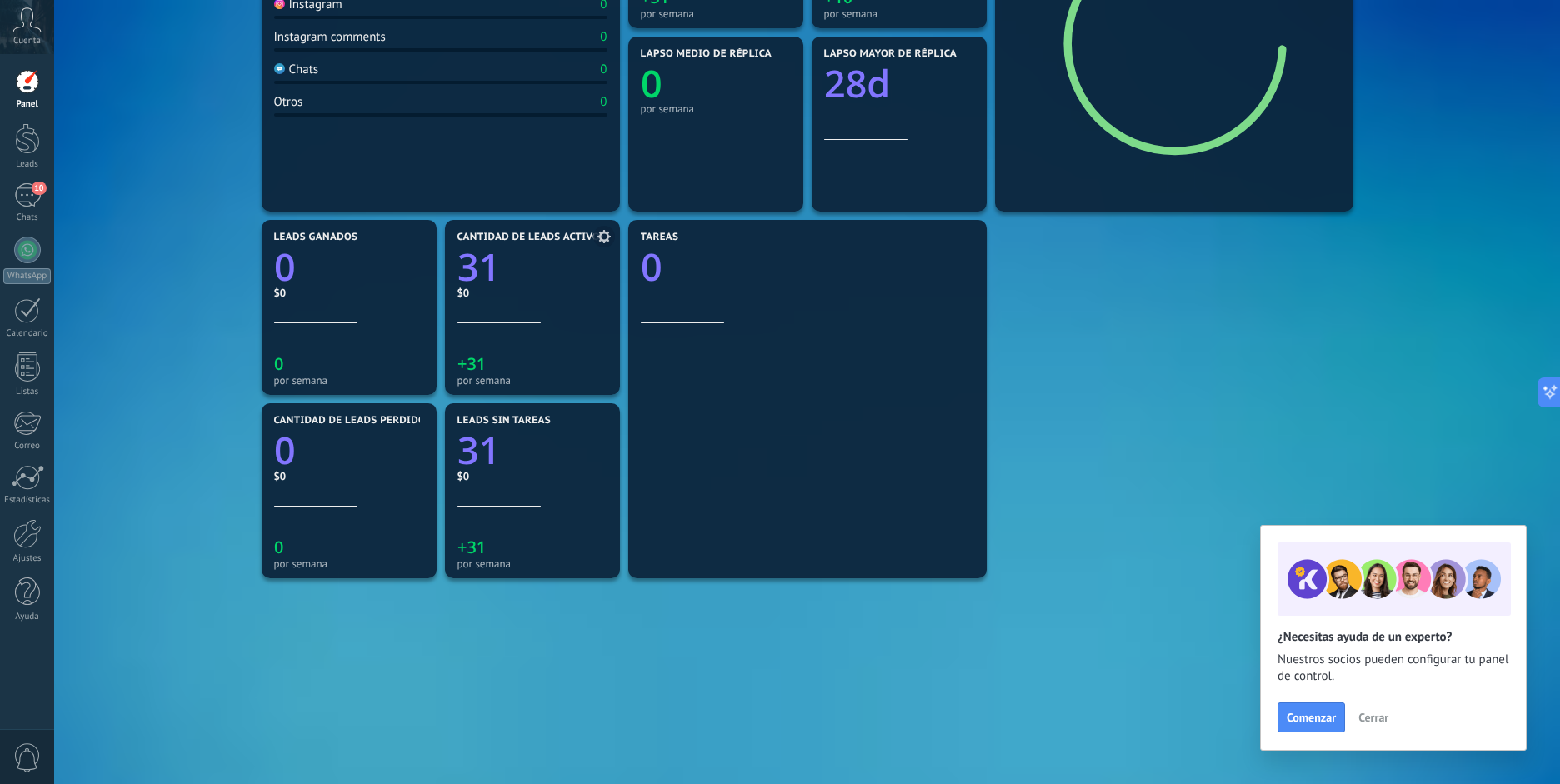
scroll to position [395, 0]
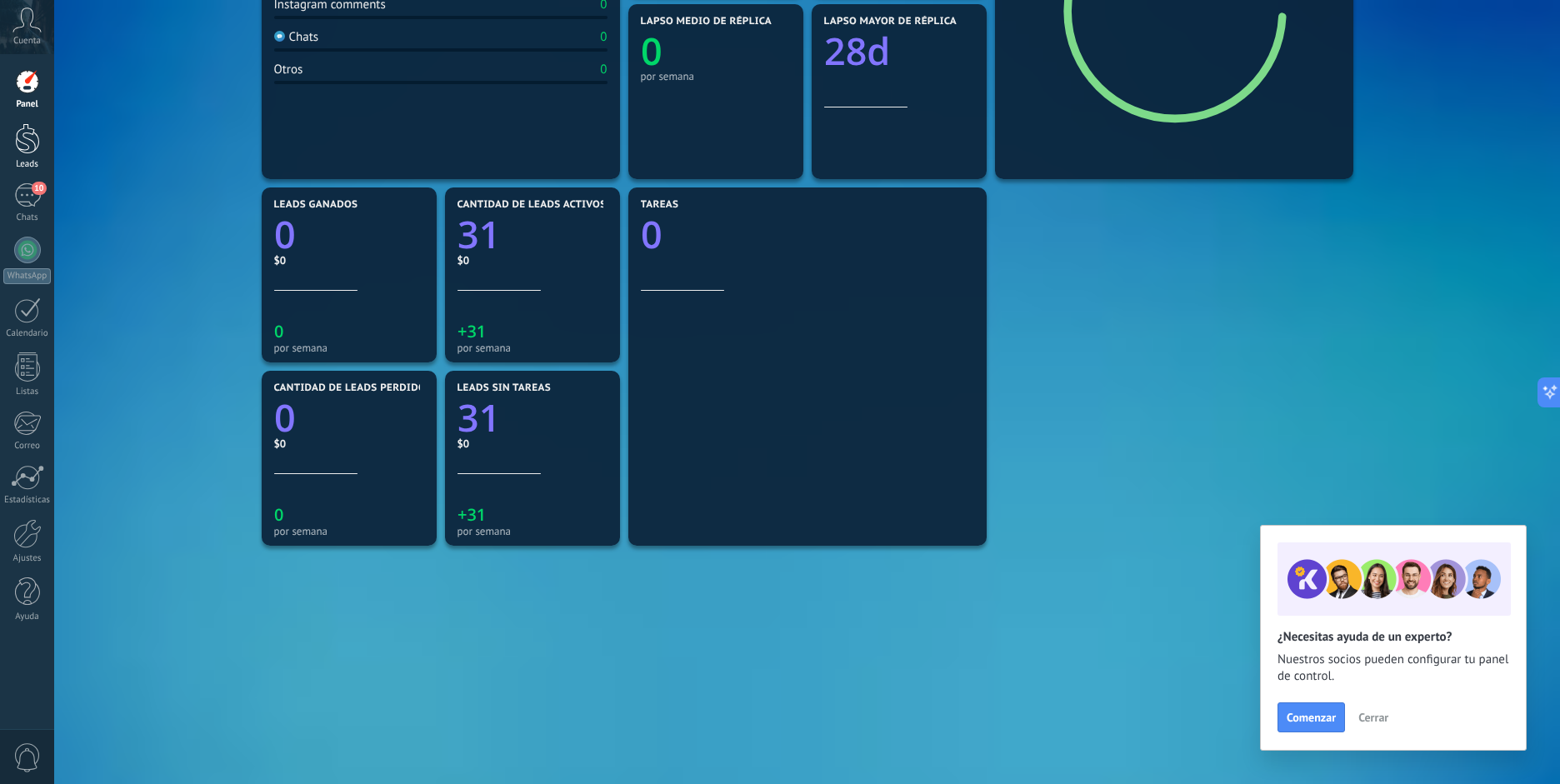
click at [27, 145] on div at bounding box center [27, 139] width 25 height 30
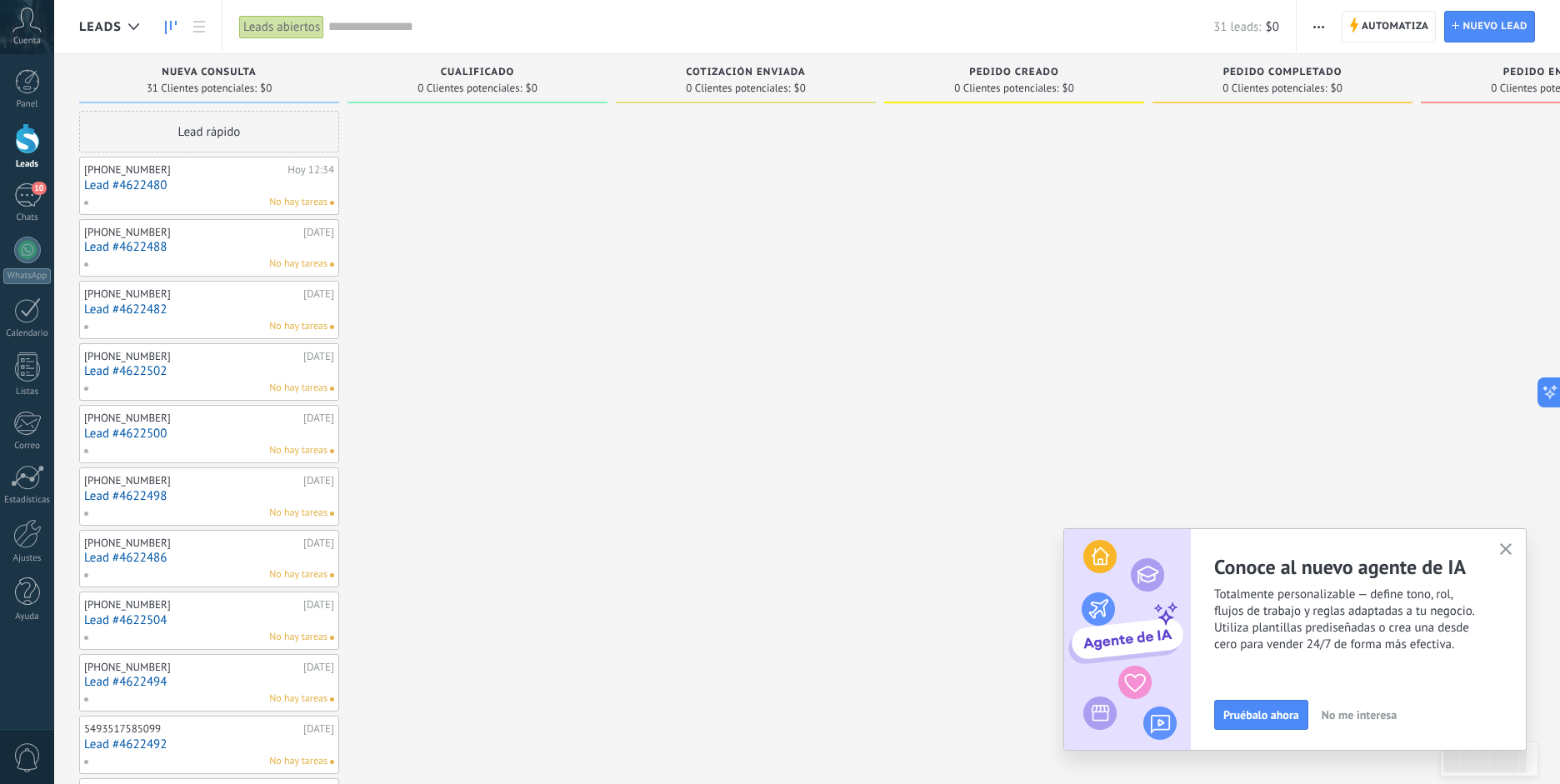
click at [1323, 24] on span "button" at bounding box center [1319, 26] width 10 height 31
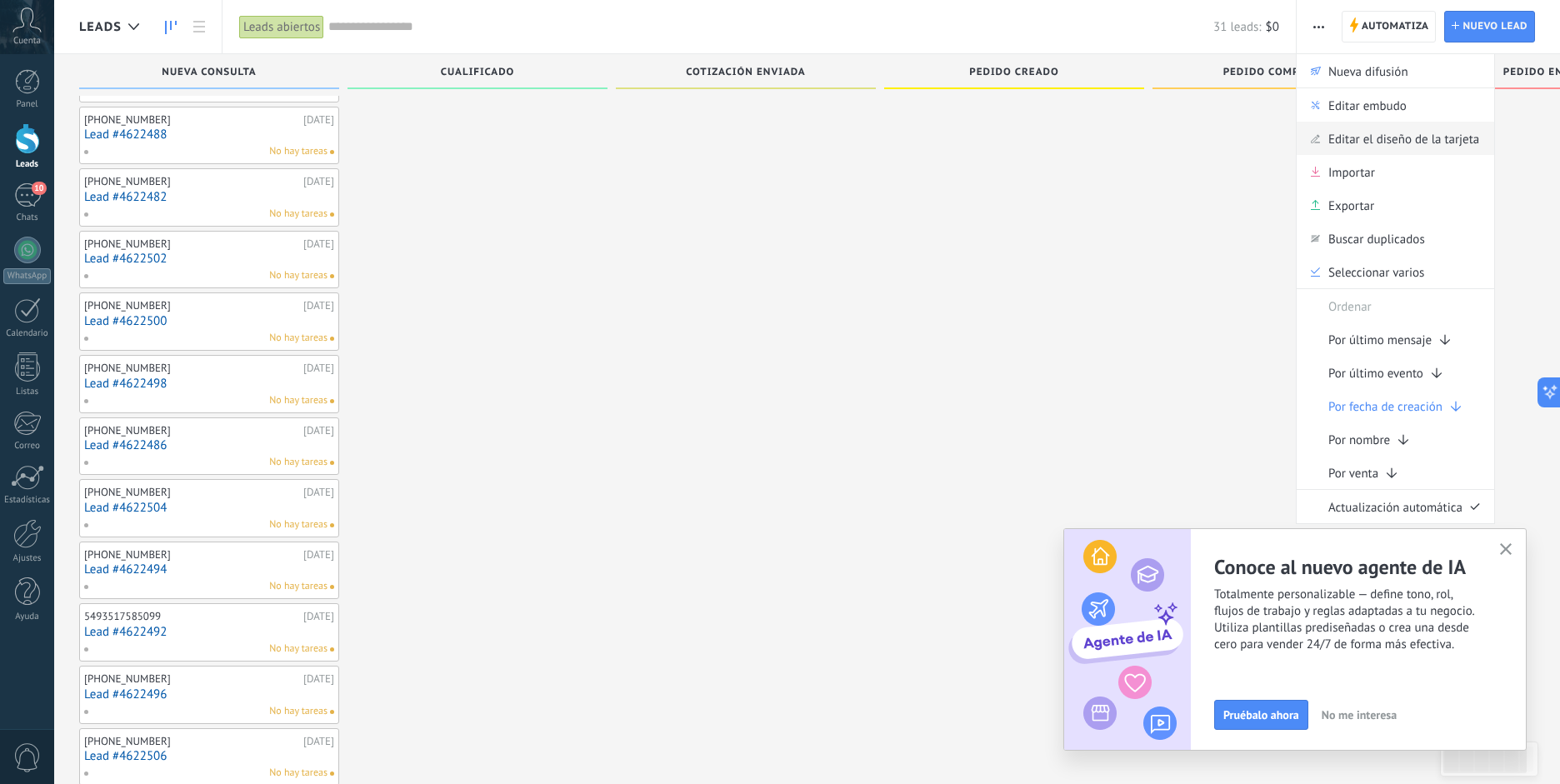
scroll to position [117, 0]
click at [200, 29] on icon at bounding box center [199, 26] width 11 height 11
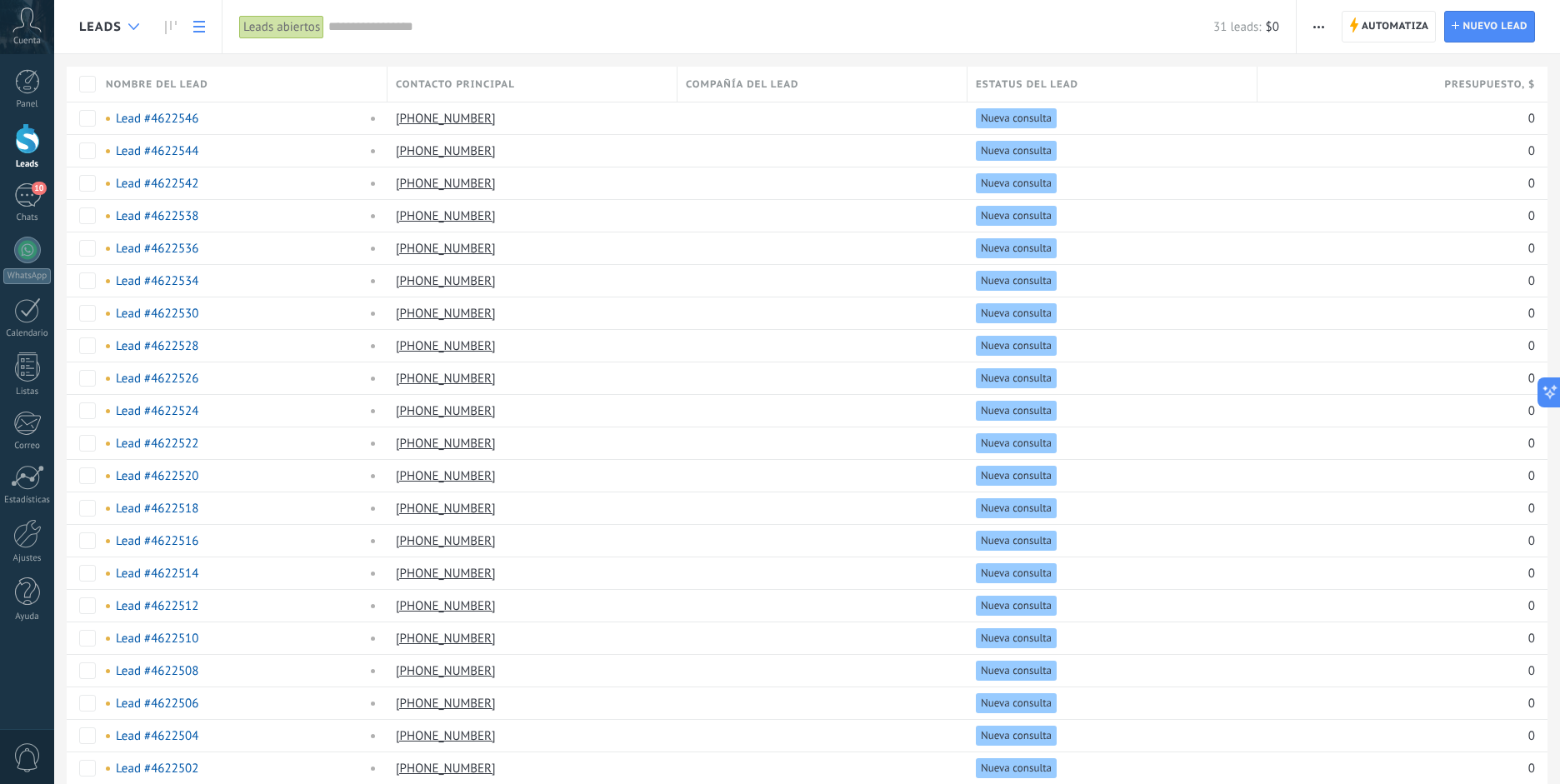
click at [139, 24] on icon at bounding box center [133, 27] width 10 height 7
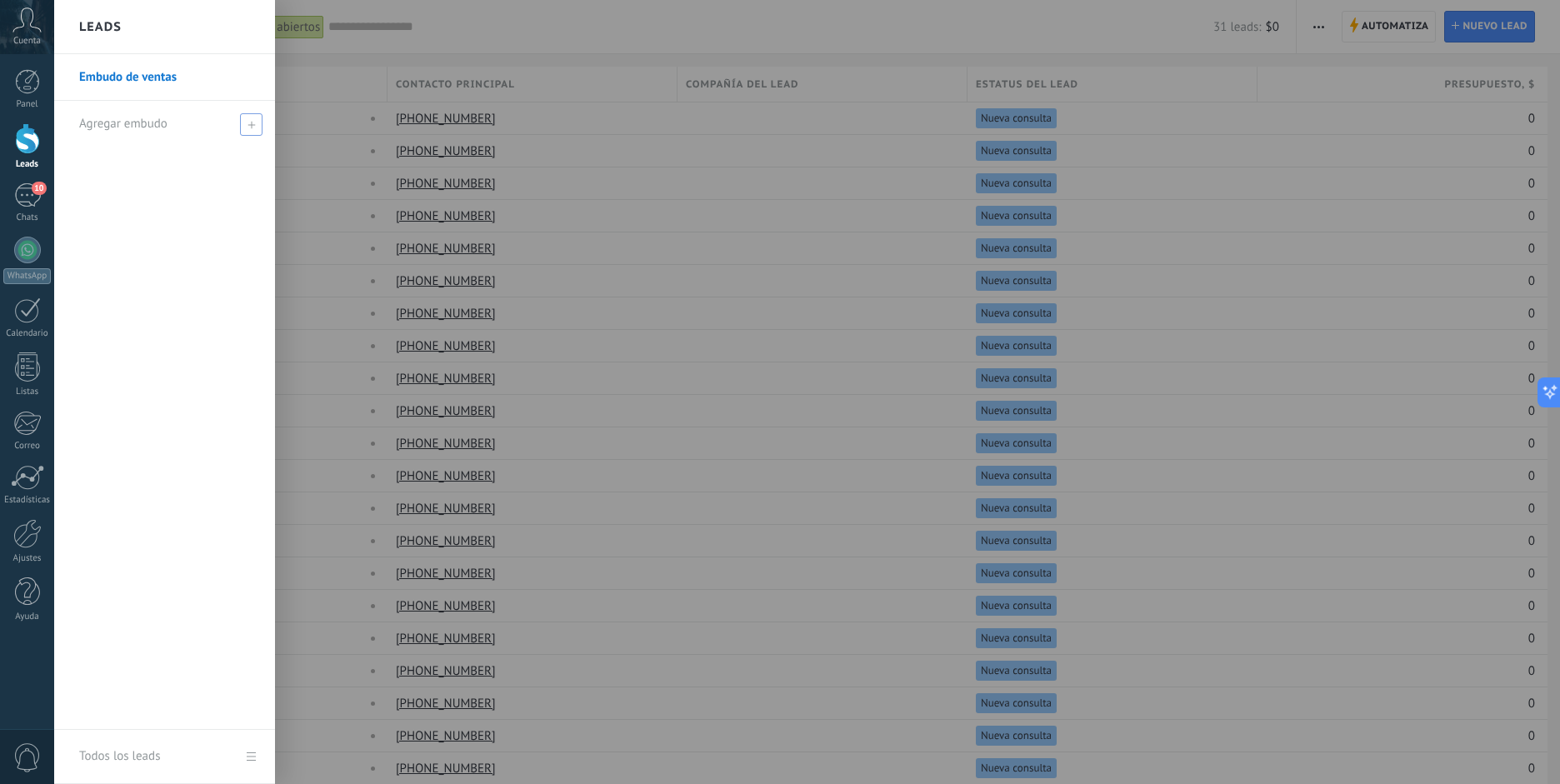
click at [184, 132] on div "Agregar embudo" at bounding box center [169, 124] width 180 height 46
type input "*********"
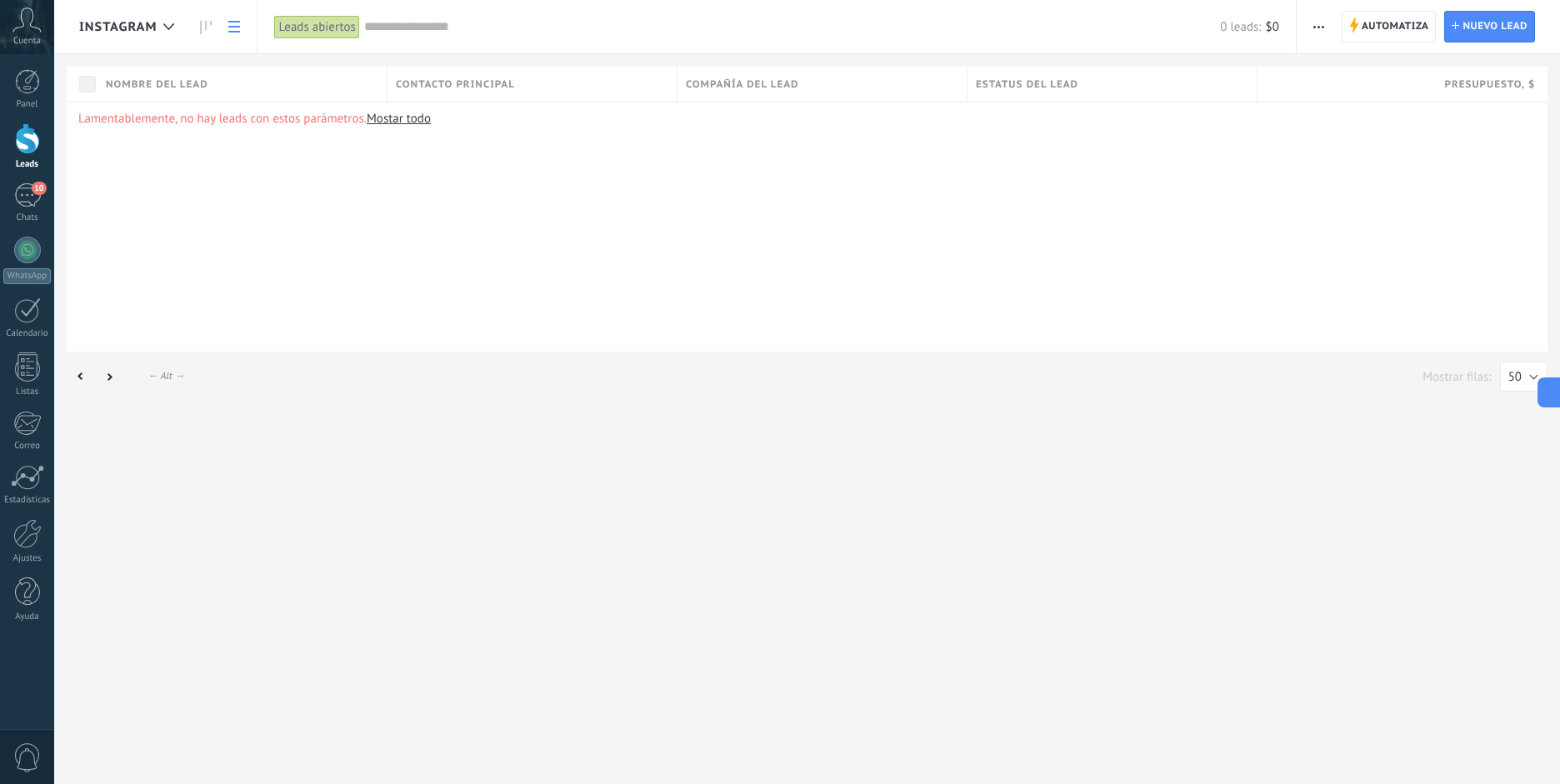
click at [322, 30] on div "Leads abiertos" at bounding box center [317, 27] width 85 height 24
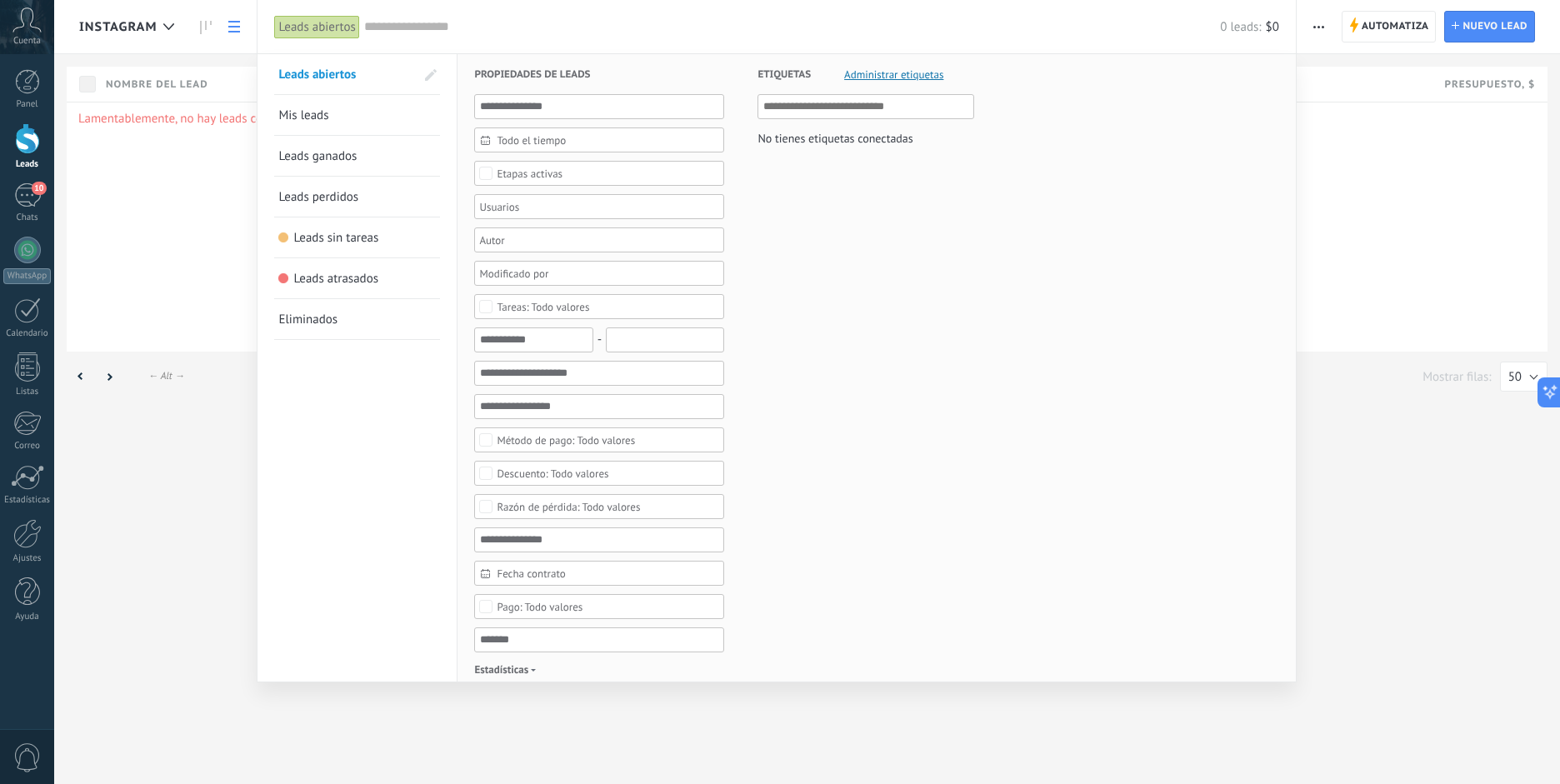
click at [234, 28] on div at bounding box center [780, 392] width 1560 height 784
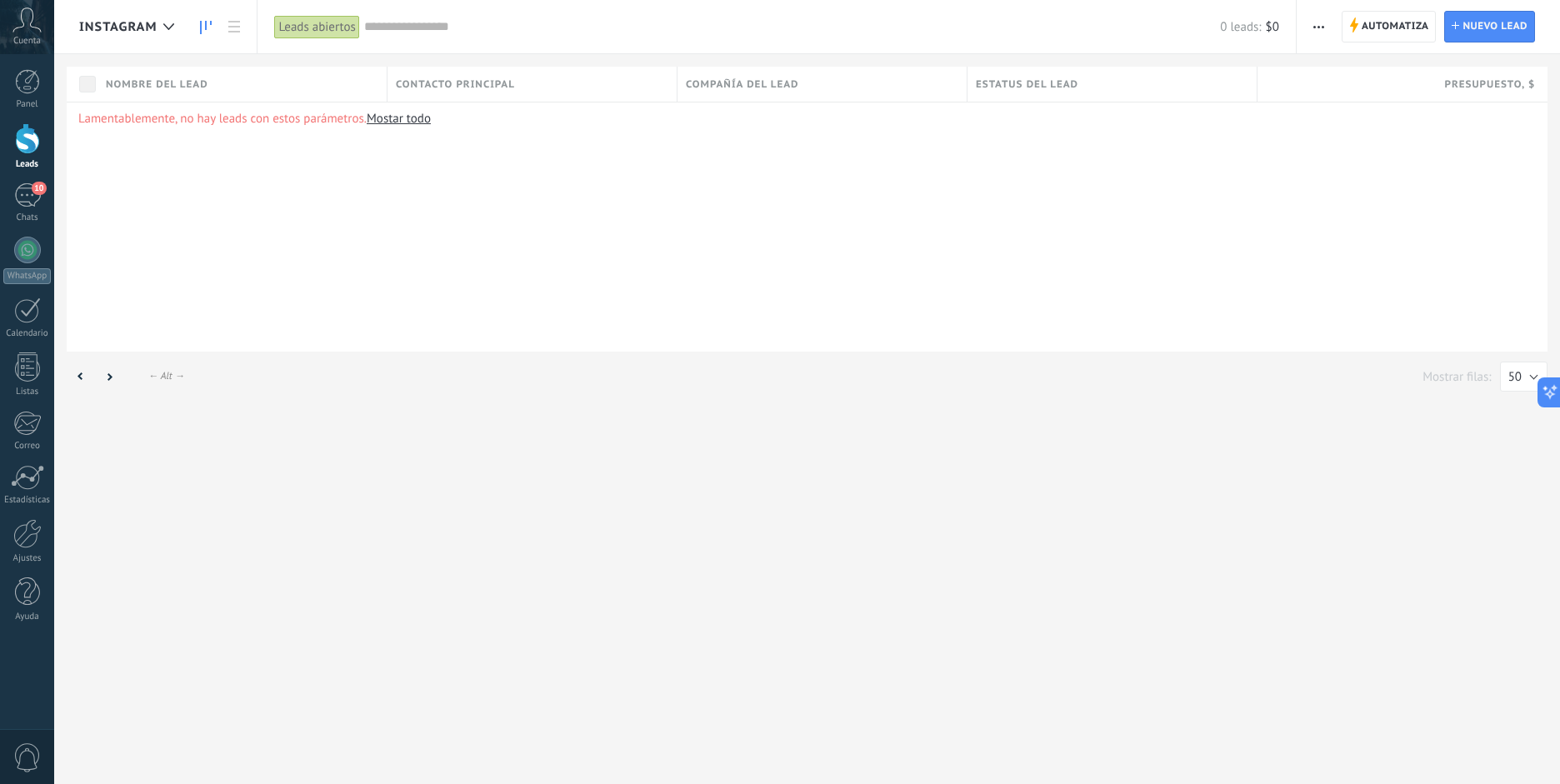
click at [207, 28] on icon at bounding box center [205, 27] width 11 height 13
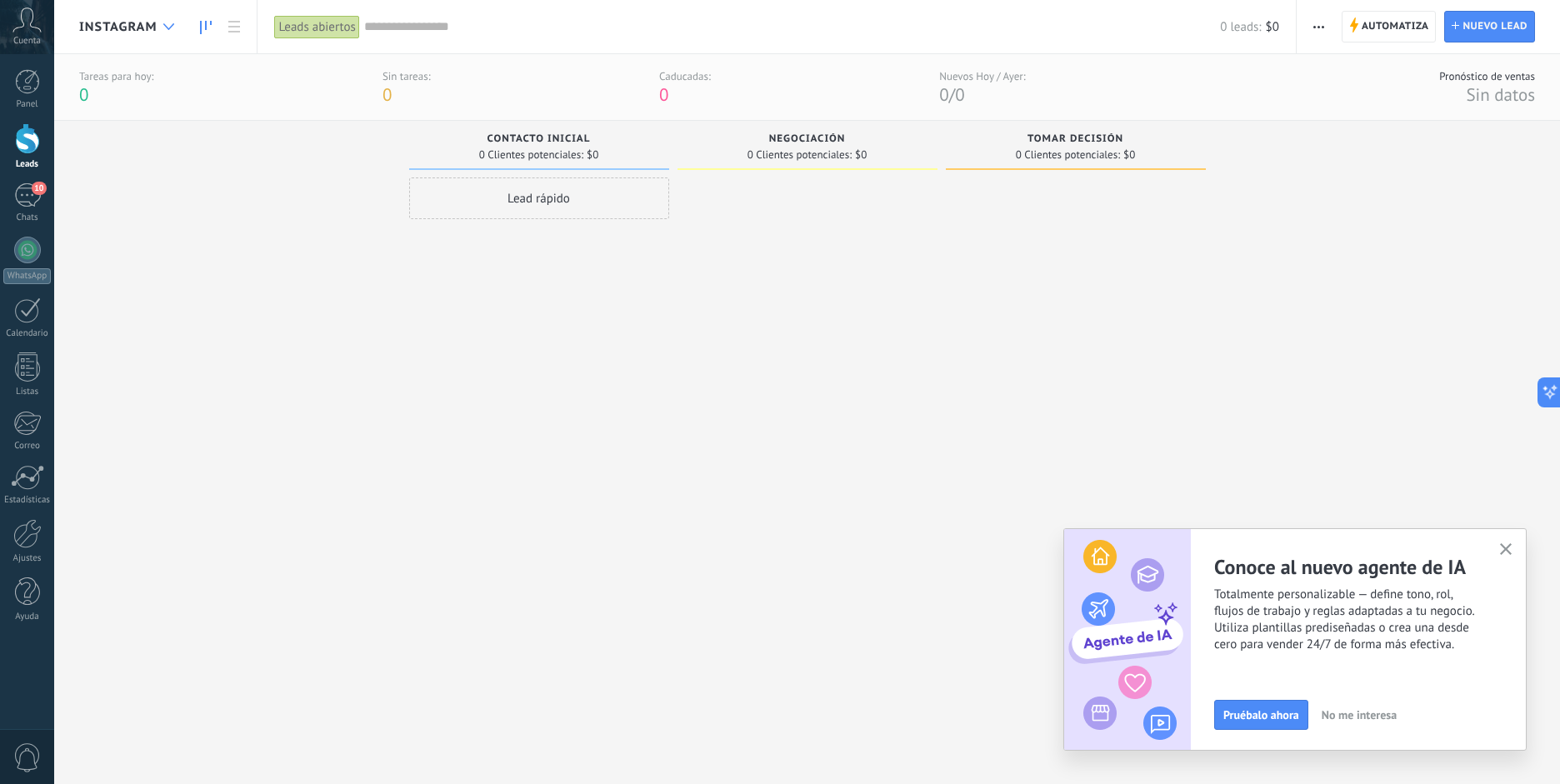
click at [173, 29] on icon at bounding box center [168, 27] width 10 height 7
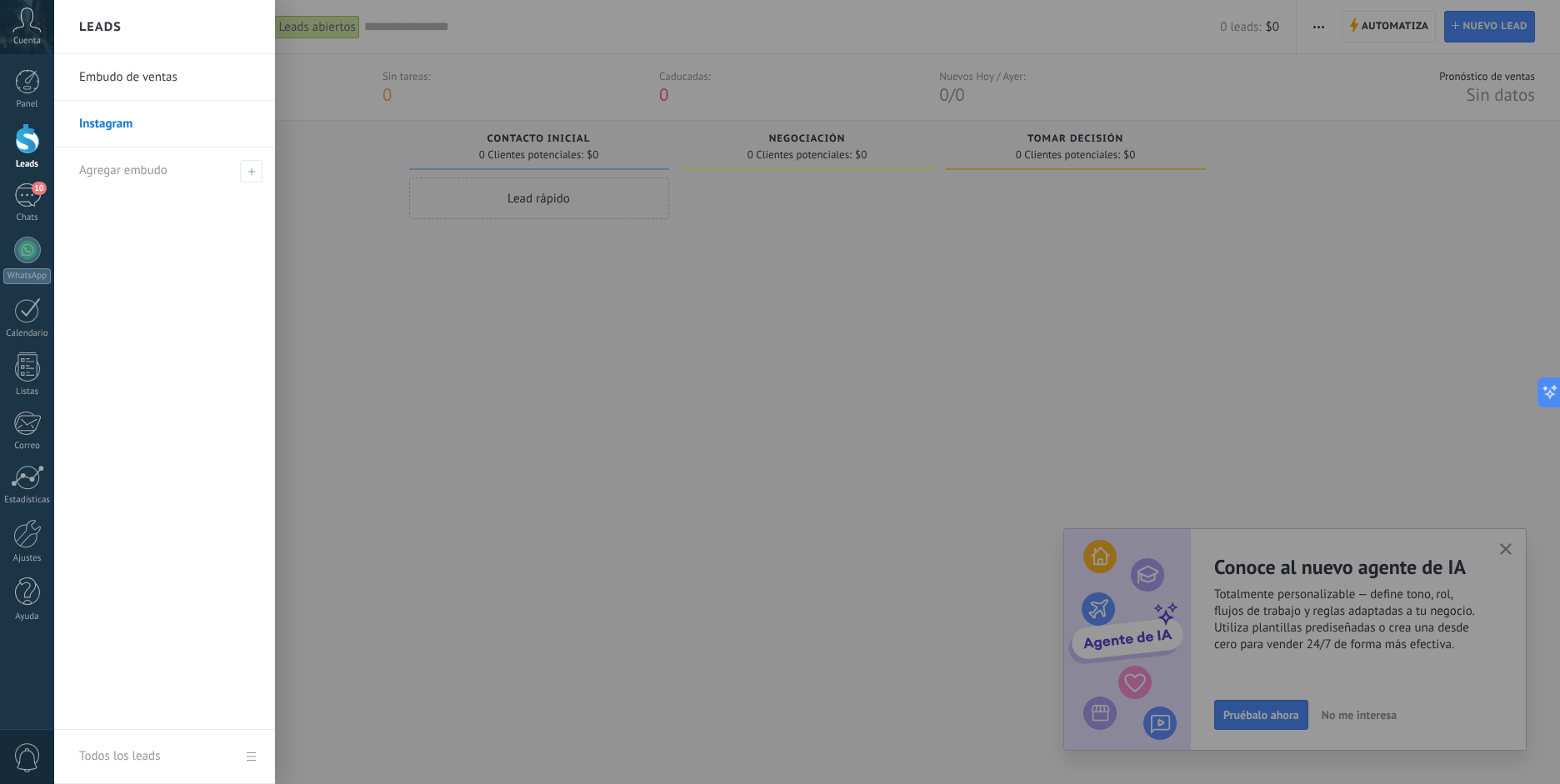
click at [162, 83] on link "Embudo de ventas" at bounding box center [169, 78] width 180 height 47
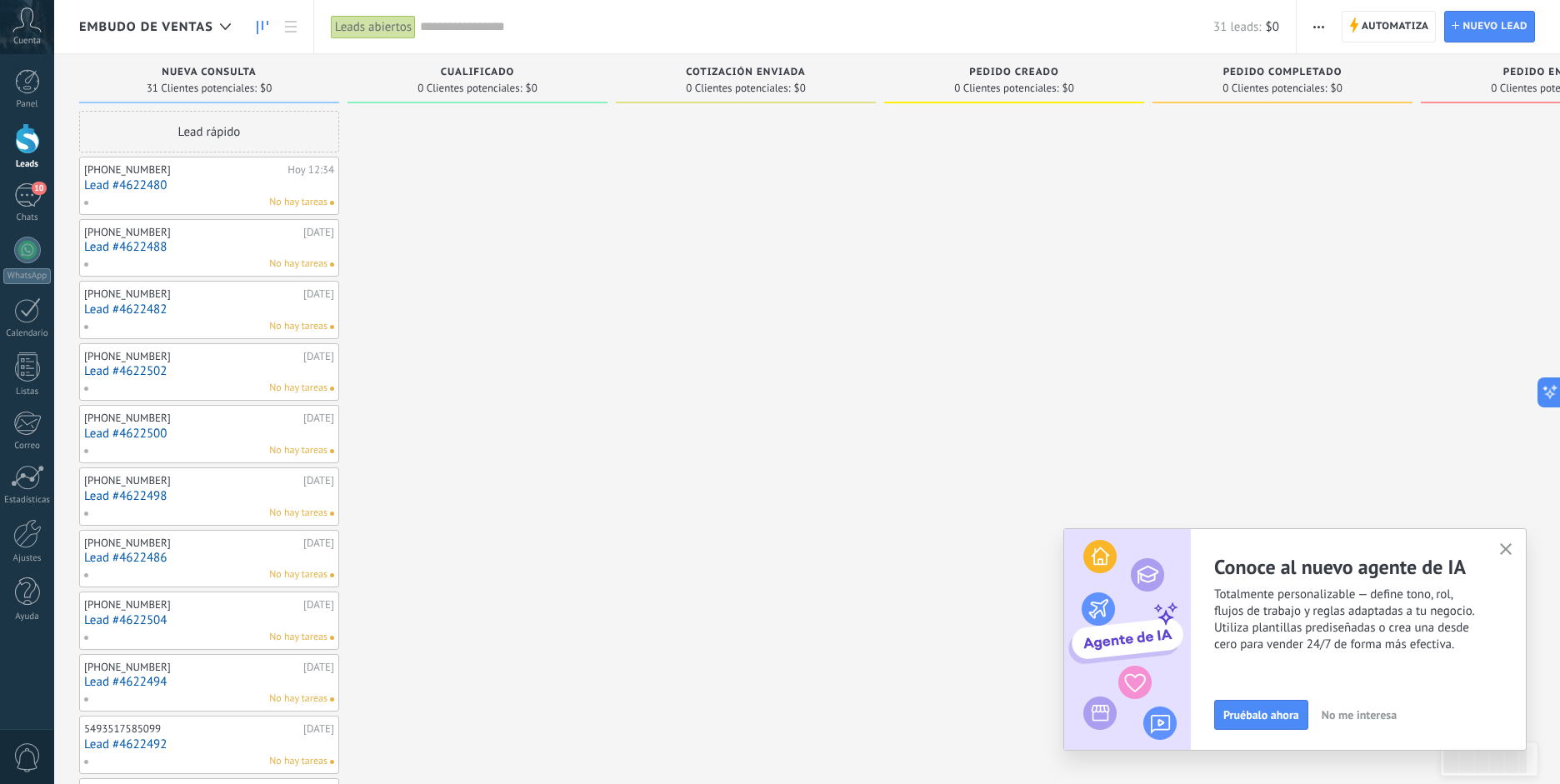
click at [1305, 28] on div "Automatiza Nueva difusión Editar embudo Editar el diseño de la tarjeta Importar…" at bounding box center [1319, 26] width 29 height 32
click at [1475, 33] on span "Nuevo lead" at bounding box center [1495, 26] width 65 height 30
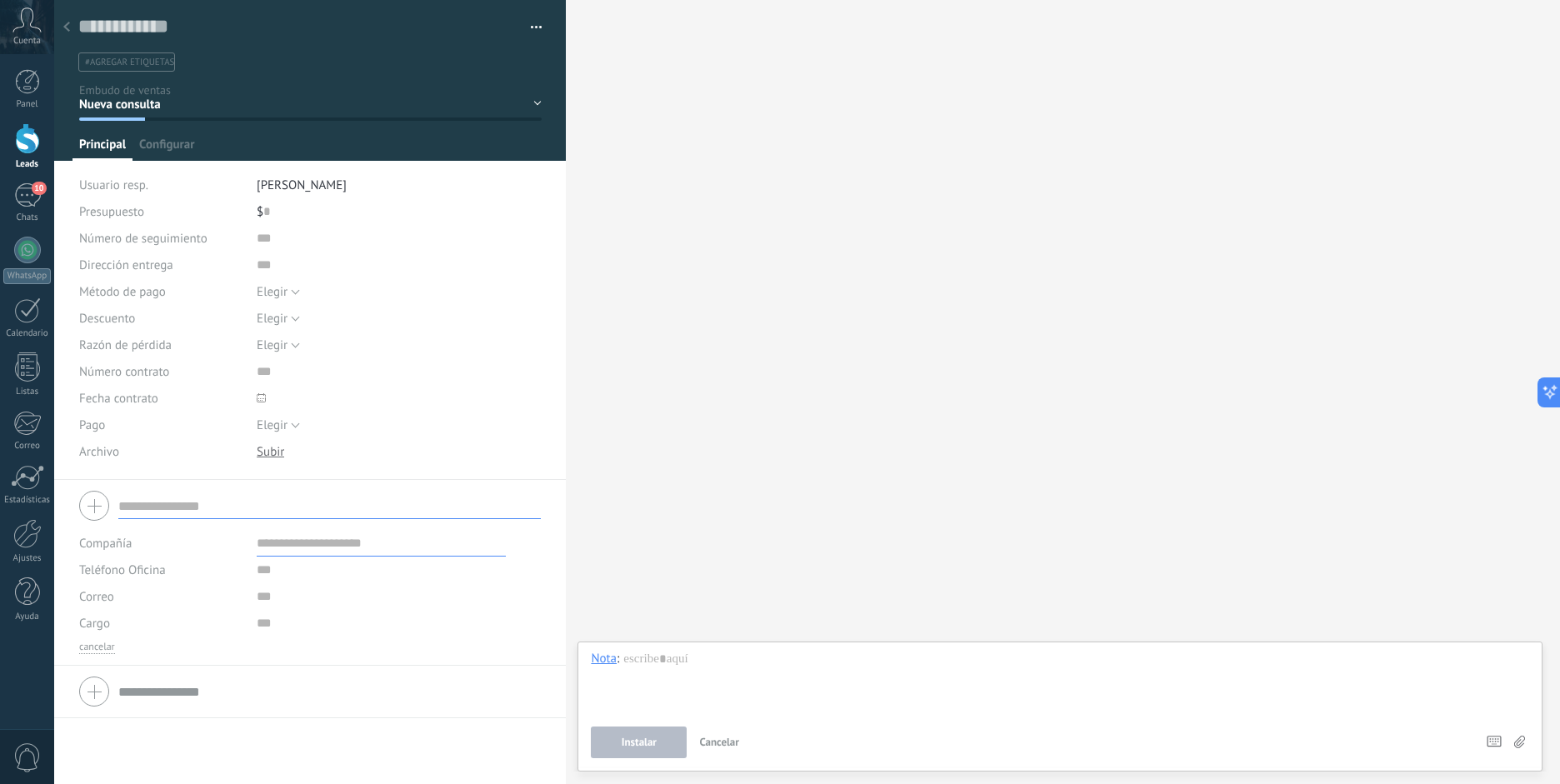
click at [70, 29] on div at bounding box center [66, 27] width 24 height 32
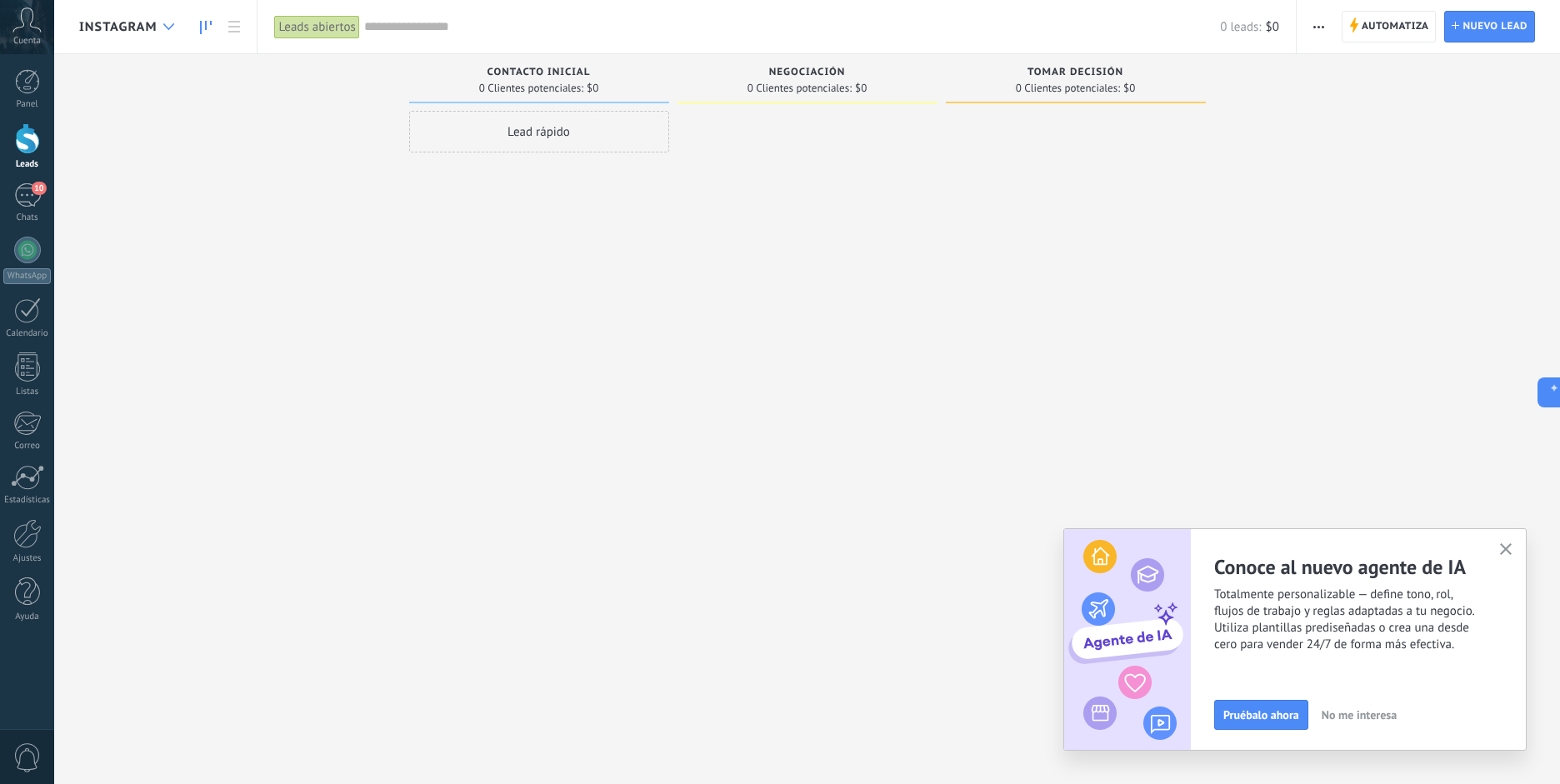
click at [163, 29] on icon at bounding box center [168, 27] width 10 height 7
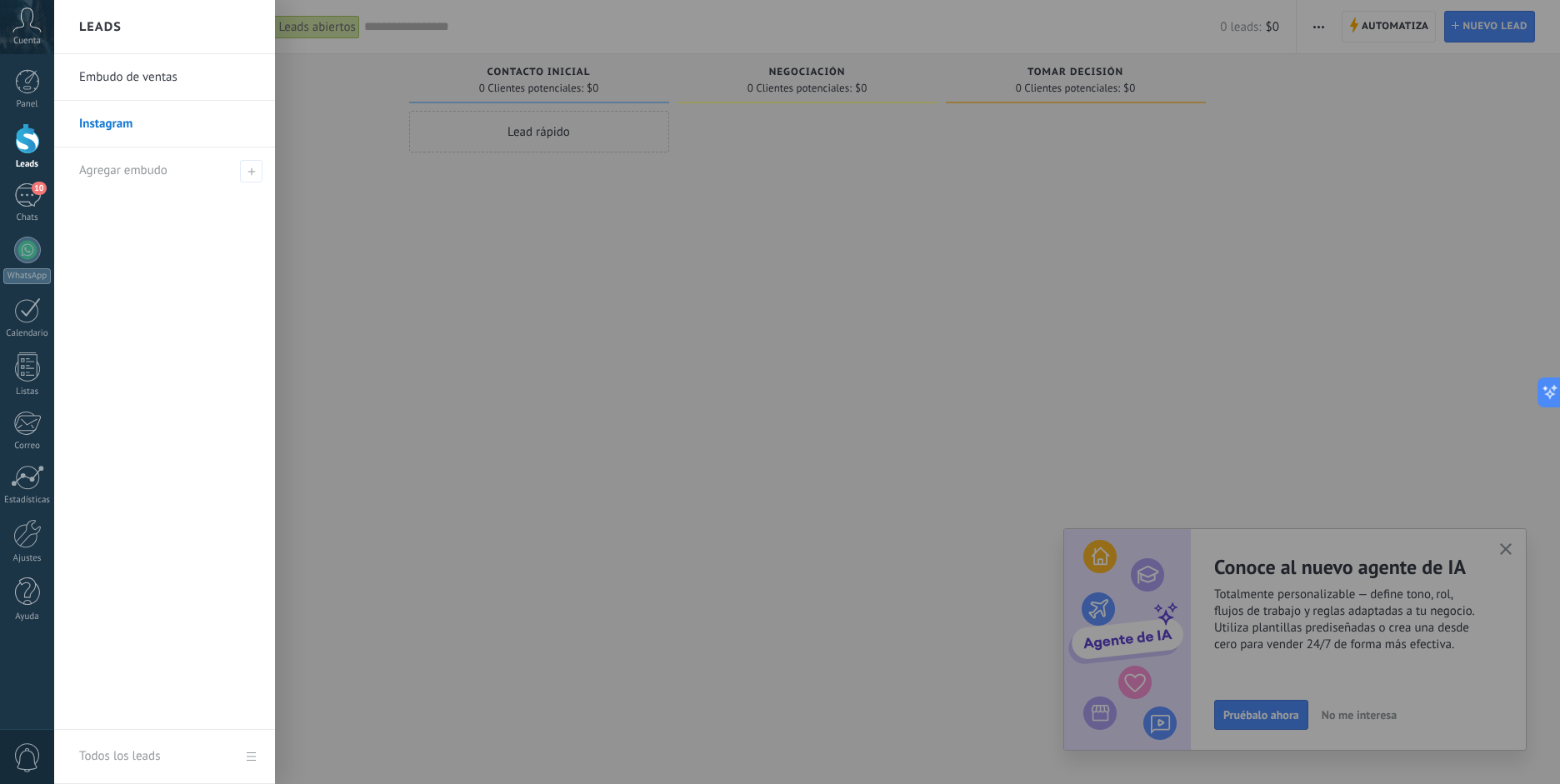
click at [167, 26] on div "Leads" at bounding box center [164, 27] width 220 height 54
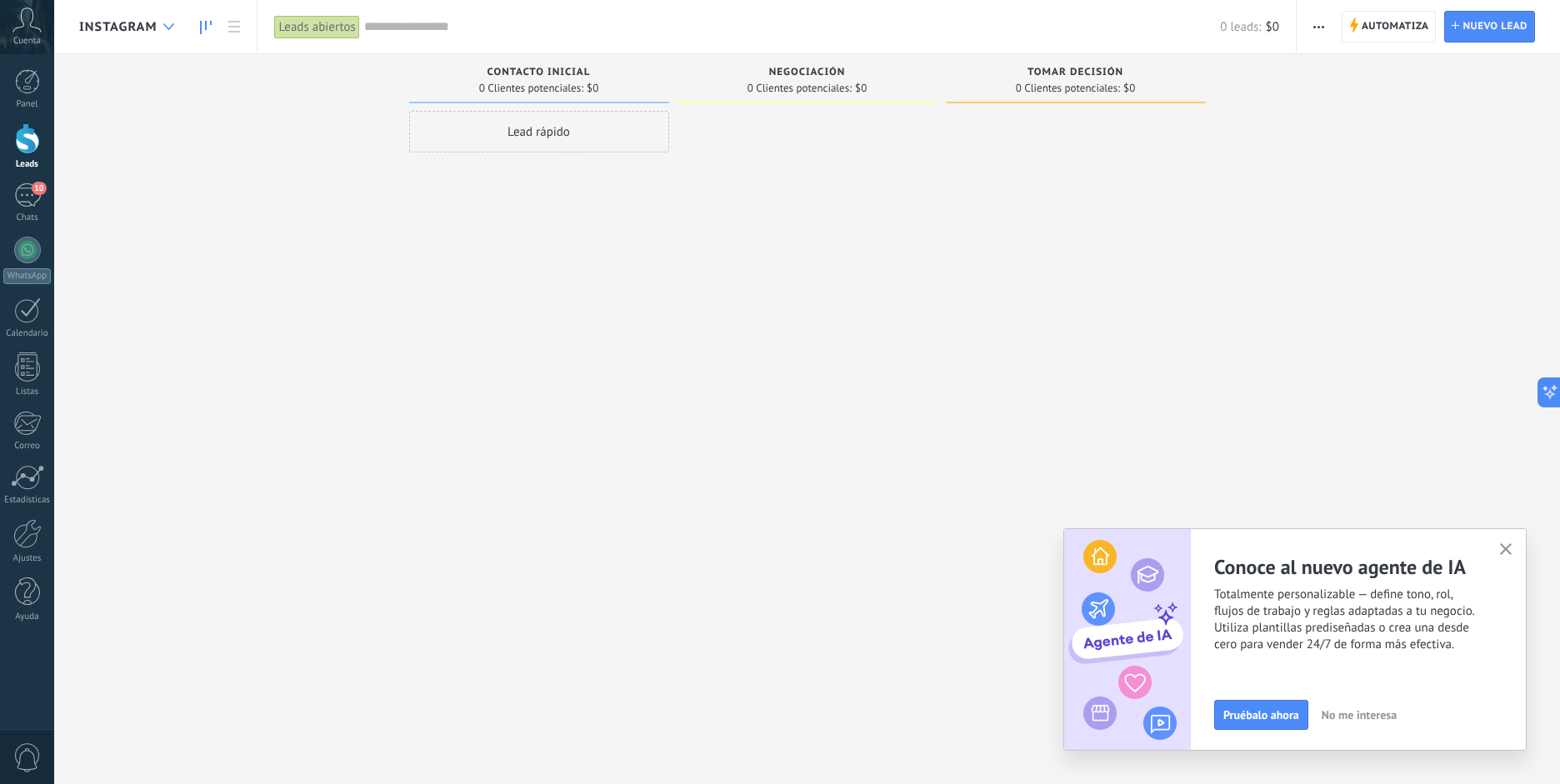
click at [171, 29] on icon at bounding box center [168, 27] width 10 height 7
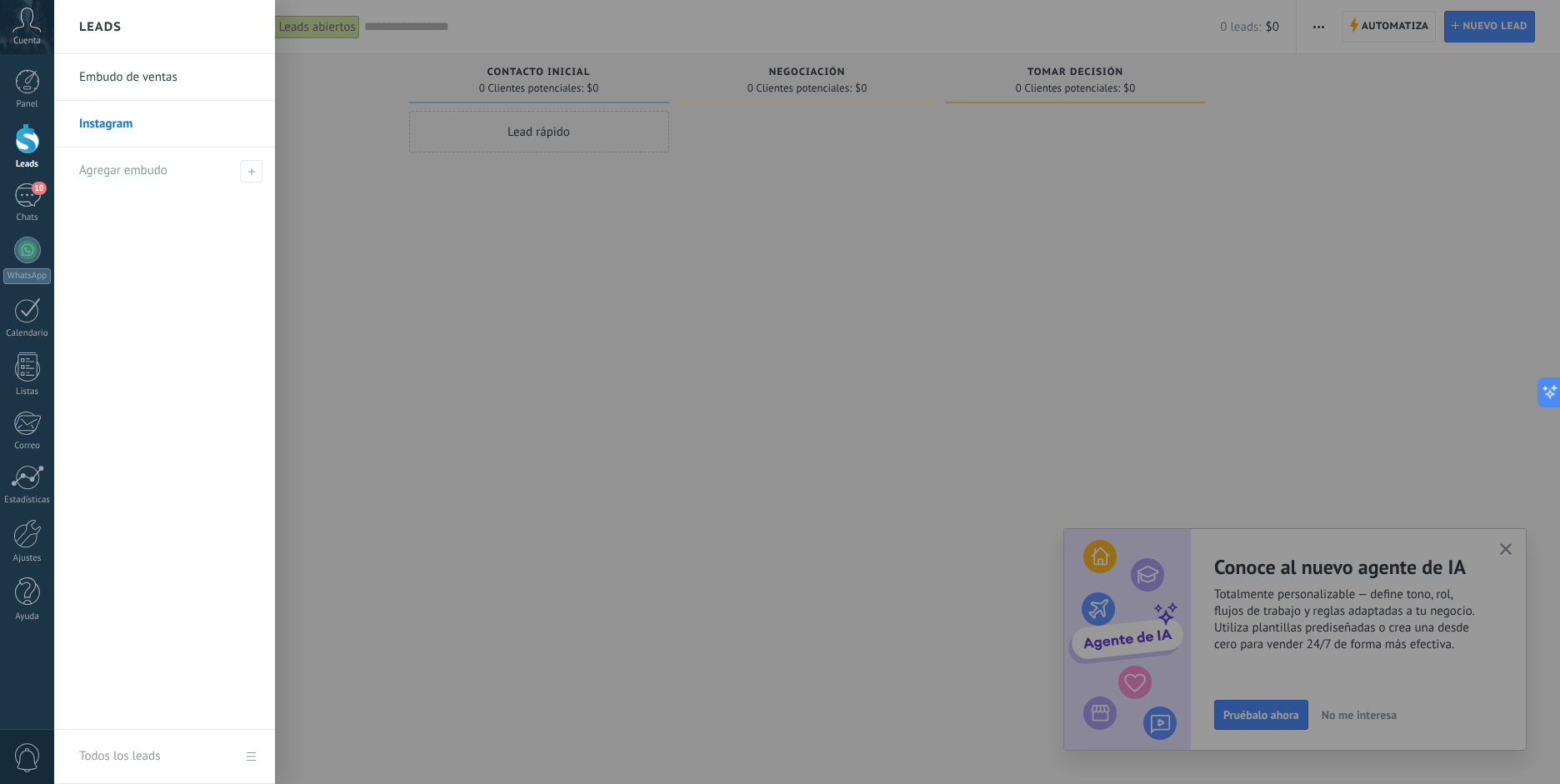
click at [130, 72] on link "Embudo de ventas" at bounding box center [169, 78] width 180 height 47
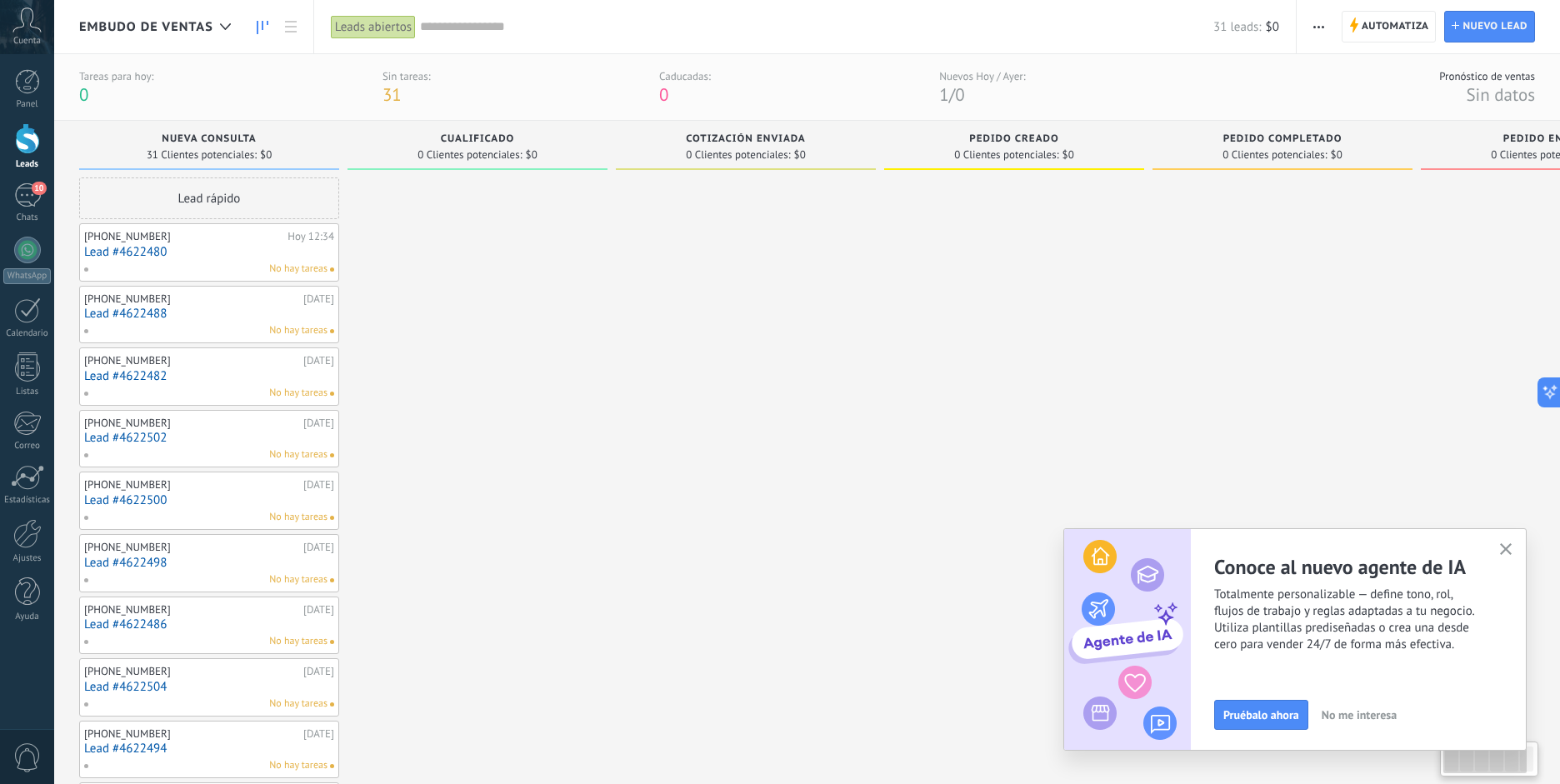
click at [383, 29] on div "Leads abiertos" at bounding box center [374, 27] width 85 height 24
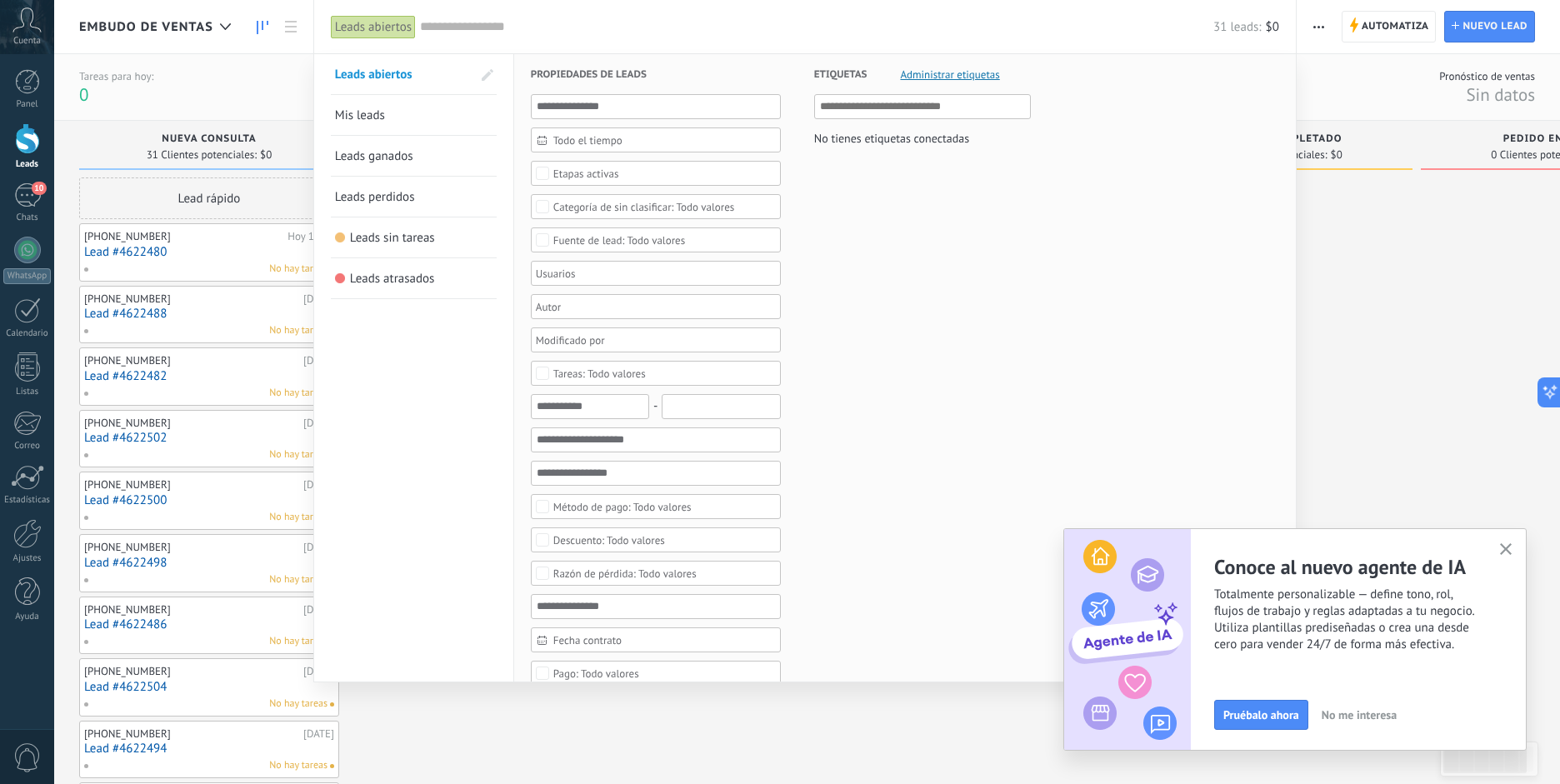
click at [383, 29] on div "Leads abiertos" at bounding box center [374, 27] width 85 height 24
click at [1367, 335] on div at bounding box center [780, 392] width 1560 height 784
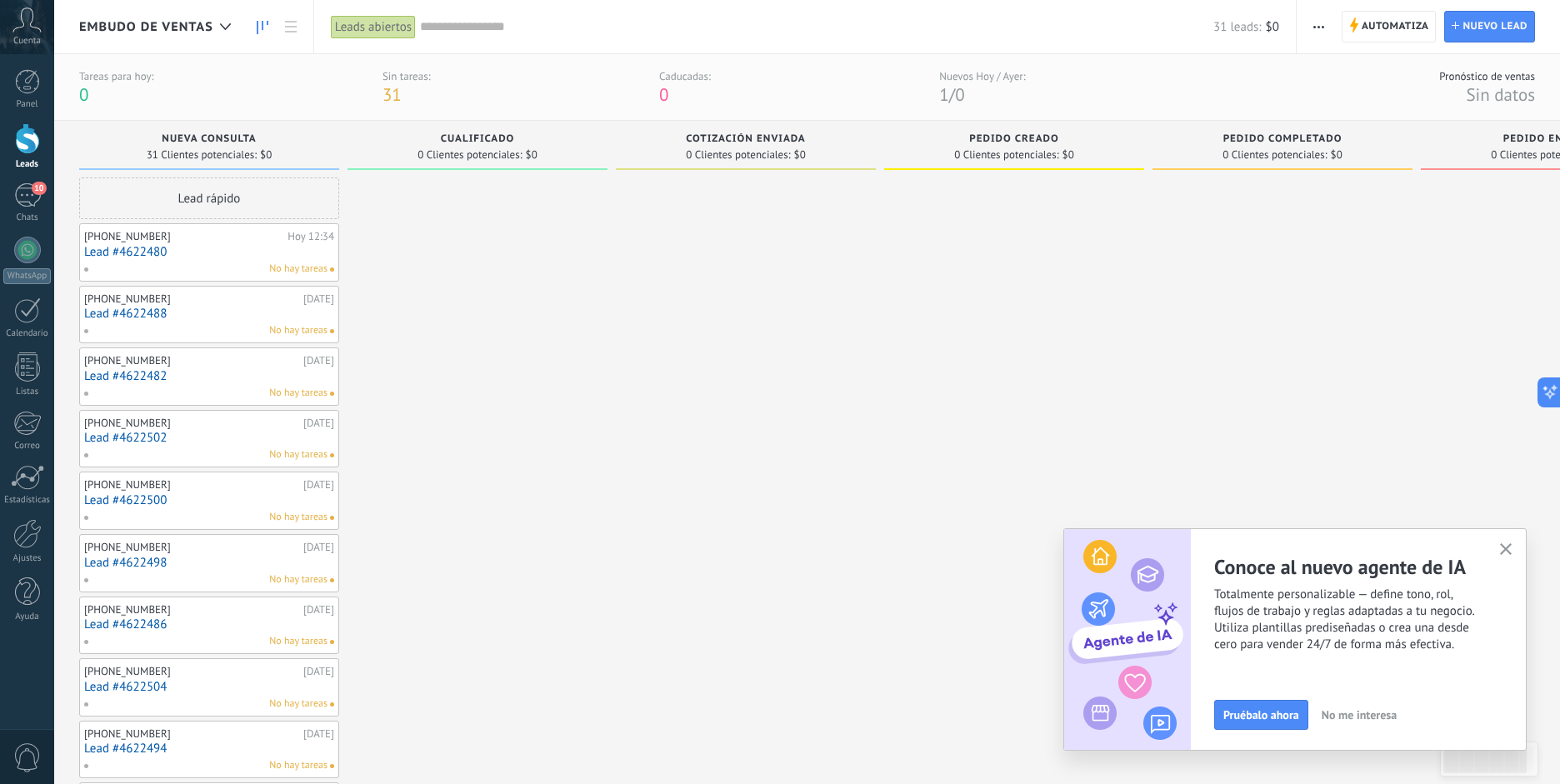
click at [1321, 32] on span "button" at bounding box center [1319, 26] width 10 height 31
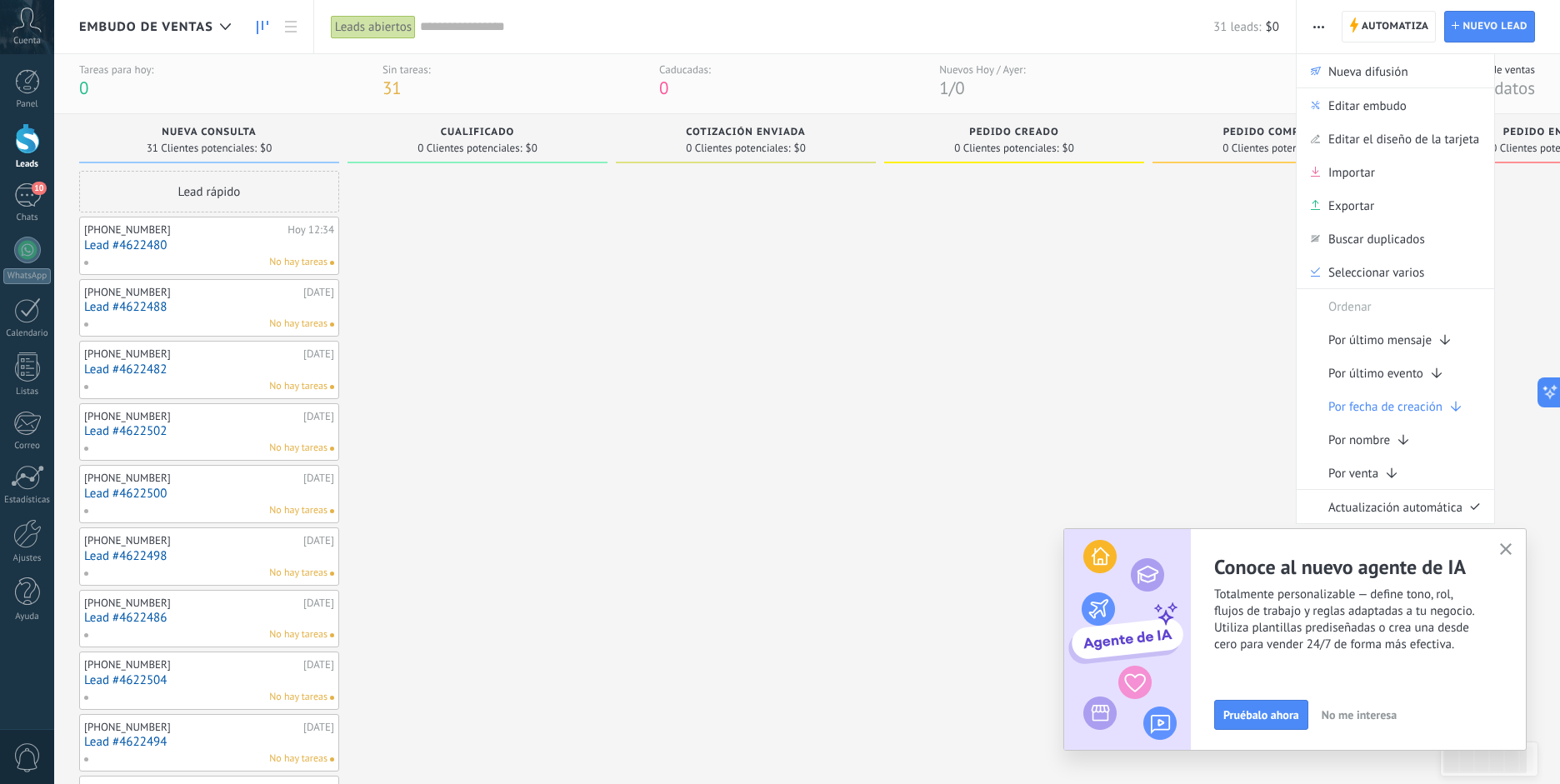
scroll to position [0, 1]
drag, startPoint x: 446, startPoint y: 457, endPoint x: 730, endPoint y: 520, distance: 290.9
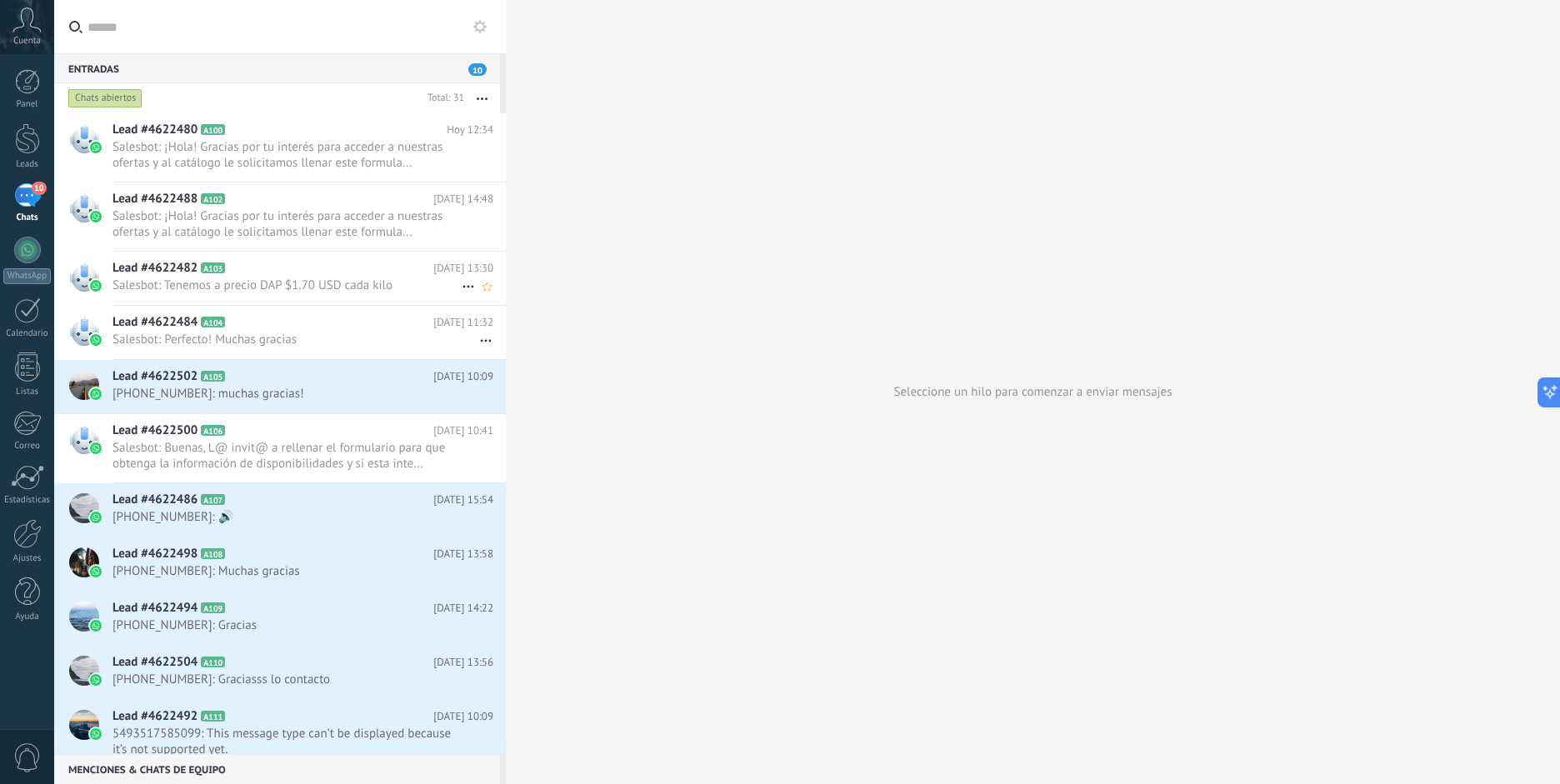
click at [283, 297] on div "Lead #4622482 A103 29.08.2025 13:30 Salesbot: Tenemos a precio DAP $1.70 USD ca…" at bounding box center [309, 278] width 393 height 52
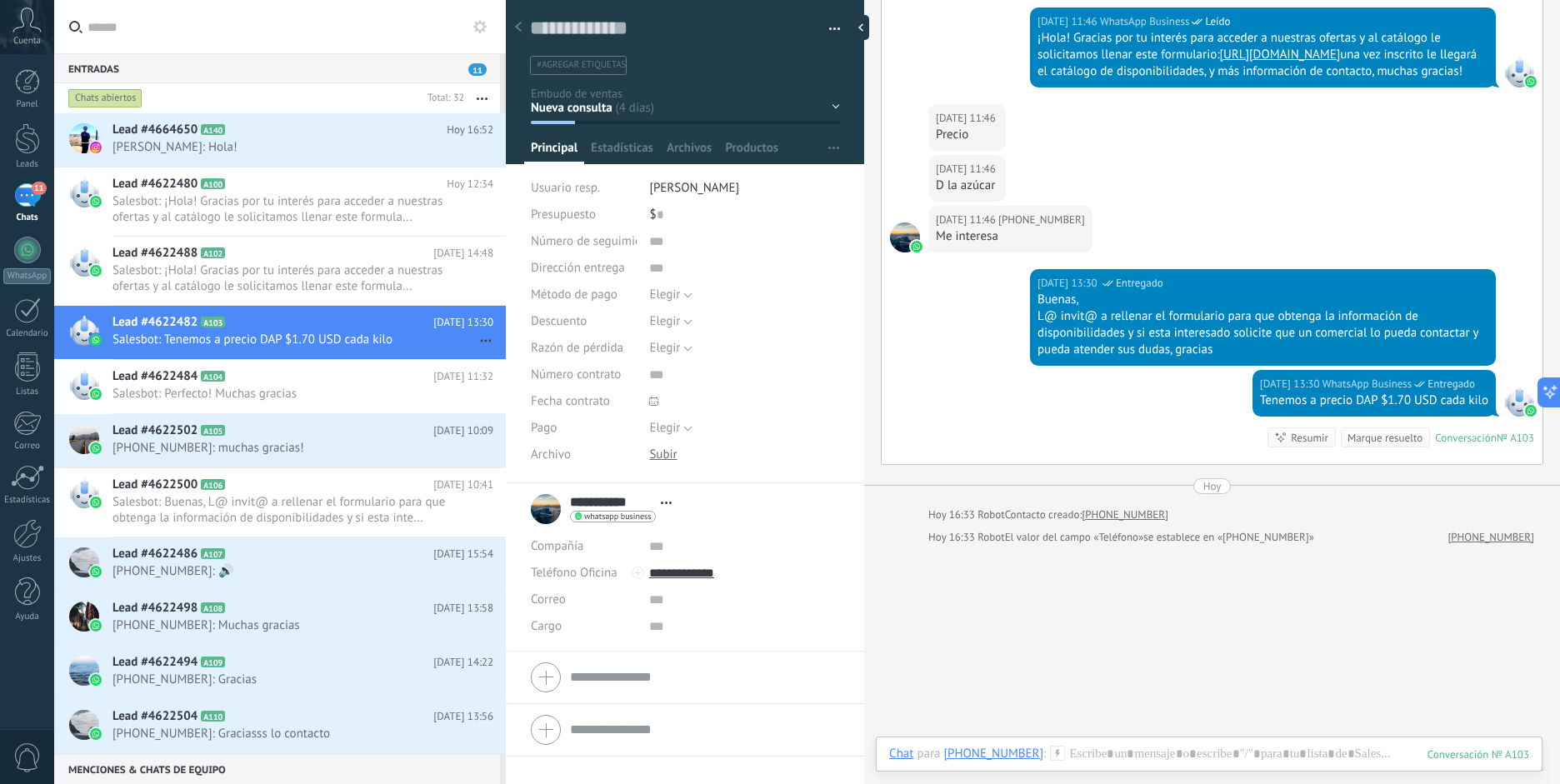
click at [516, 28] on use at bounding box center [519, 26] width 7 height 10
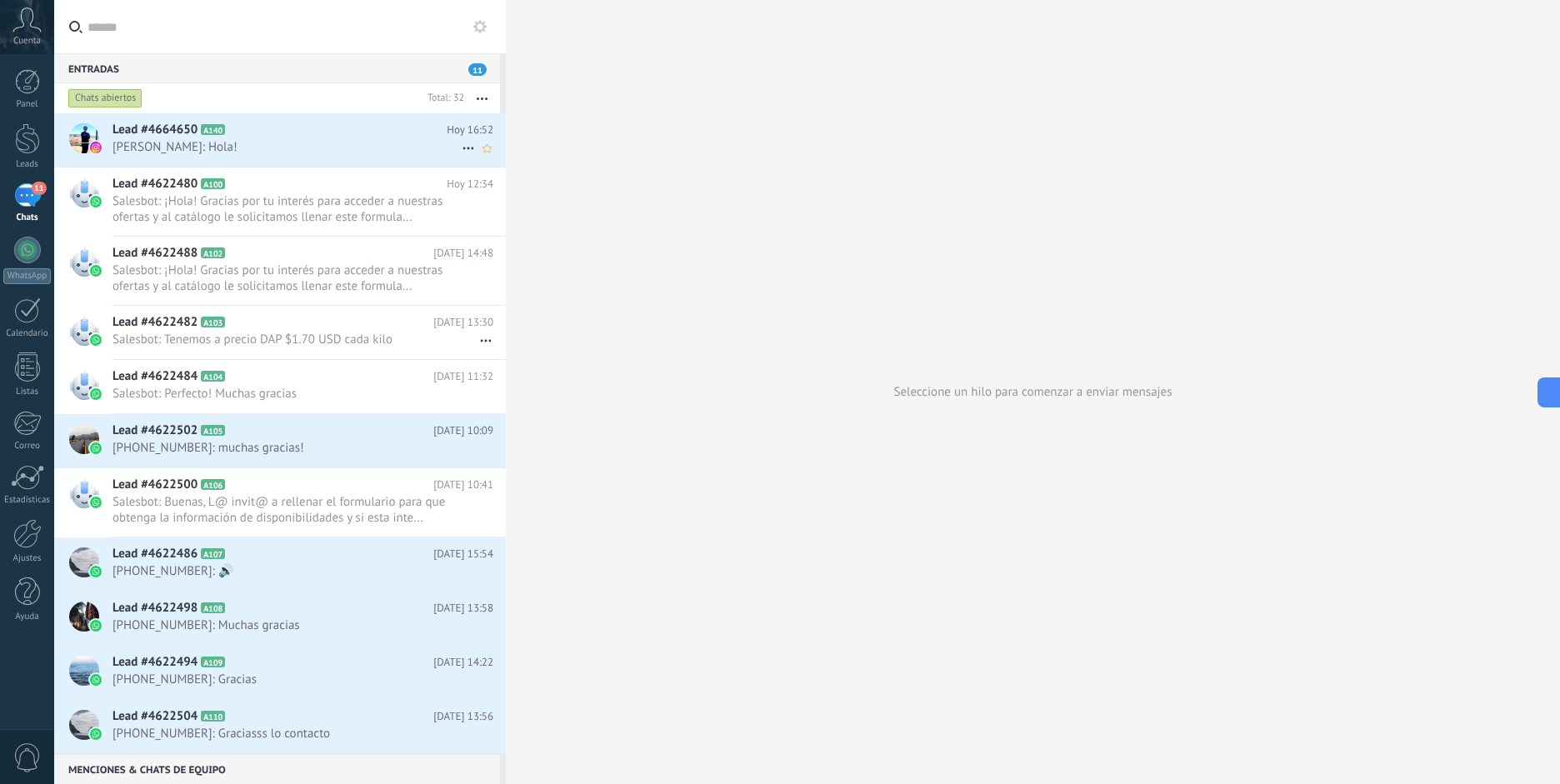
click at [319, 148] on span "Bastian Pavez Acevedo: Hola!" at bounding box center [287, 147] width 349 height 16
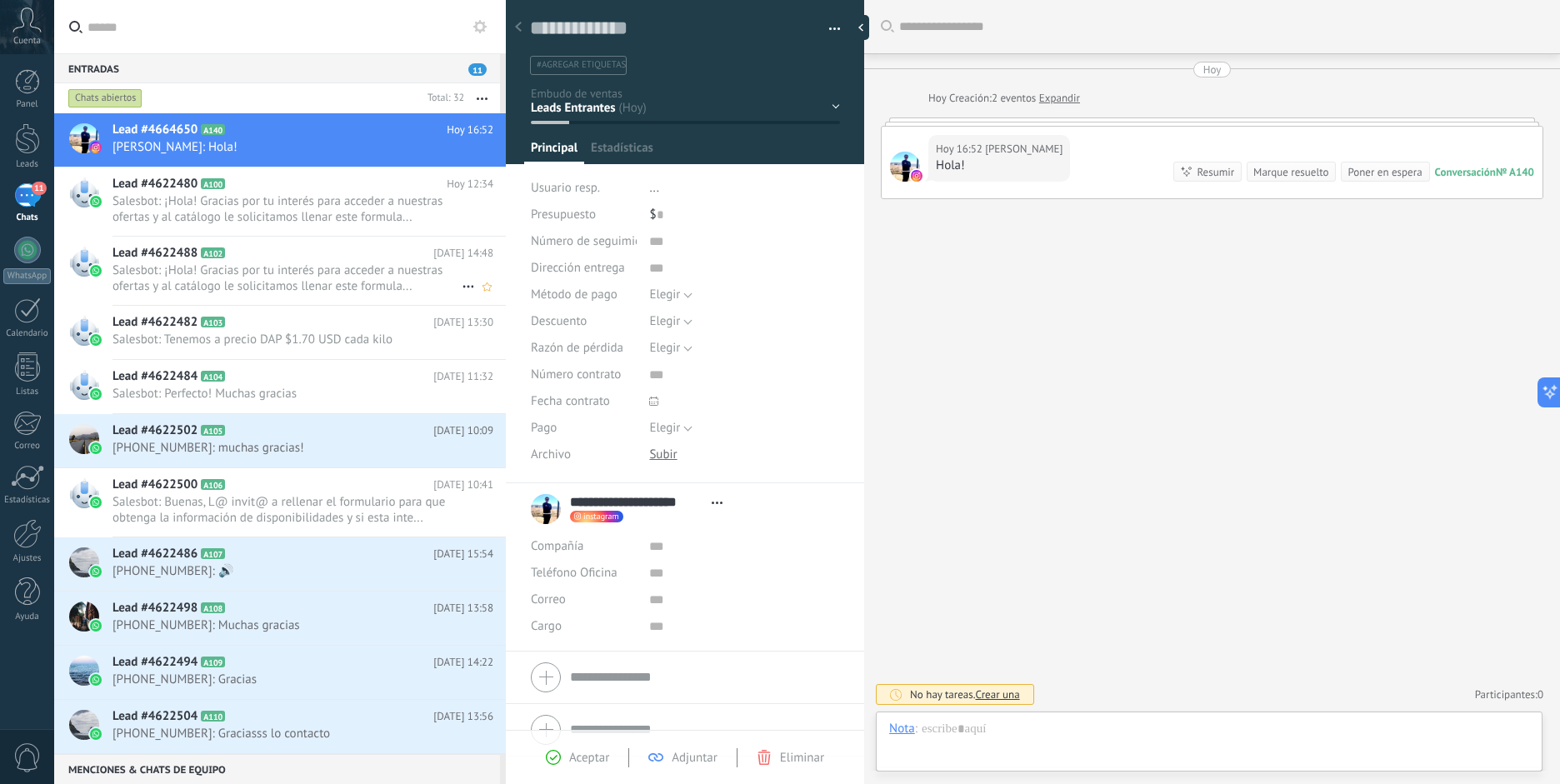
type textarea "**********"
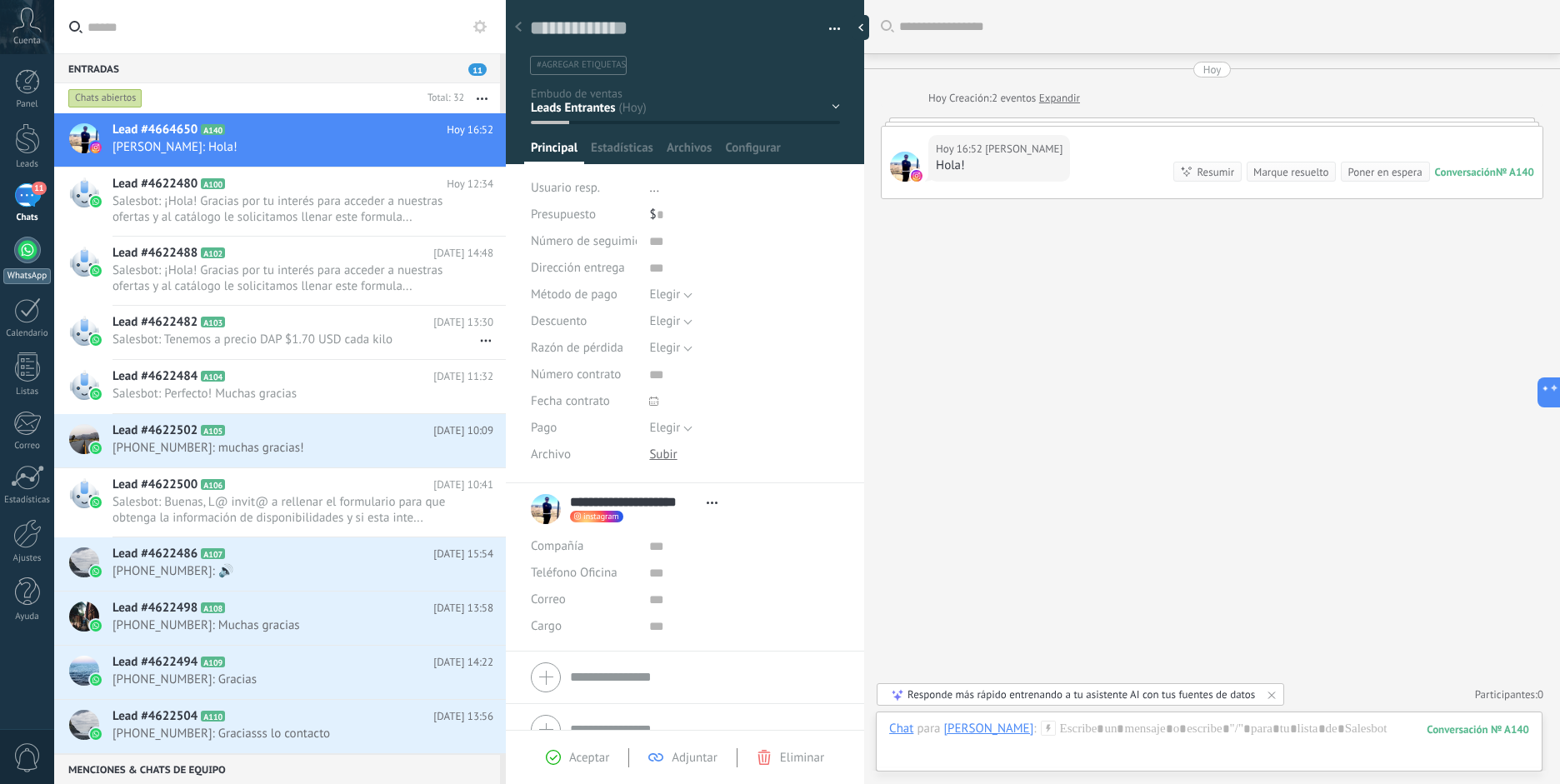
click at [30, 258] on div at bounding box center [27, 250] width 27 height 27
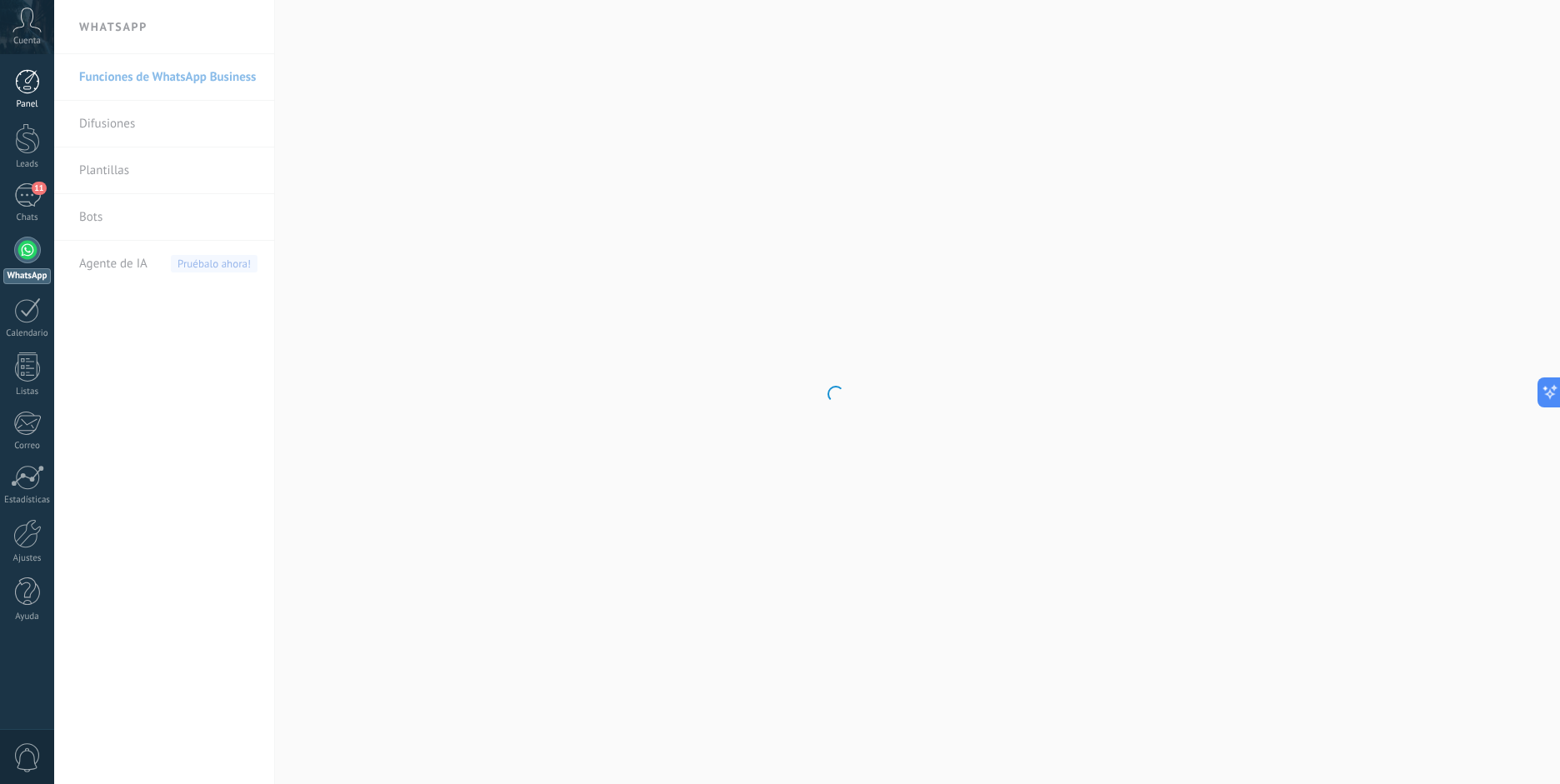
click at [31, 101] on div "Panel" at bounding box center [27, 105] width 48 height 10
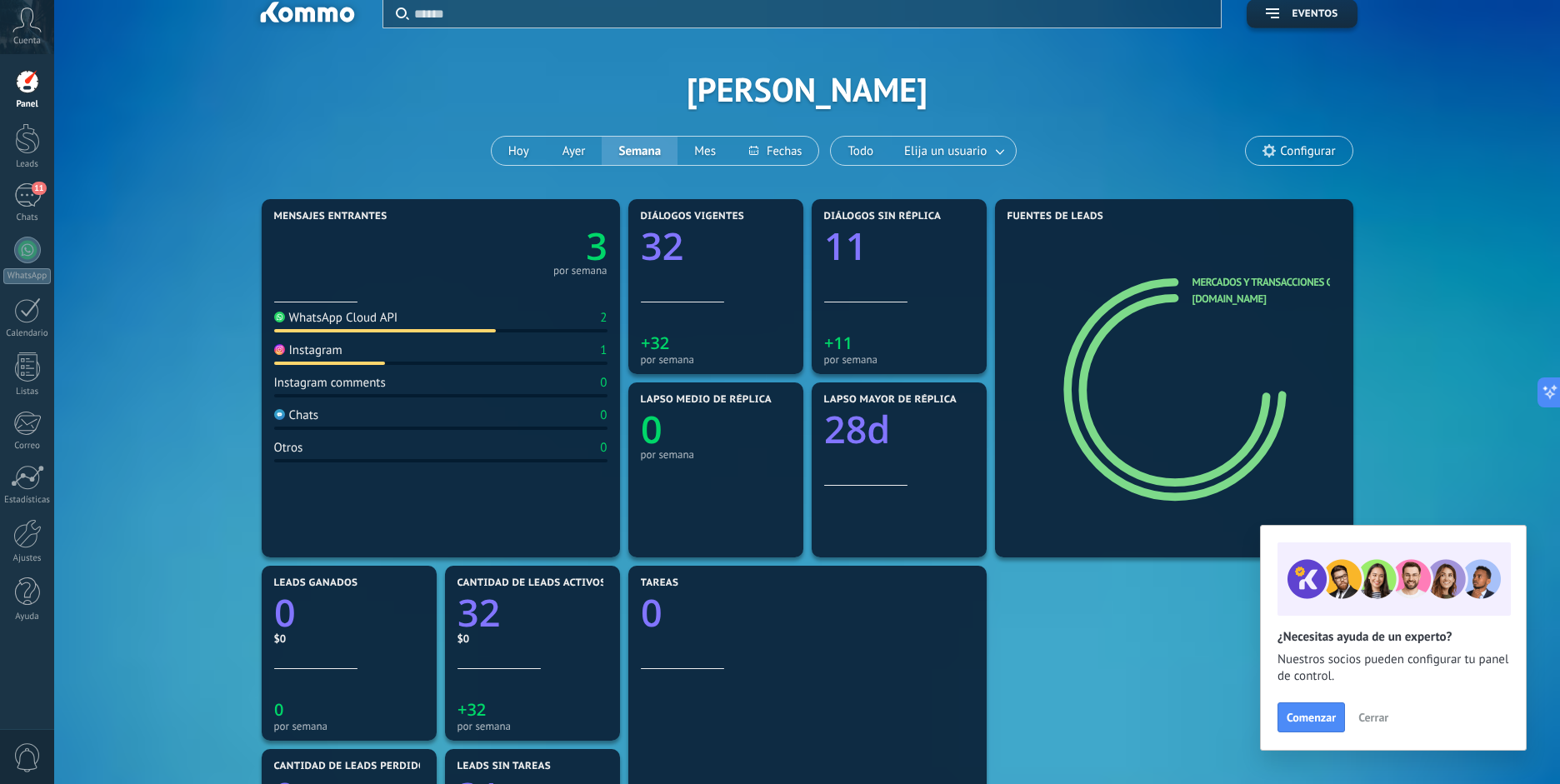
scroll to position [19, 0]
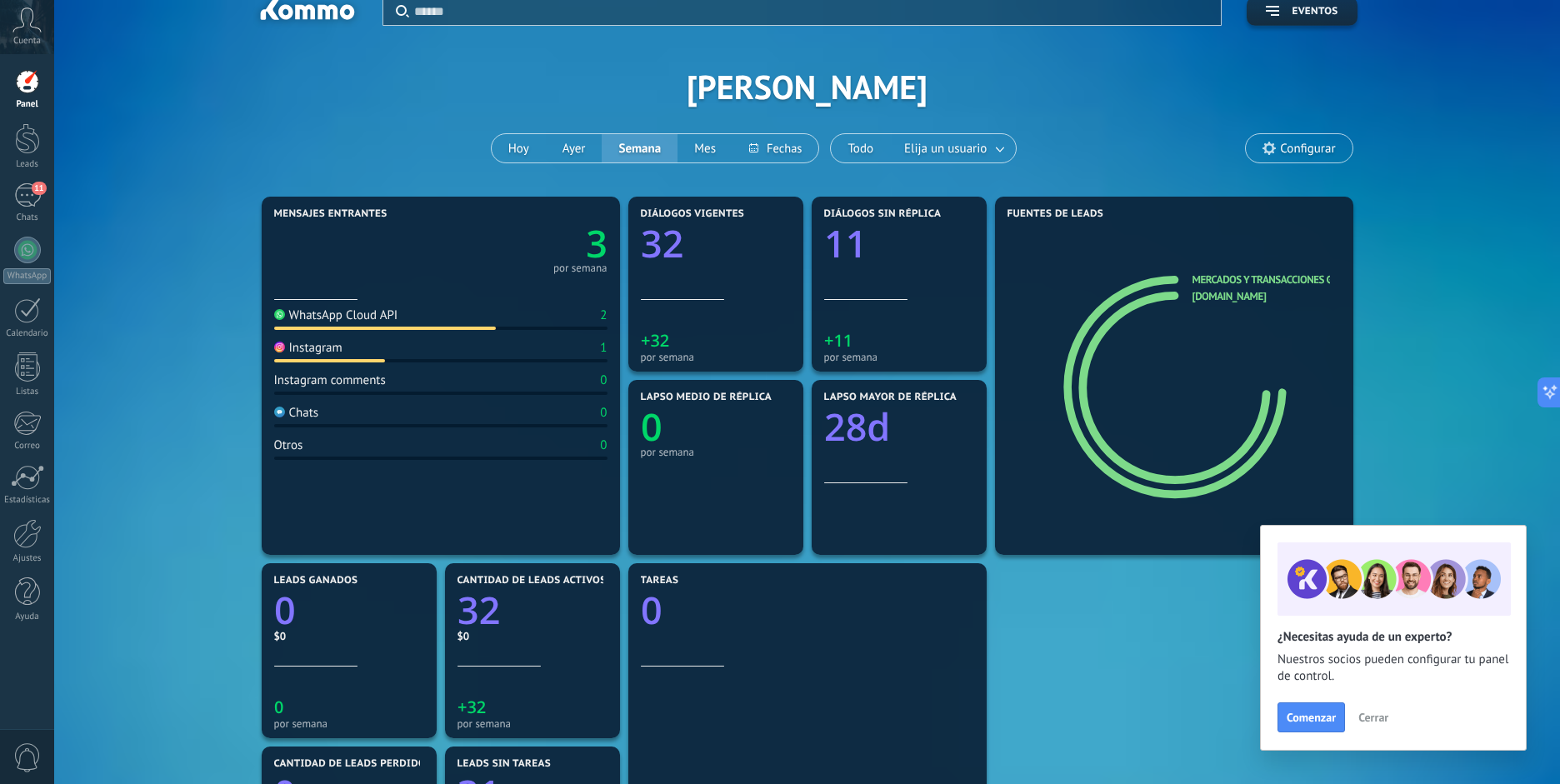
click at [314, 352] on div "Instagram" at bounding box center [309, 348] width 68 height 16
click at [394, 351] on div "Instagram 1" at bounding box center [441, 351] width 333 height 23
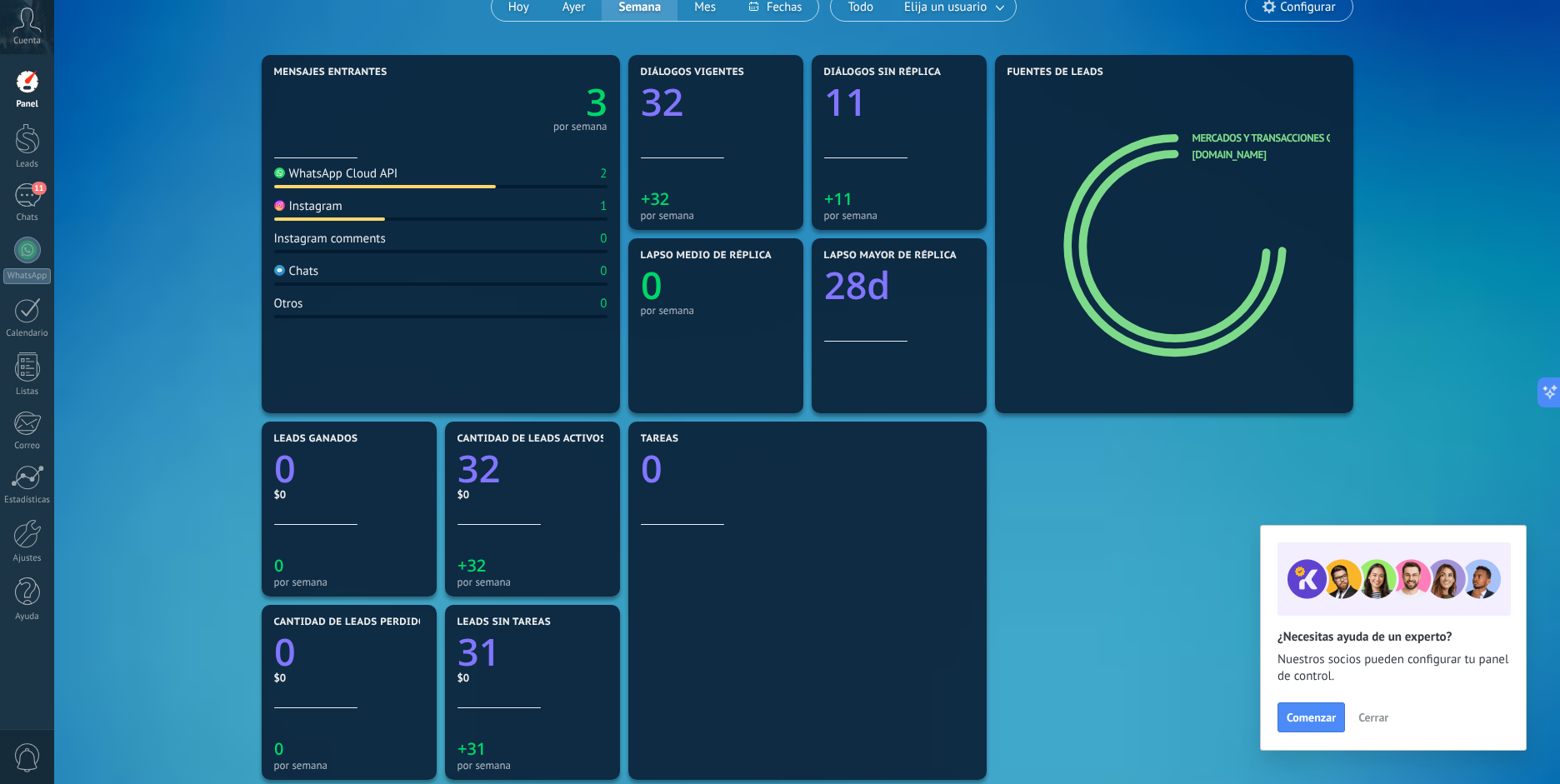
scroll to position [43, 0]
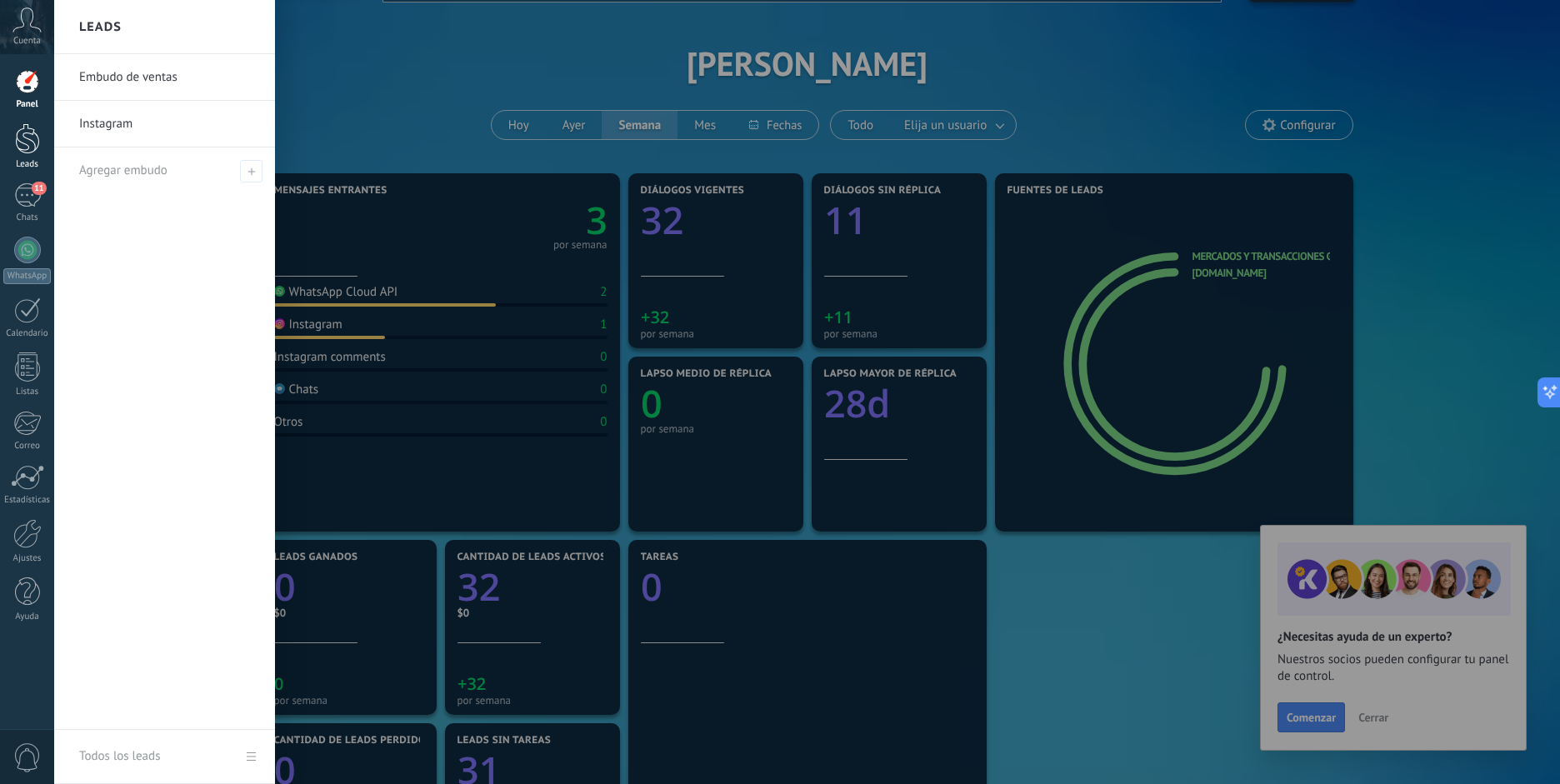
click at [35, 150] on div at bounding box center [27, 139] width 25 height 30
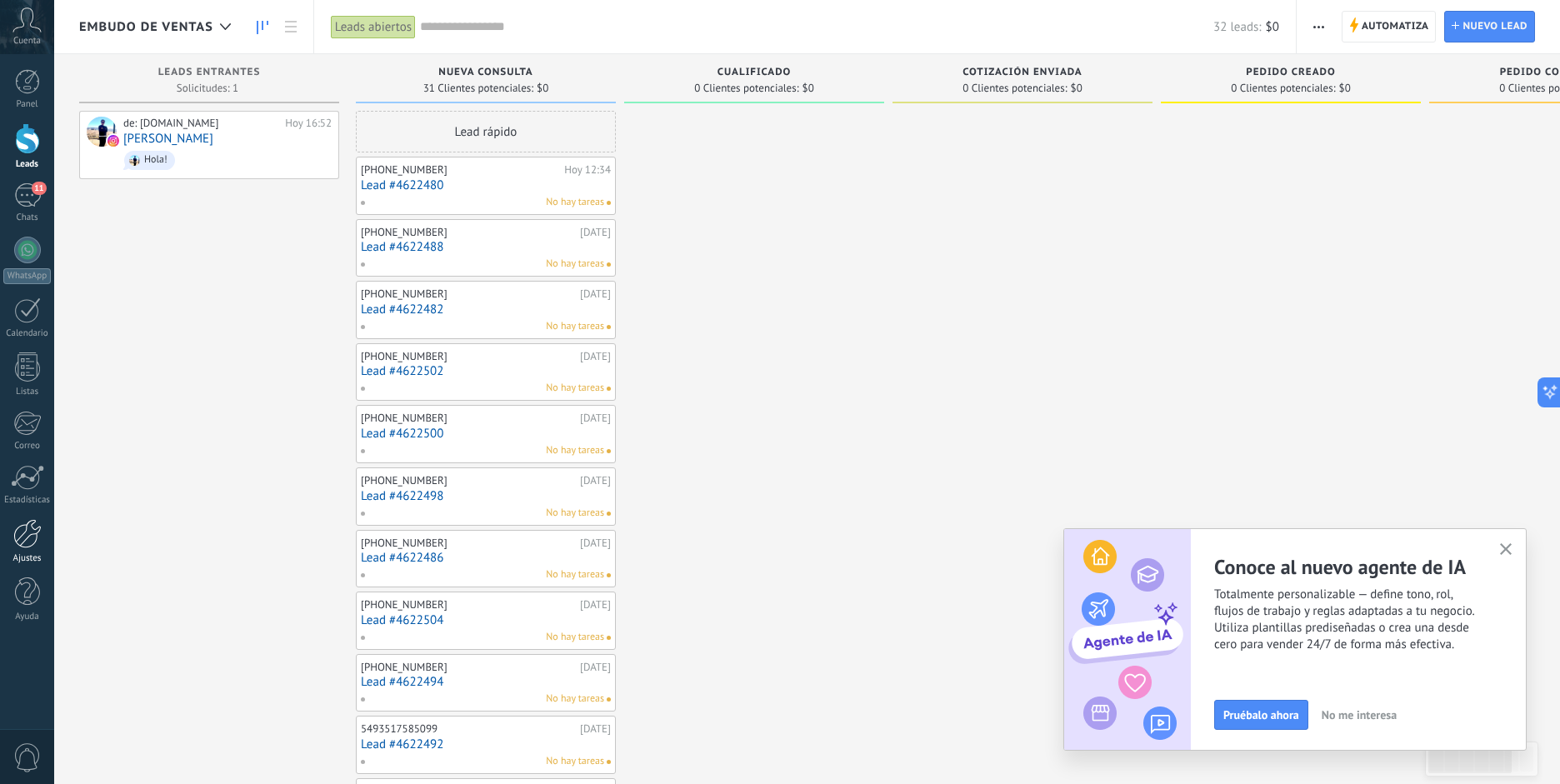
click at [37, 542] on div at bounding box center [27, 533] width 29 height 29
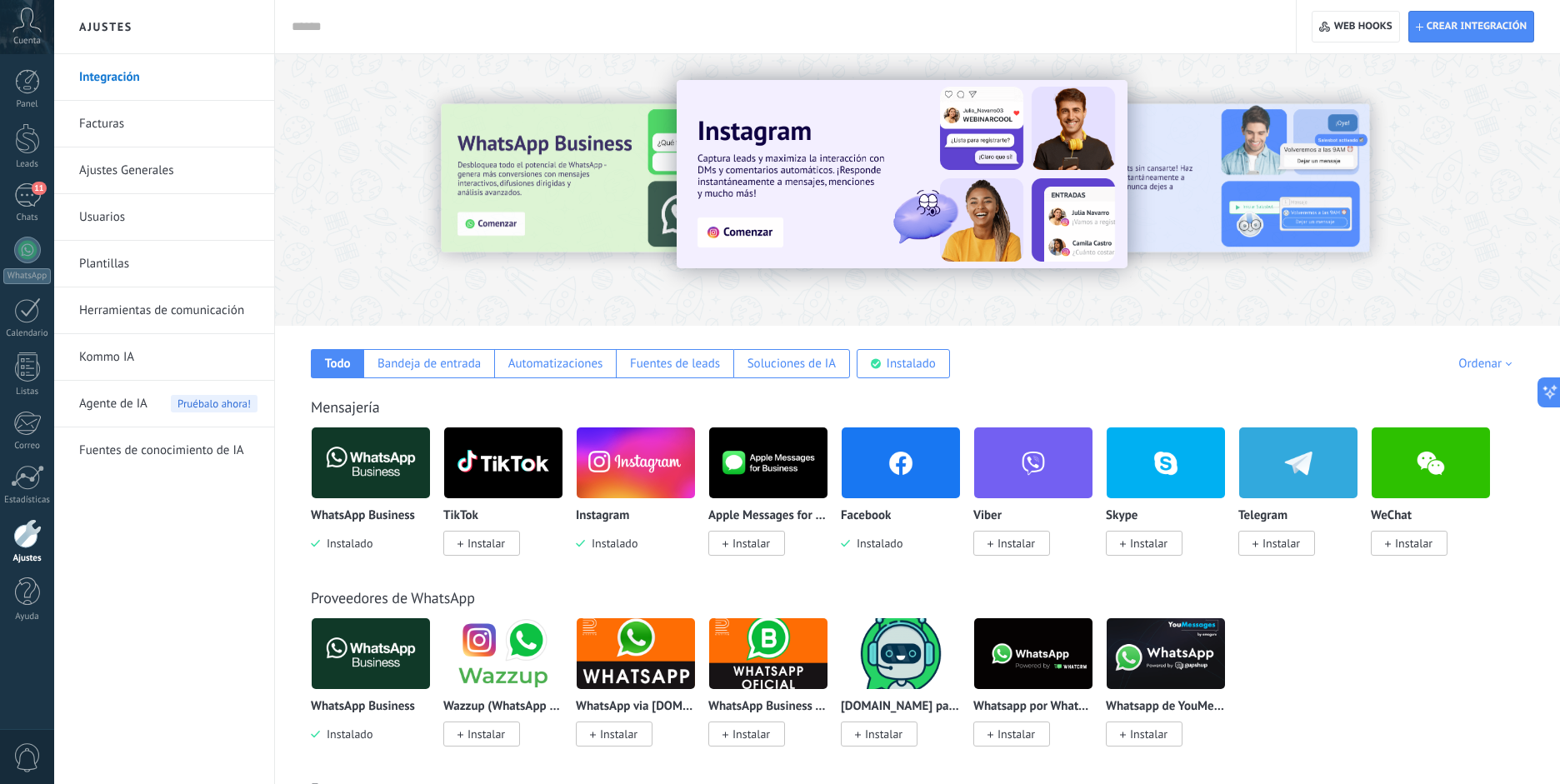
click at [616, 484] on img at bounding box center [636, 463] width 119 height 81
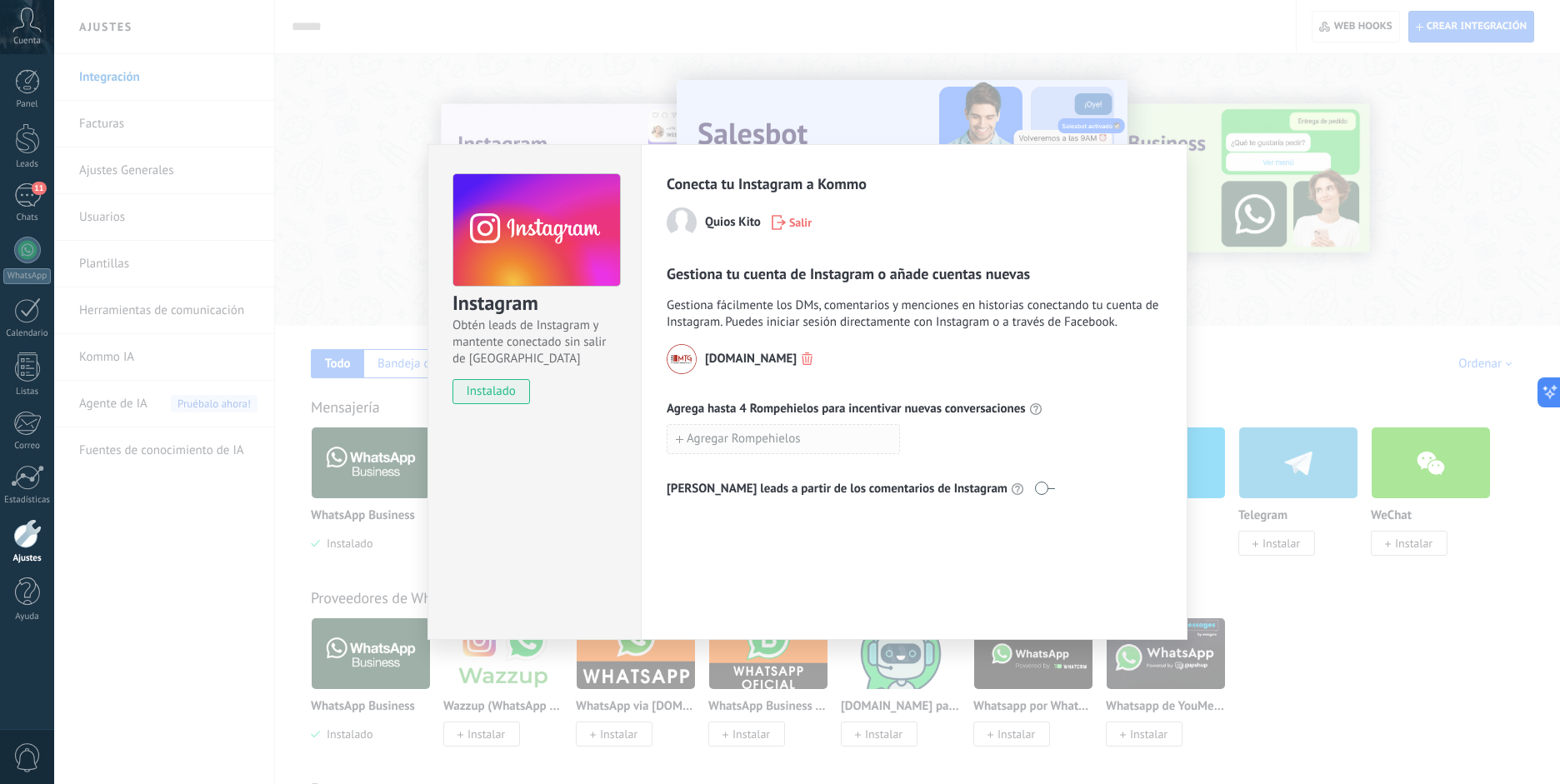
click at [737, 442] on span "Agregar Rompehielos" at bounding box center [743, 438] width 114 height 11
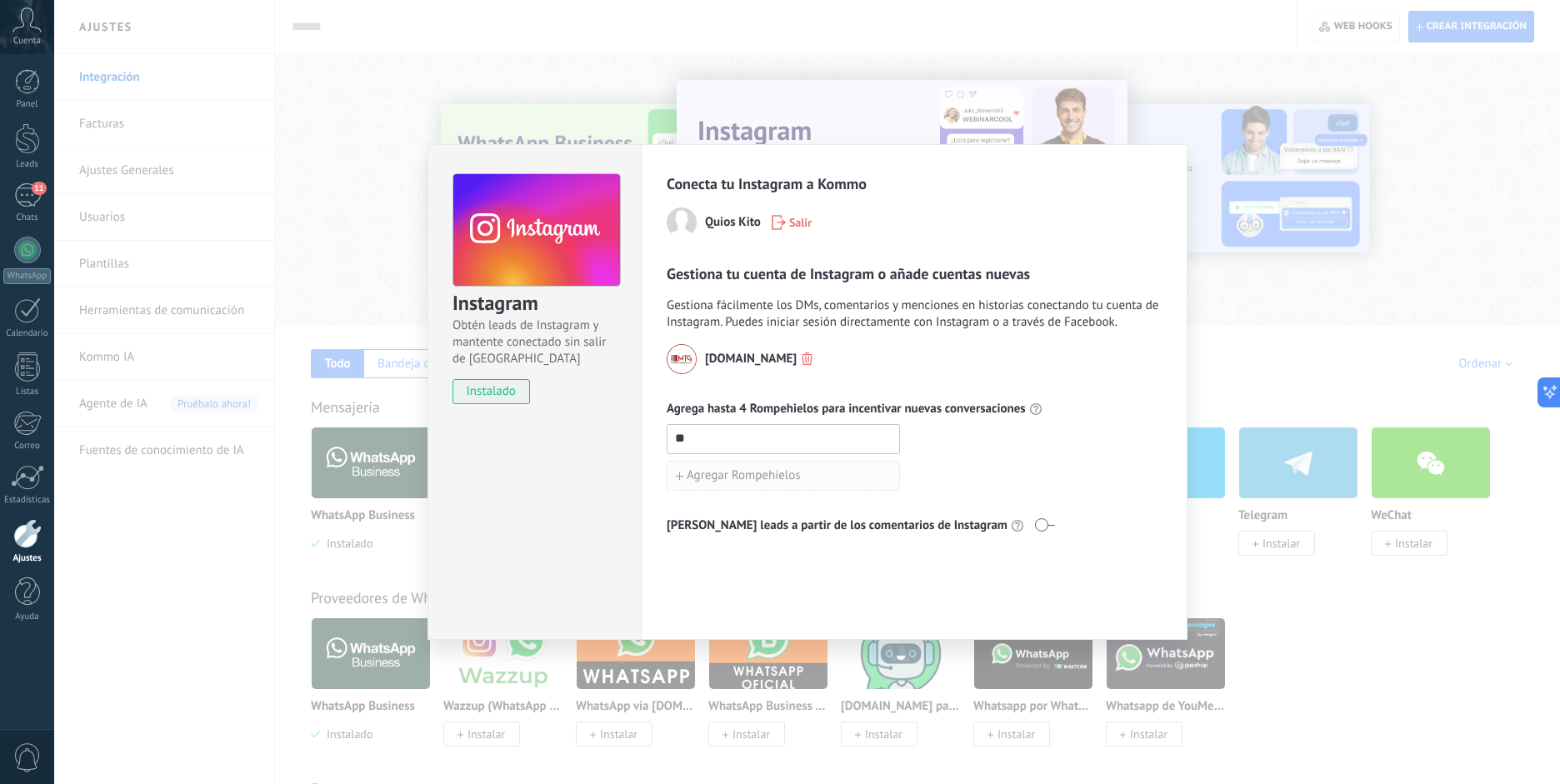
type input "*"
click at [747, 436] on input "**********" at bounding box center [783, 438] width 232 height 27
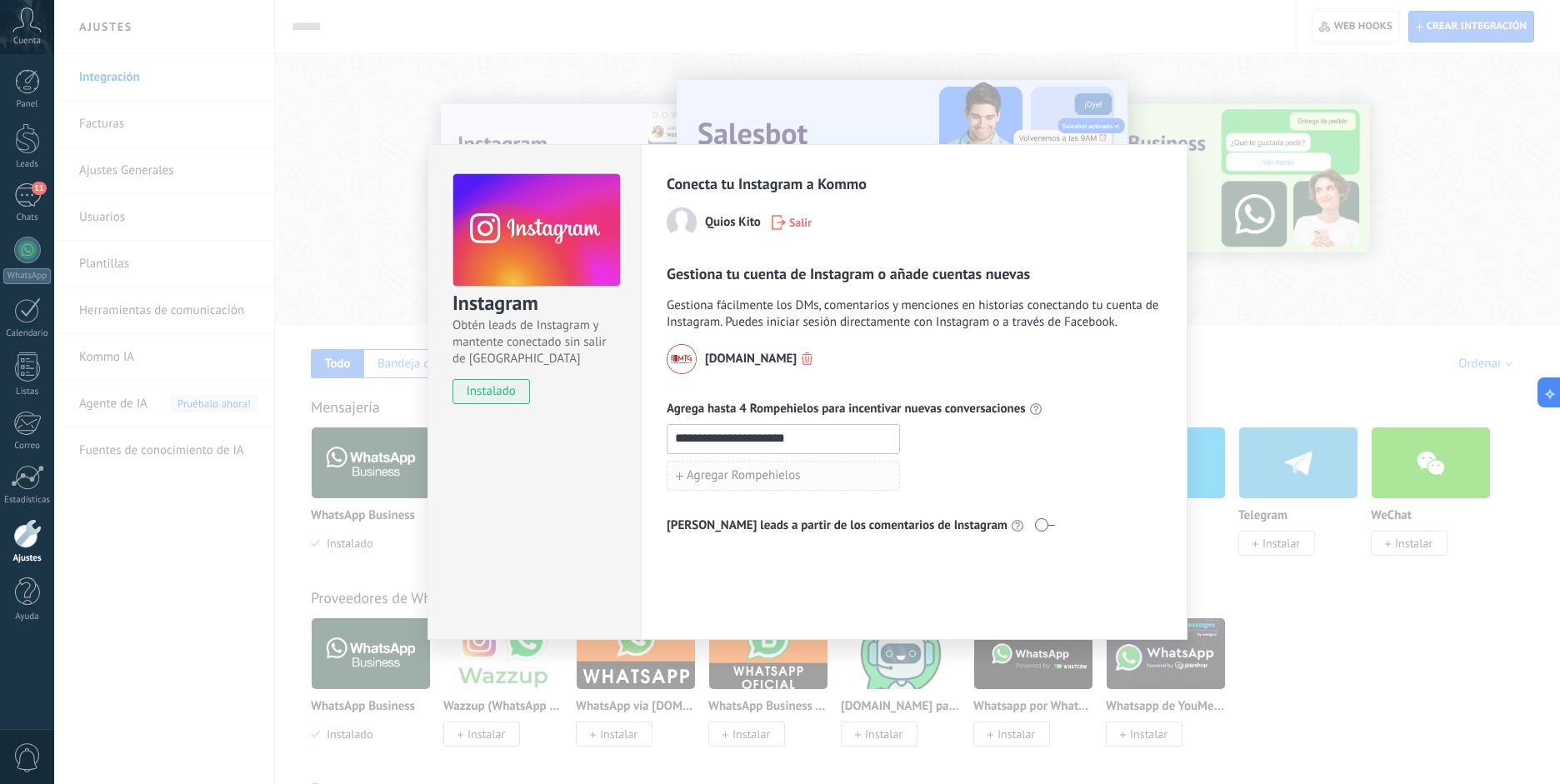
type input "**********"
click at [742, 478] on span "Agregar Rompehielos" at bounding box center [743, 475] width 114 height 11
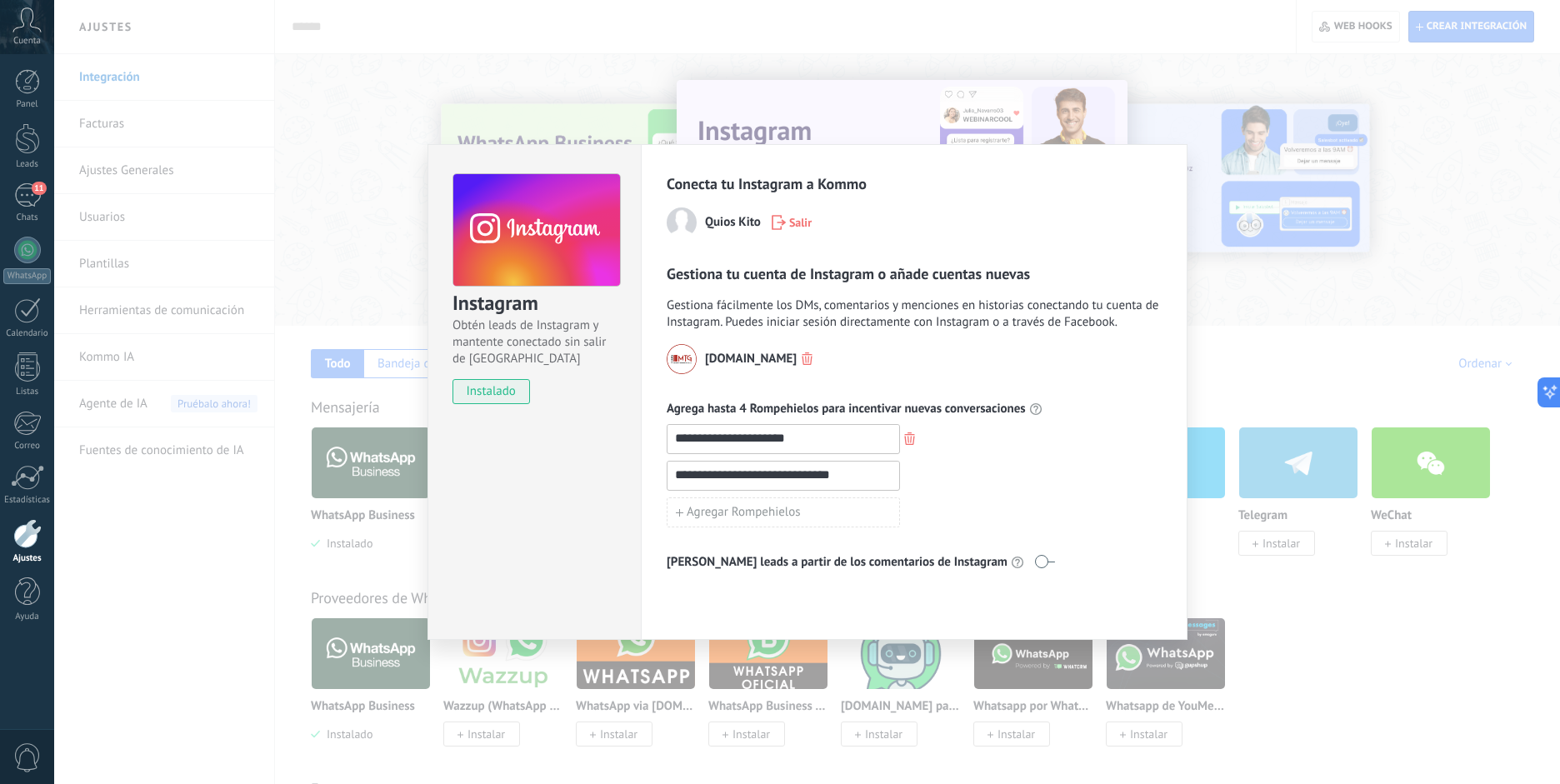
click at [700, 474] on input "**********" at bounding box center [783, 475] width 232 height 27
type input "**********"
click at [757, 507] on span "Agregar Rompehielos" at bounding box center [743, 511] width 114 height 11
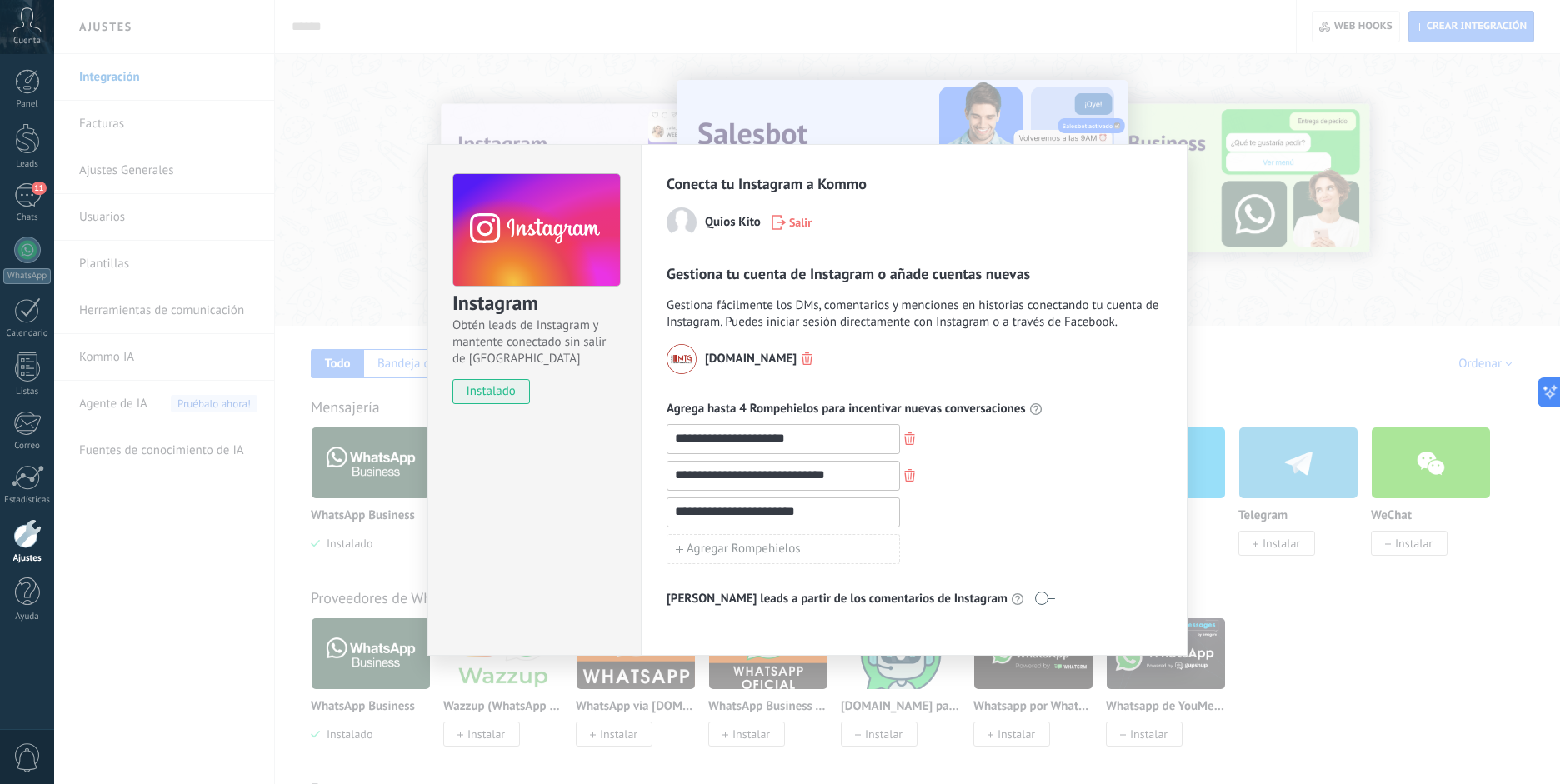
type input "**********"
click at [959, 511] on div "**********" at bounding box center [914, 512] width 495 height 30
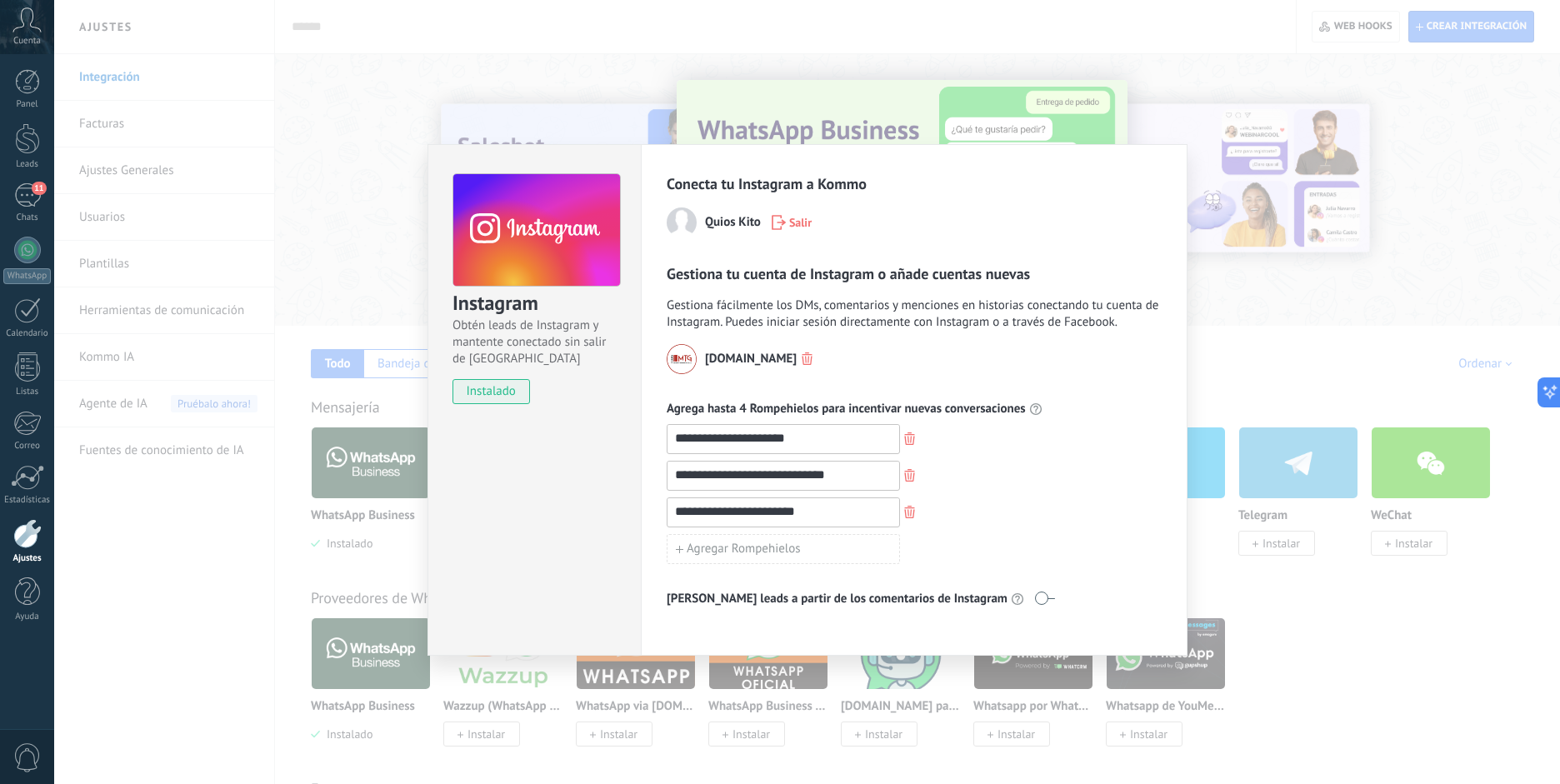
click at [989, 544] on div "Agregar Rompehielos" at bounding box center [914, 549] width 495 height 30
click at [977, 558] on div "Agregar Rompehielos" at bounding box center [914, 549] width 495 height 30
click at [1220, 553] on div "**********" at bounding box center [807, 392] width 1506 height 784
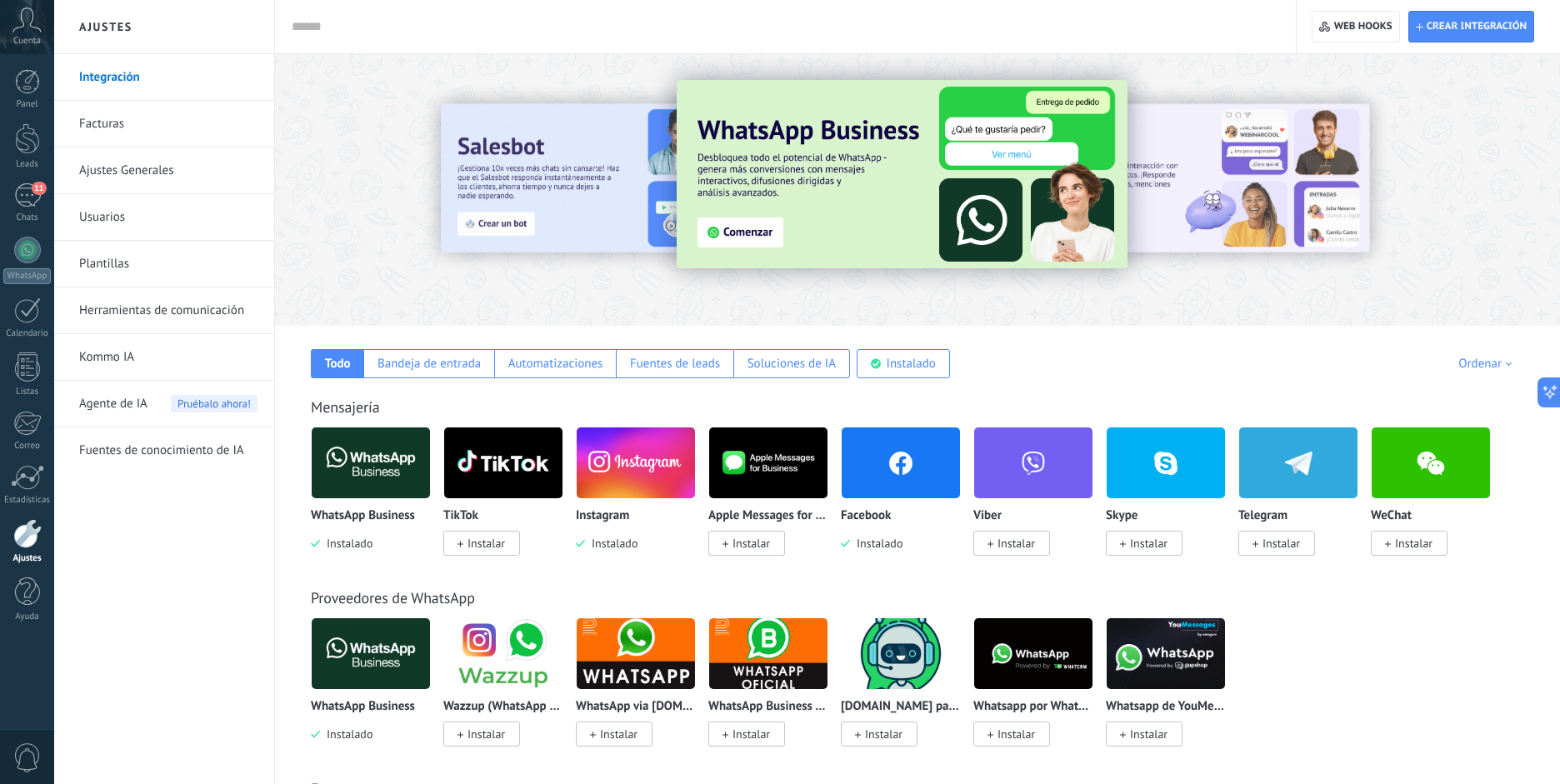
click at [662, 481] on img at bounding box center [636, 463] width 119 height 81
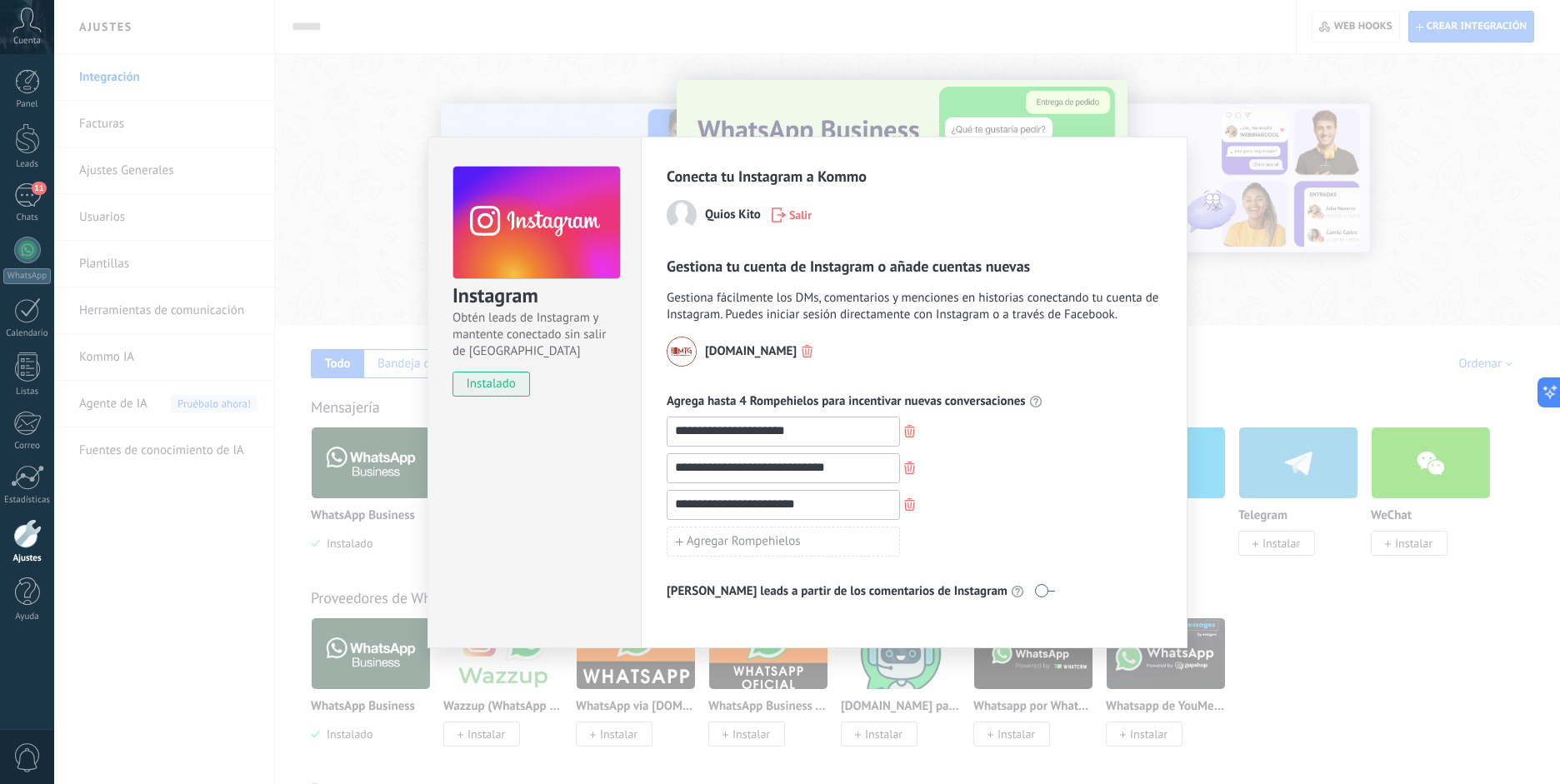
click at [1087, 574] on div "**********" at bounding box center [914, 468] width 495 height 263
click at [1305, 577] on div "**********" at bounding box center [807, 392] width 1506 height 784
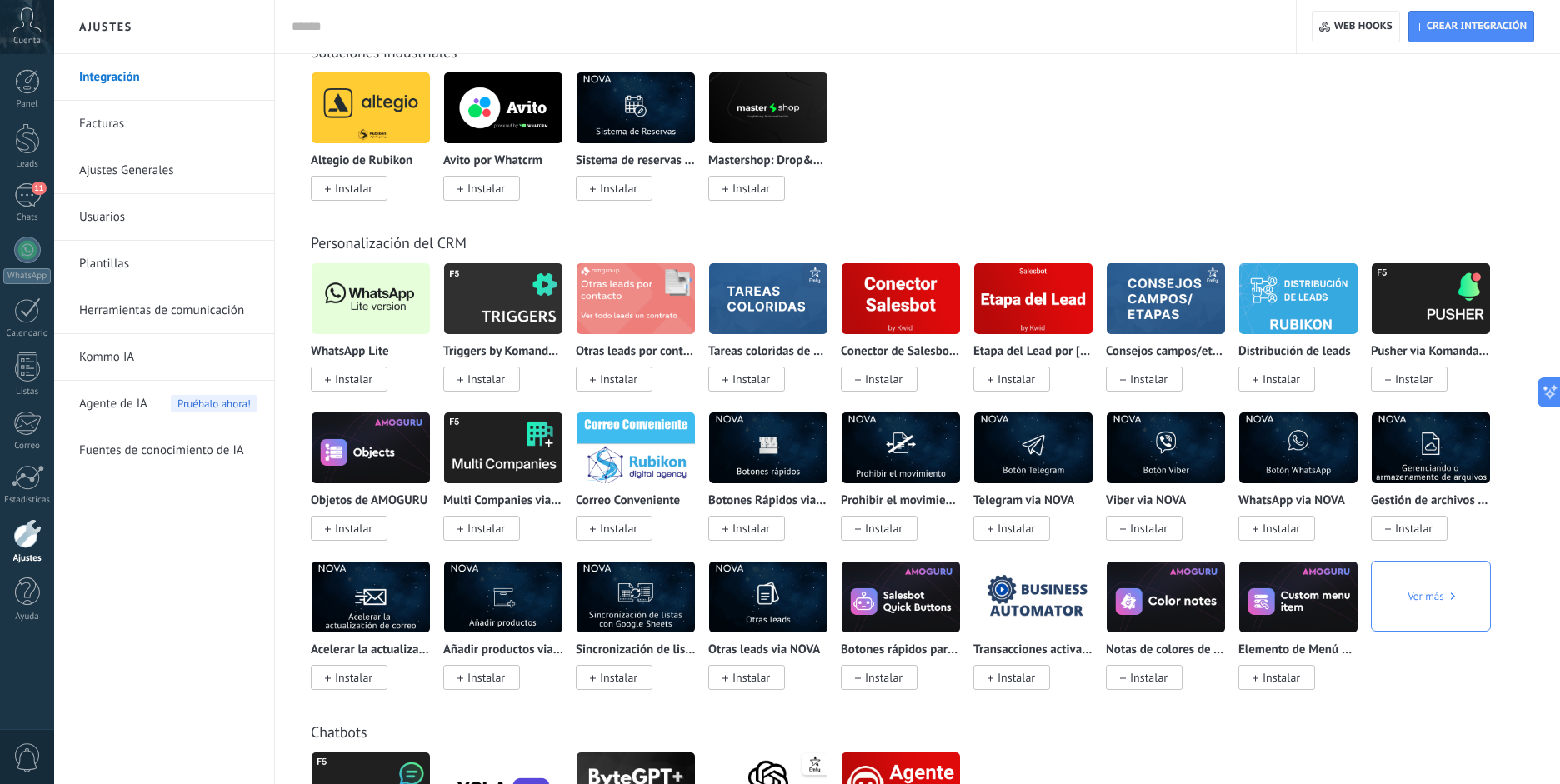
scroll to position [2869, 0]
